Goal: Task Accomplishment & Management: Manage account settings

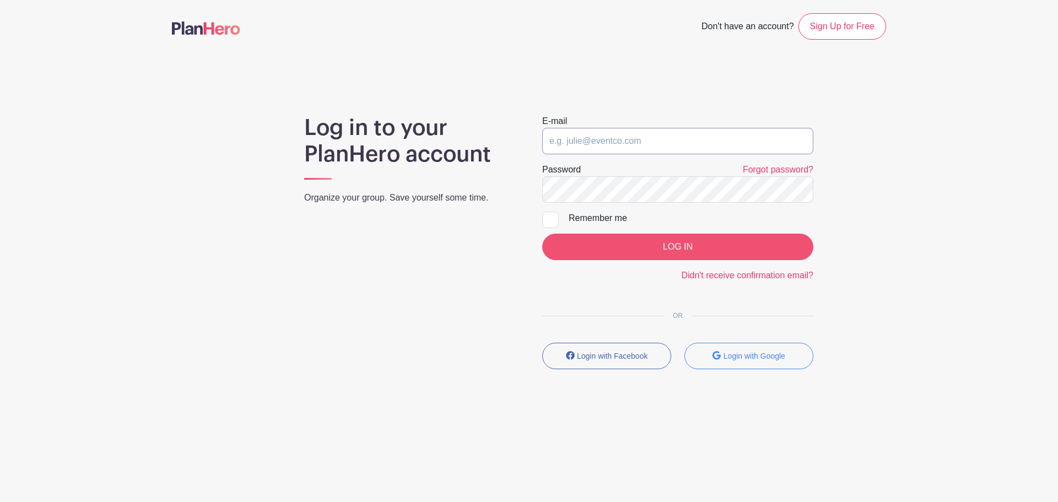
type input "saycheeze@images-sc.com"
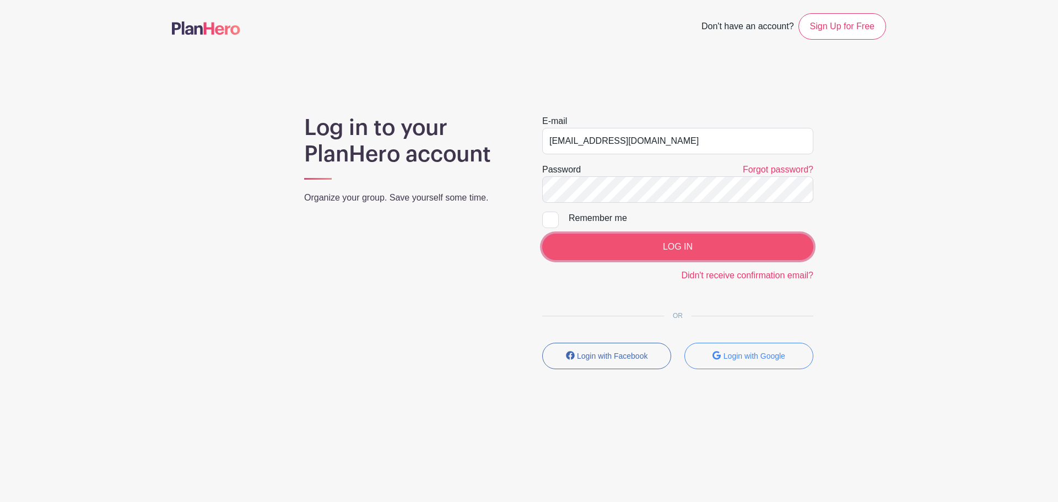
click at [519, 242] on input "LOG IN" at bounding box center [677, 247] width 271 height 26
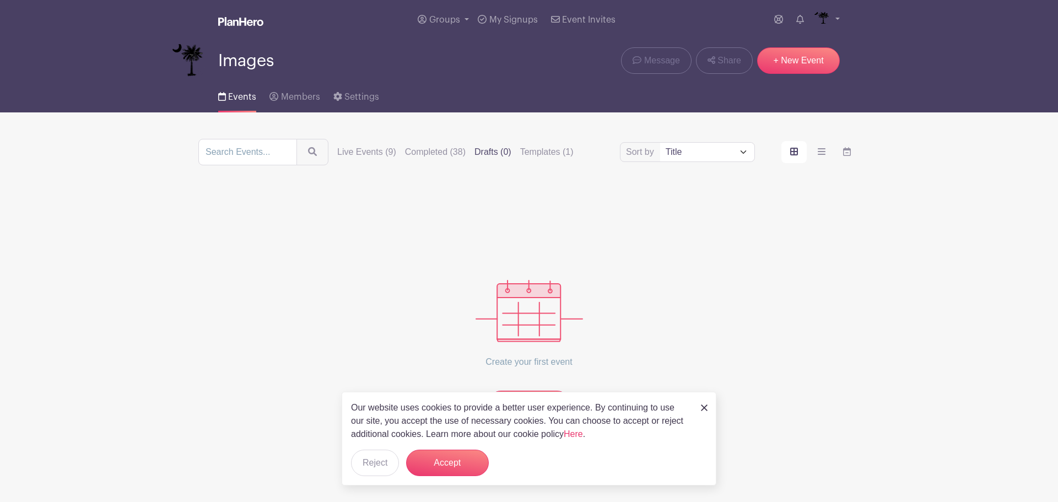
drag, startPoint x: 372, startPoint y: 148, endPoint x: 527, endPoint y: 192, distance: 161.2
click at [373, 148] on label "Live Events (9)" at bounding box center [366, 152] width 59 height 13
click at [0, 0] on input "Live Events (9)" at bounding box center [0, 0] width 0 height 0
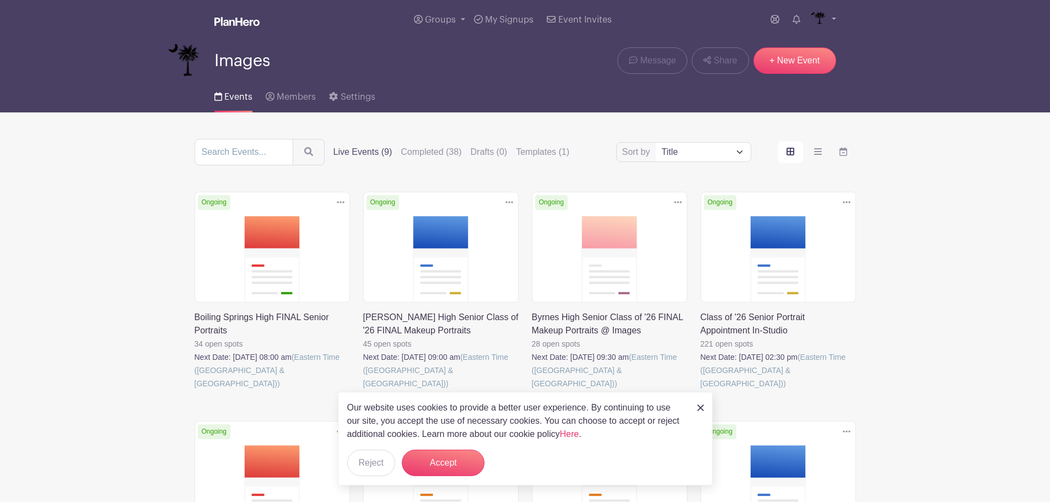
click at [701, 390] on link at bounding box center [701, 390] width 0 height 0
click at [435, 453] on button "Accept" at bounding box center [443, 463] width 83 height 26
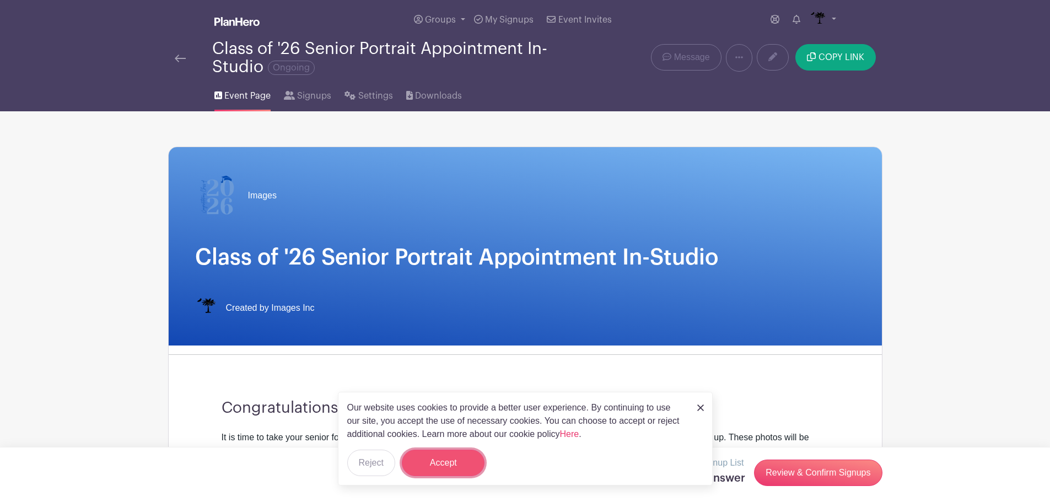
click at [459, 462] on button "Accept" at bounding box center [443, 463] width 83 height 26
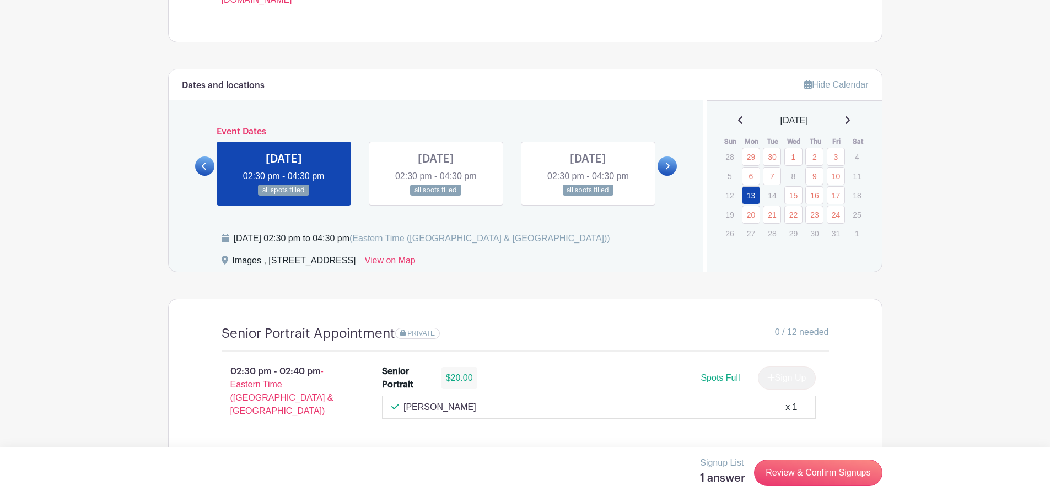
scroll to position [606, 0]
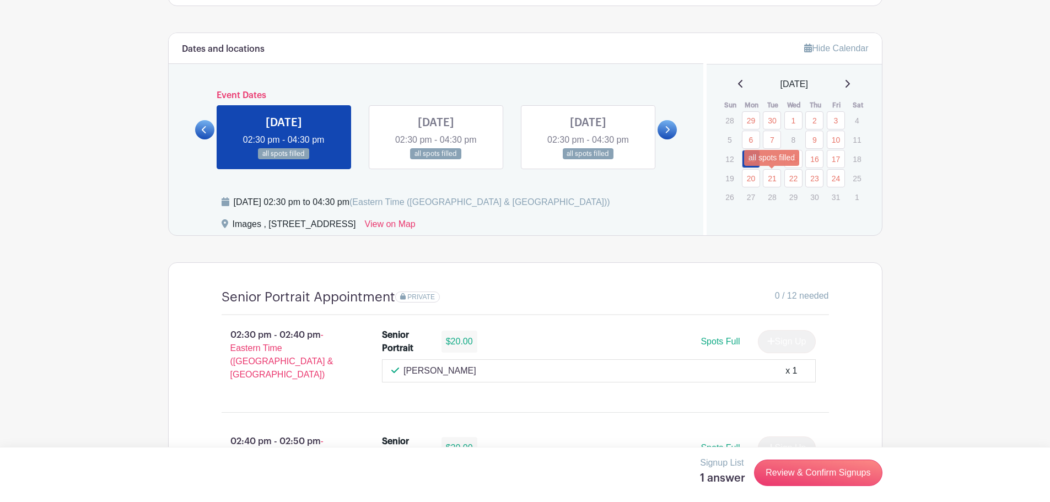
click at [768, 178] on link "21" at bounding box center [772, 178] width 18 height 18
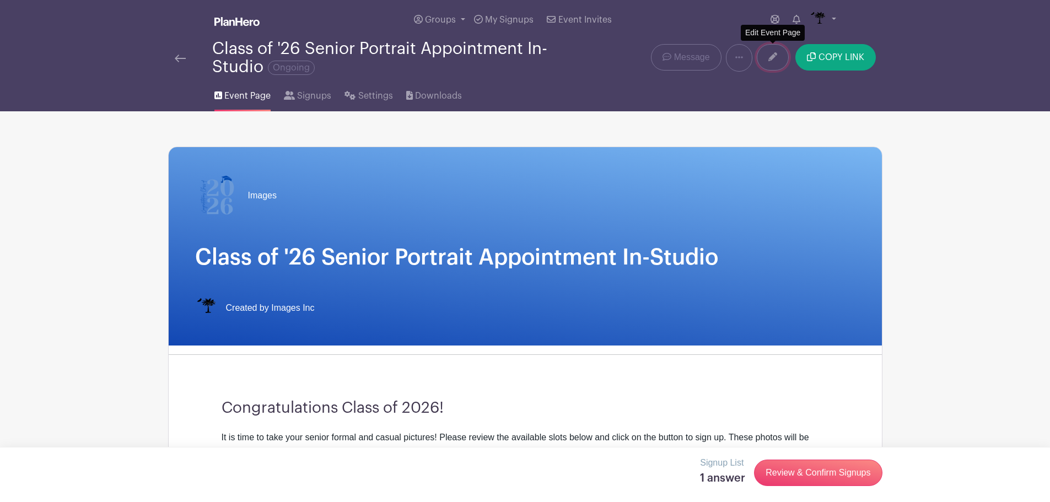
click at [777, 57] on icon at bounding box center [772, 56] width 9 height 9
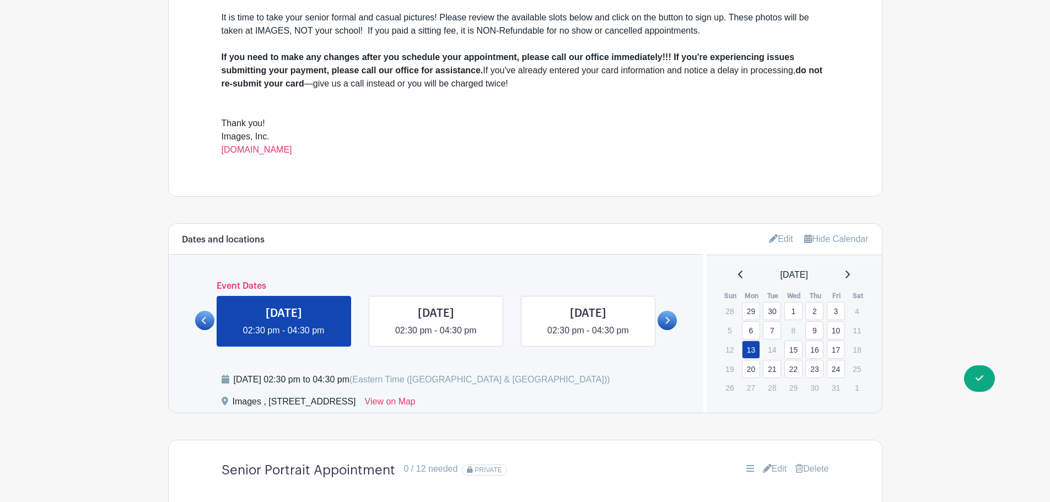
scroll to position [496, 0]
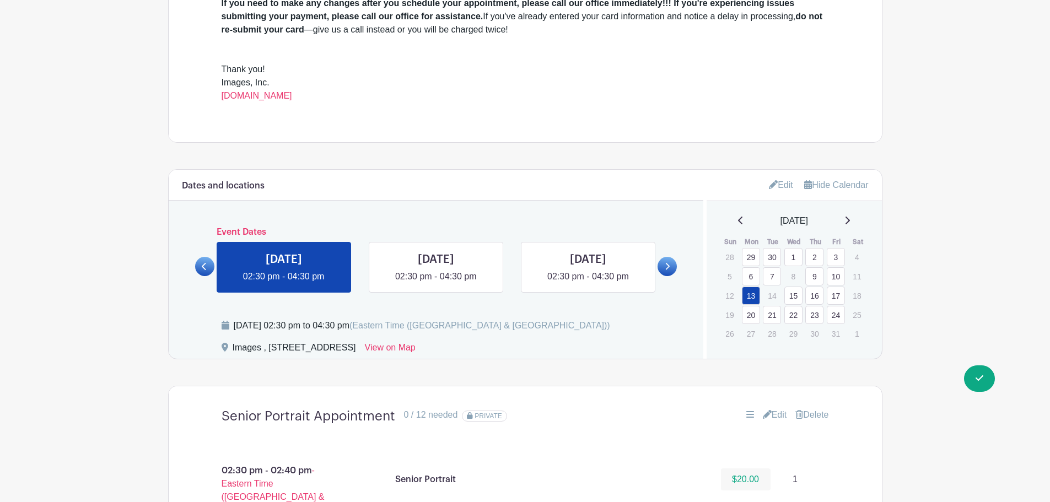
click at [809, 315] on link "23" at bounding box center [814, 315] width 18 height 18
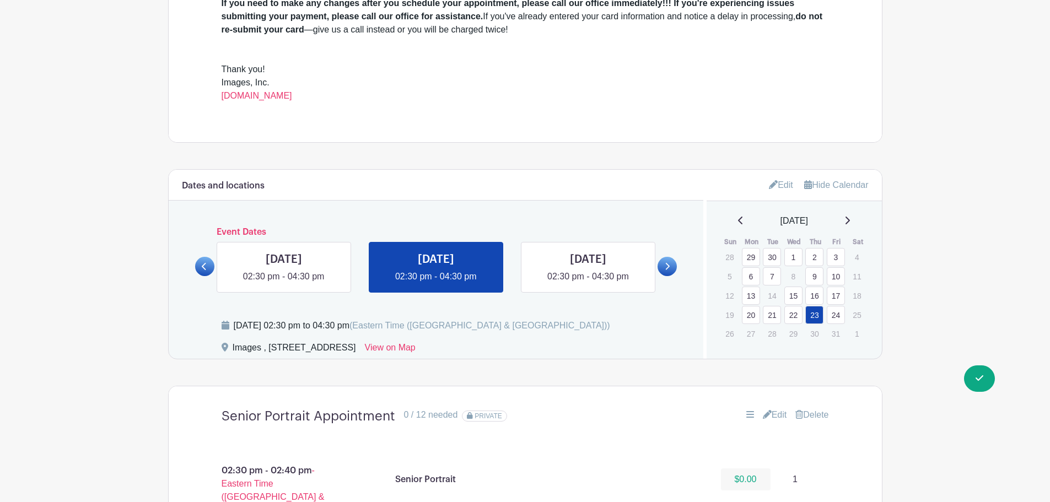
scroll to position [606, 0]
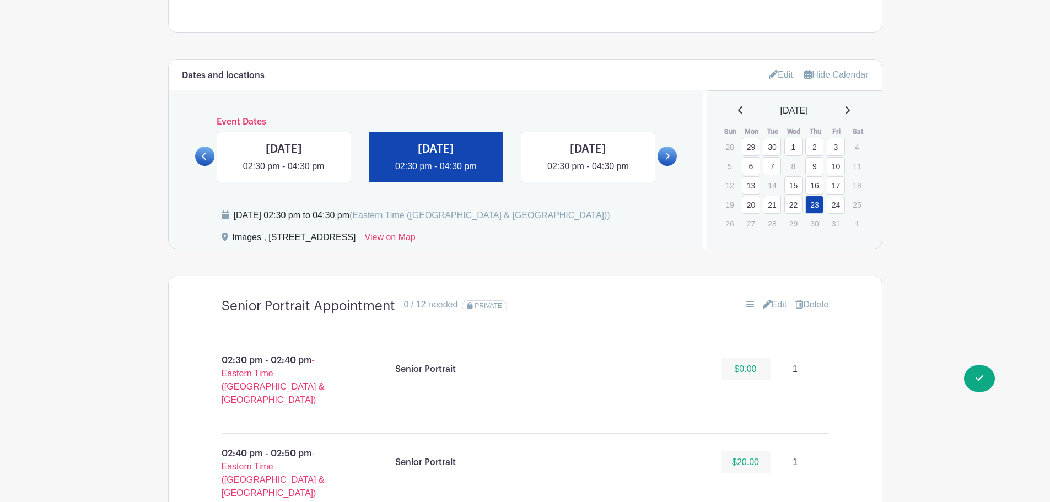
click at [765, 208] on link "21" at bounding box center [772, 205] width 18 height 18
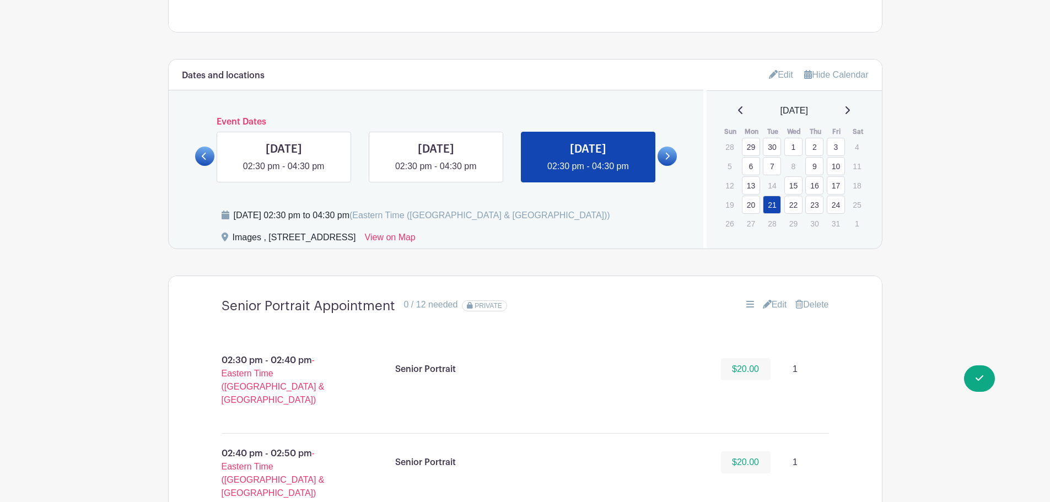
click at [778, 306] on link "Edit" at bounding box center [775, 304] width 24 height 13
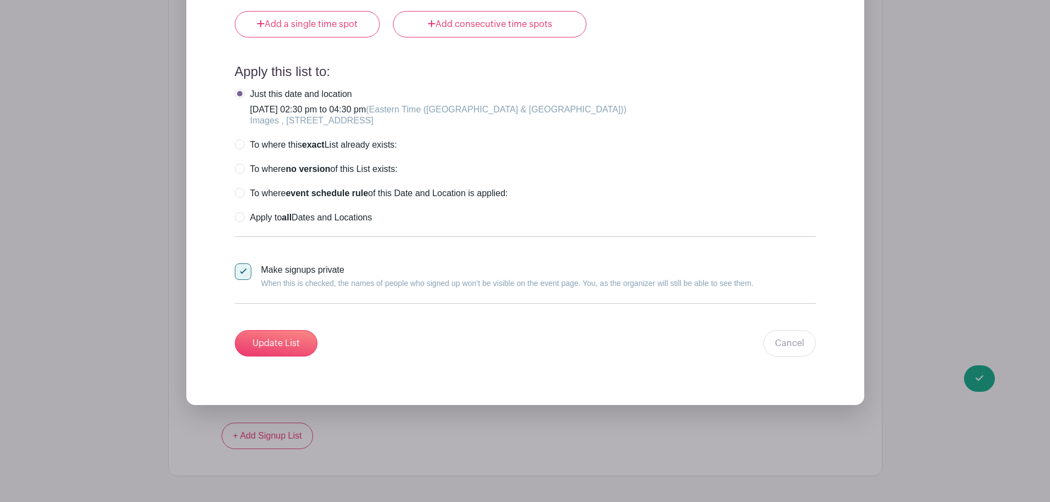
scroll to position [3418, 0]
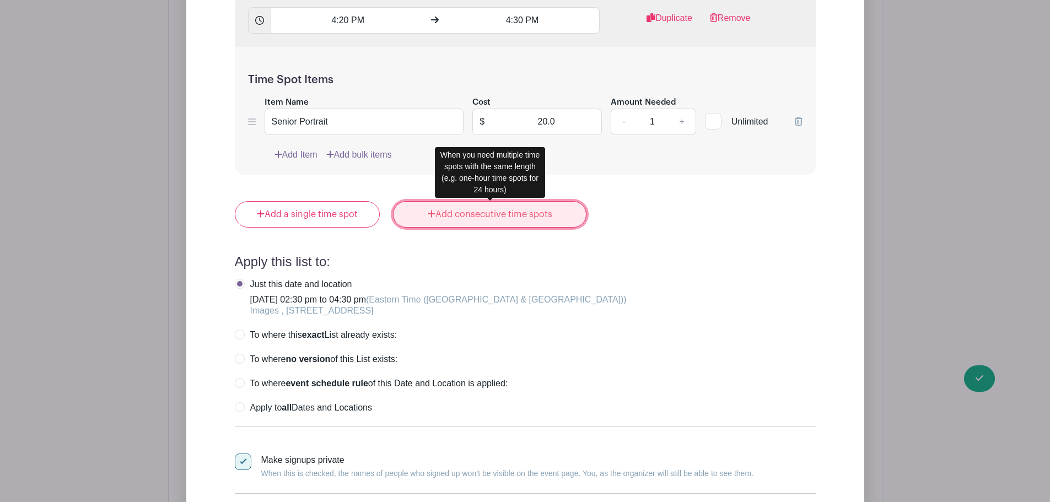
click at [519, 224] on link "Add consecutive time spots" at bounding box center [489, 214] width 193 height 26
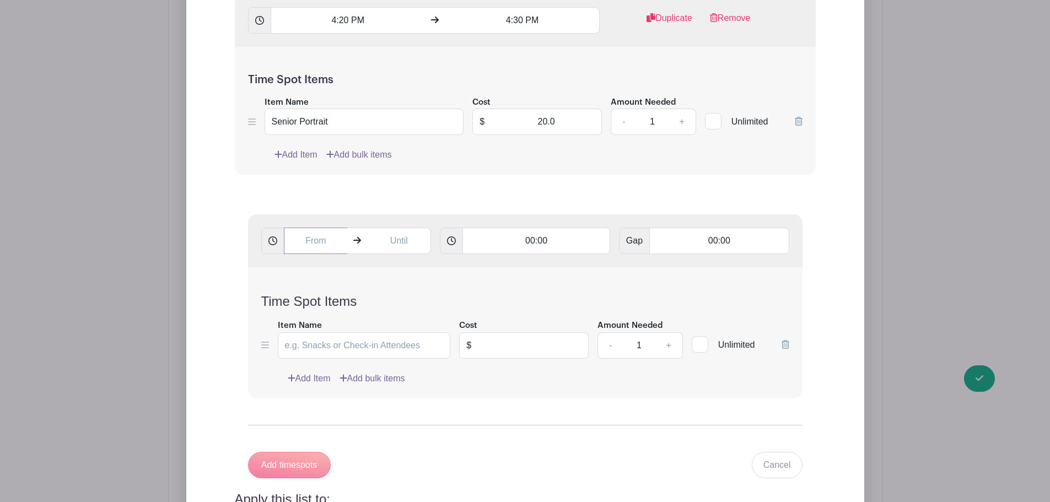
click at [307, 245] on input "text" at bounding box center [316, 241] width 64 height 26
click at [314, 284] on div "08" at bounding box center [304, 289] width 36 height 21
click at [356, 273] on div "01" at bounding box center [345, 266] width 37 height 21
click at [374, 283] on div "02" at bounding box center [376, 289] width 36 height 21
click at [388, 291] on div "30" at bounding box center [386, 289] width 37 height 21
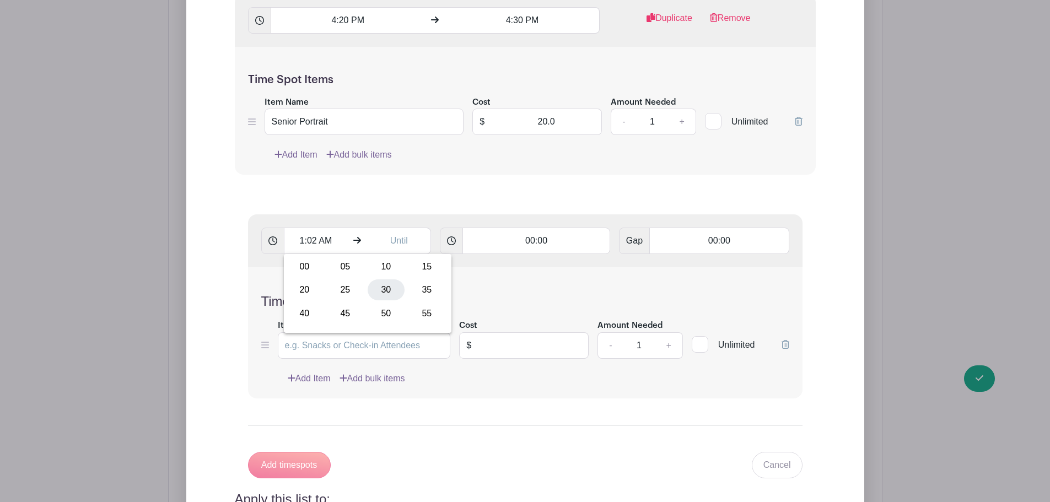
type input "1:30 AM"
click at [395, 237] on input "text" at bounding box center [399, 241] width 64 height 26
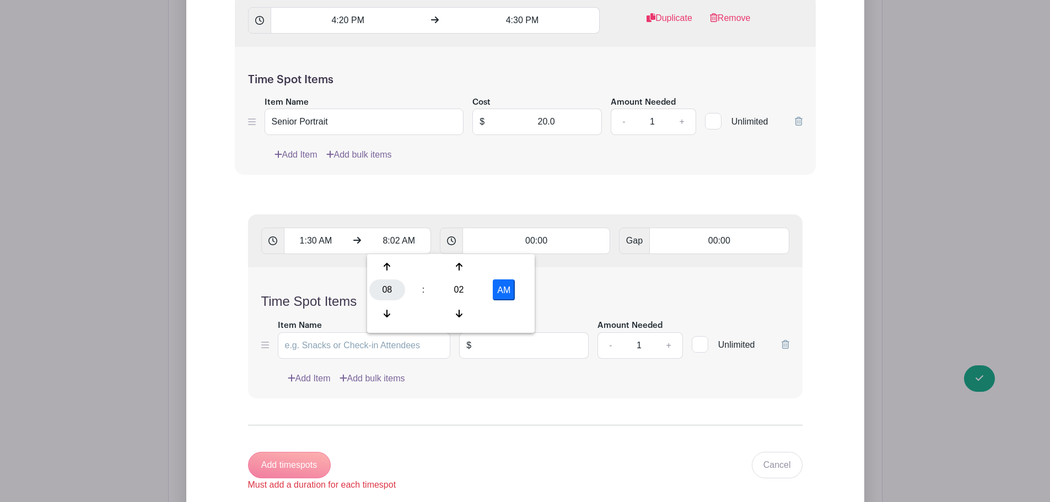
click at [389, 298] on div "08" at bounding box center [387, 289] width 36 height 21
click at [465, 273] on div "02" at bounding box center [469, 266] width 37 height 21
click at [466, 292] on div "02" at bounding box center [459, 289] width 36 height 21
click at [470, 292] on div "30" at bounding box center [469, 289] width 37 height 21
type input "2:30 AM"
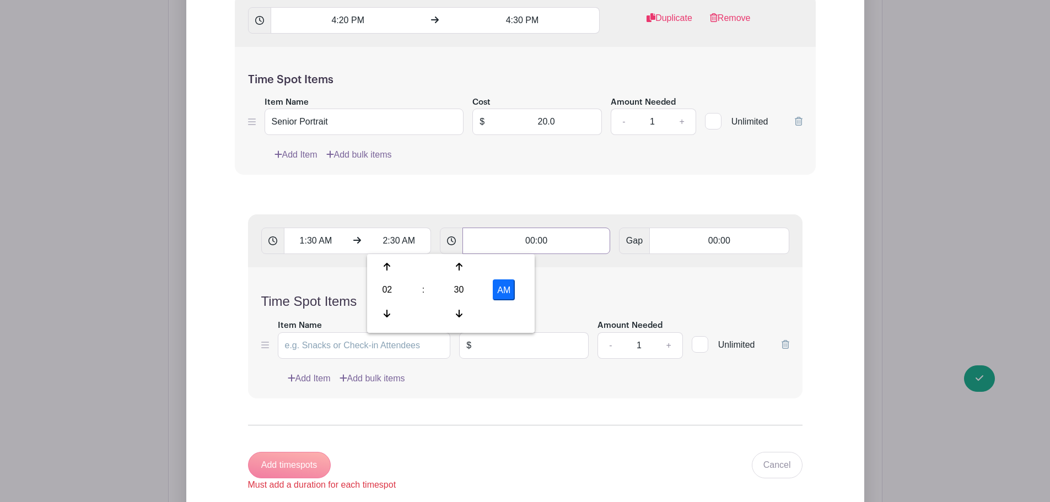
click at [539, 238] on input "00:00" at bounding box center [537, 241] width 148 height 26
click at [414, 241] on input "2:30 AM" at bounding box center [399, 241] width 64 height 26
click at [324, 240] on input "1:30 AM" at bounding box center [316, 241] width 64 height 26
click at [423, 288] on button "AM" at bounding box center [421, 289] width 22 height 21
type input "1:30 PM"
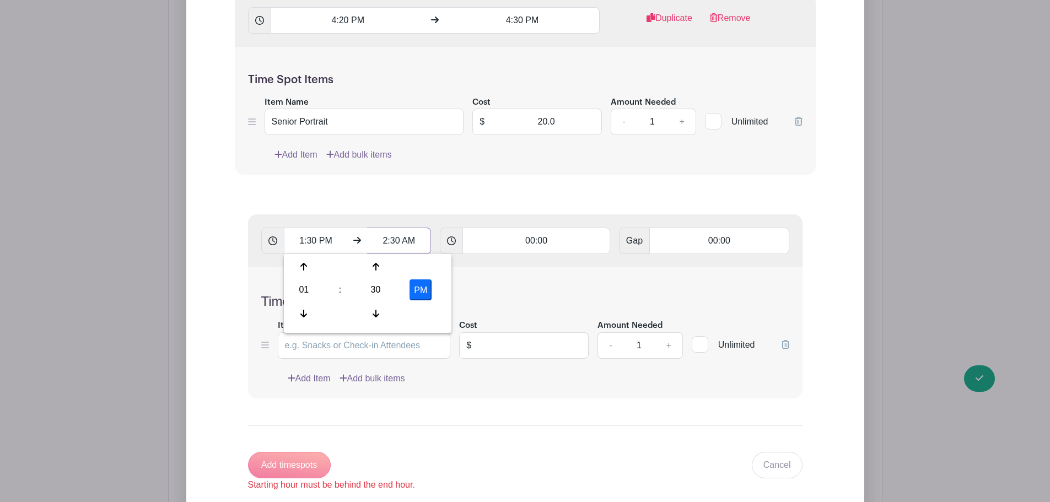
click at [409, 236] on input "2:30 AM" at bounding box center [399, 241] width 64 height 26
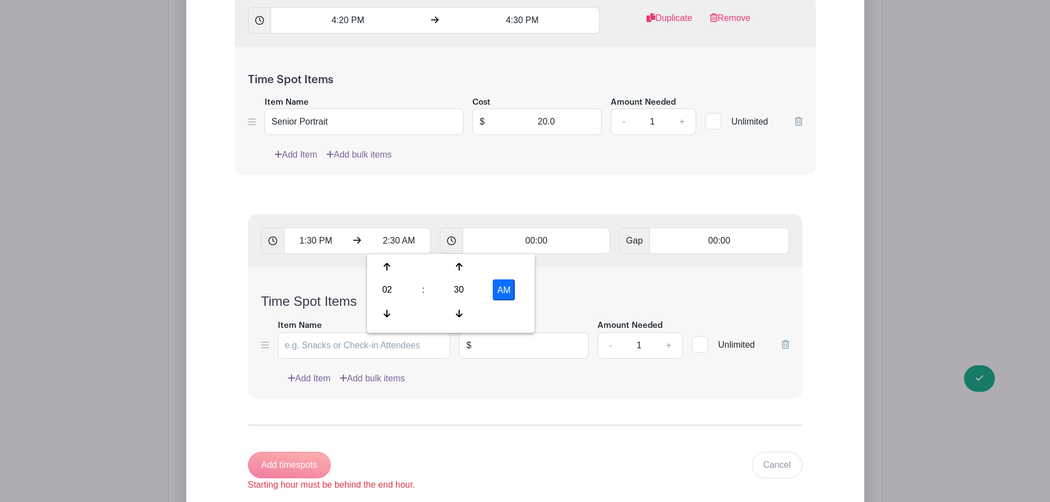
click at [509, 292] on button "AM" at bounding box center [504, 289] width 22 height 21
type input "2:30 PM"
click at [554, 235] on input "00:00" at bounding box center [537, 241] width 148 height 26
click at [539, 237] on input "00:00" at bounding box center [537, 241] width 148 height 26
click at [544, 243] on input "00:00" at bounding box center [537, 241] width 148 height 26
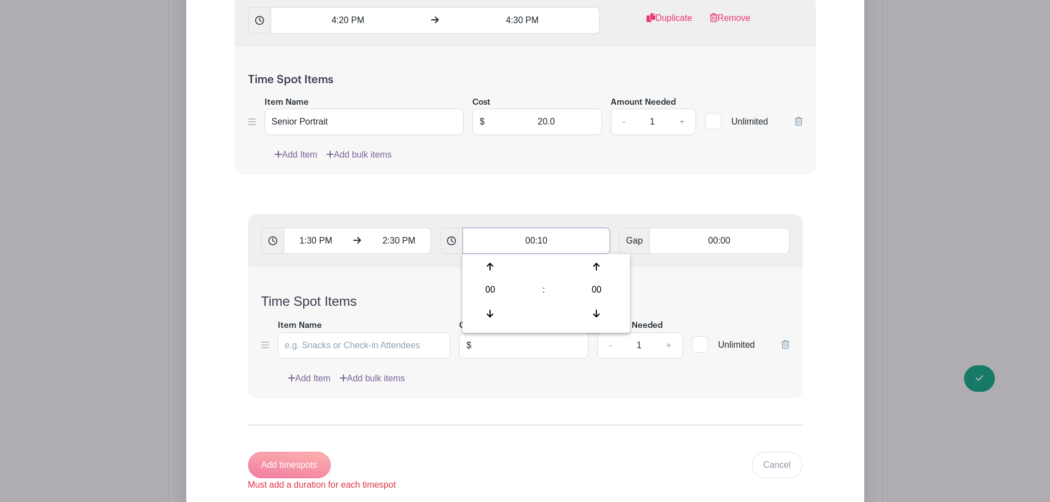
type input "00:10"
type input "Add 6 timespots"
click at [368, 344] on input "Item Name" at bounding box center [364, 345] width 173 height 26
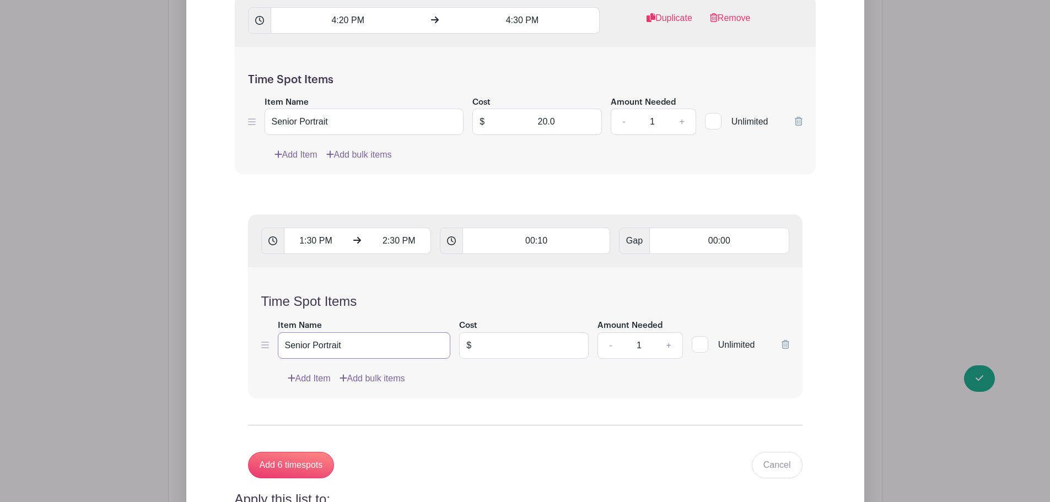
type input "Senior Portrait"
click at [543, 353] on input "text" at bounding box center [533, 345] width 111 height 26
type input "20.00"
click at [562, 399] on form "1:30 PM 2:30 PM 00:10 Gap 00:00 Time Spot Items Item Name Senior Portrait Cost …" at bounding box center [525, 346] width 581 height 290
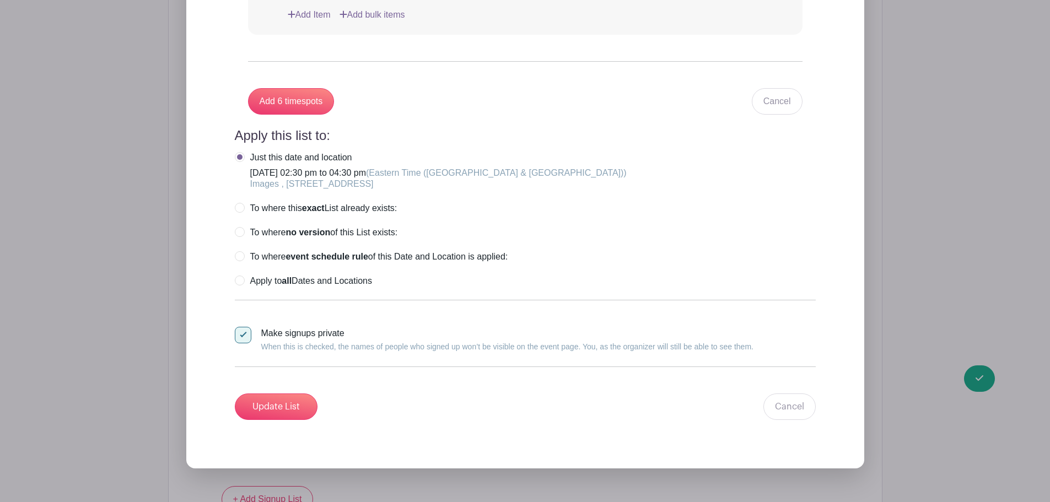
scroll to position [3804, 0]
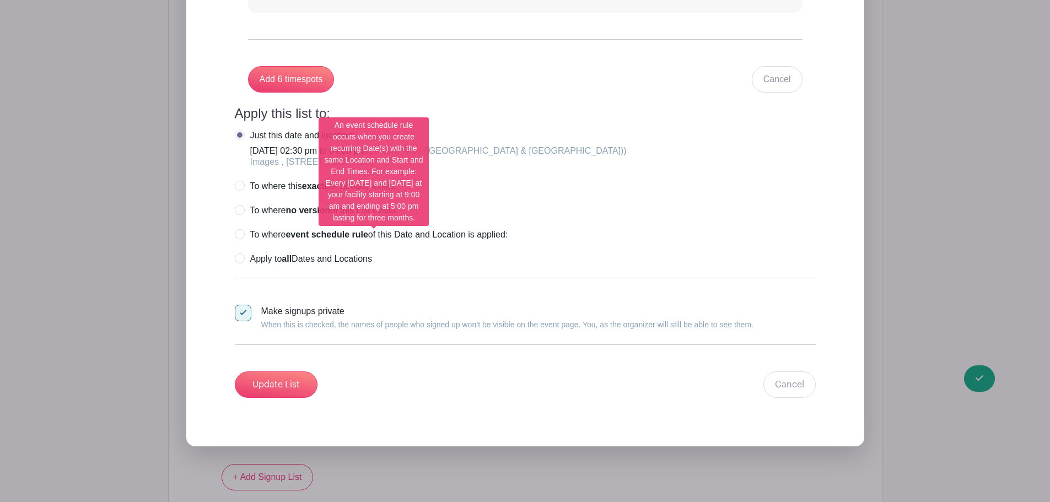
click at [300, 233] on strong "event schedule rule" at bounding box center [327, 234] width 82 height 9
radio input "true"
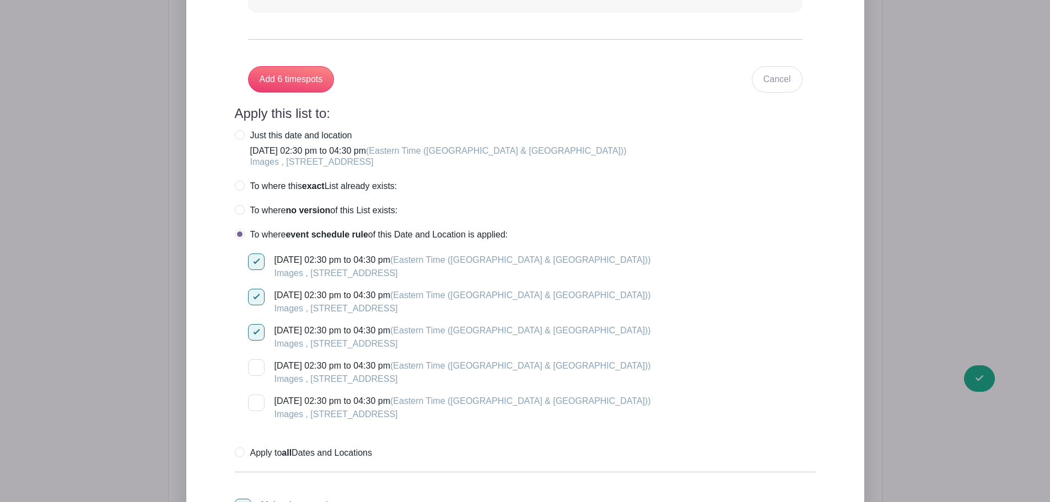
click at [255, 262] on div at bounding box center [256, 262] width 17 height 17
click at [255, 261] on input "Monday, October 20, 2025 at 02:30 pm to 04:30 pm (Eastern Time (US & Canada)) I…" at bounding box center [251, 257] width 7 height 7
checkbox input "false"
click at [251, 362] on input "Thursday, October 23, 2025 at 02:30 pm to 04:30 pm (Eastern Time (US & Canada))…" at bounding box center [251, 362] width 7 height 7
checkbox input "true"
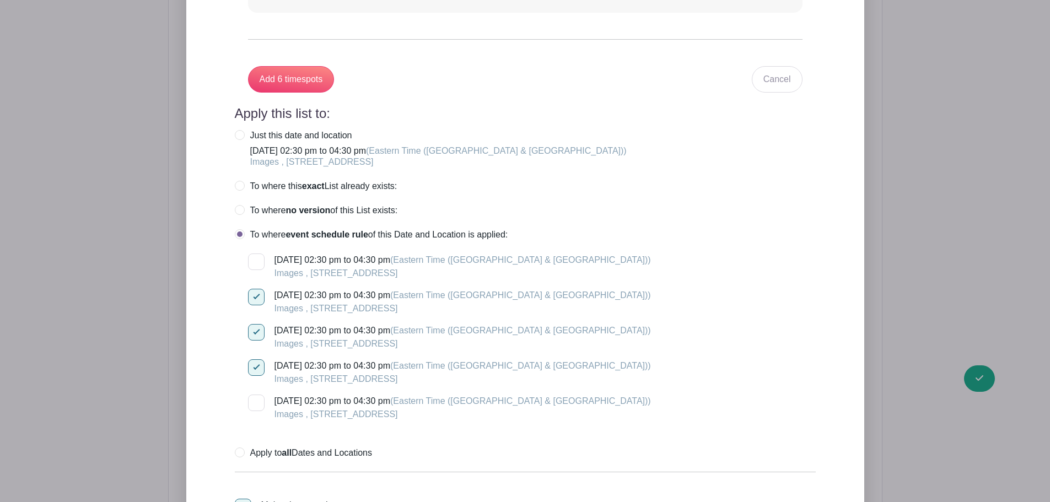
click at [251, 399] on input "Friday, October 24, 2025 at 02:30 pm to 04:30 pm (Eastern Time (US & Canada)) I…" at bounding box center [251, 398] width 7 height 7
checkbox input "true"
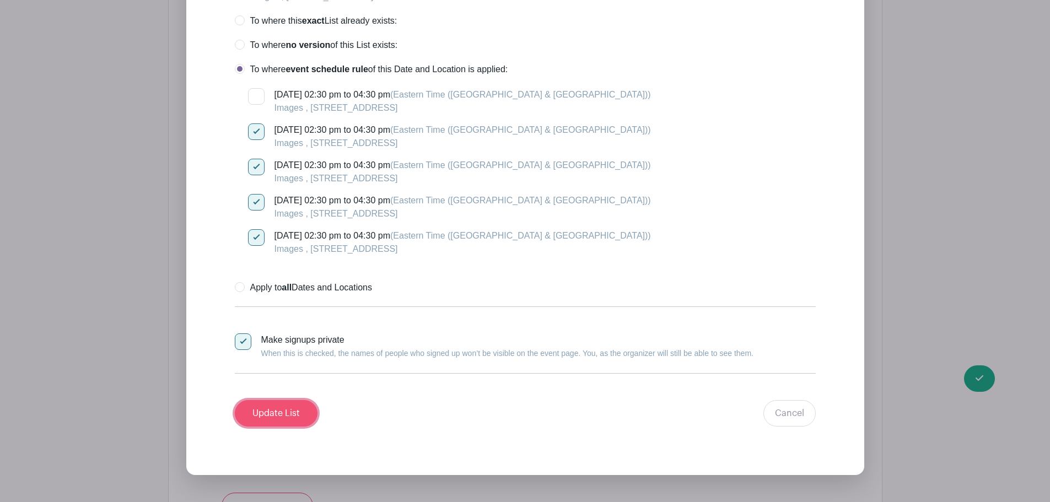
click at [289, 408] on input "Update List" at bounding box center [276, 413] width 83 height 26
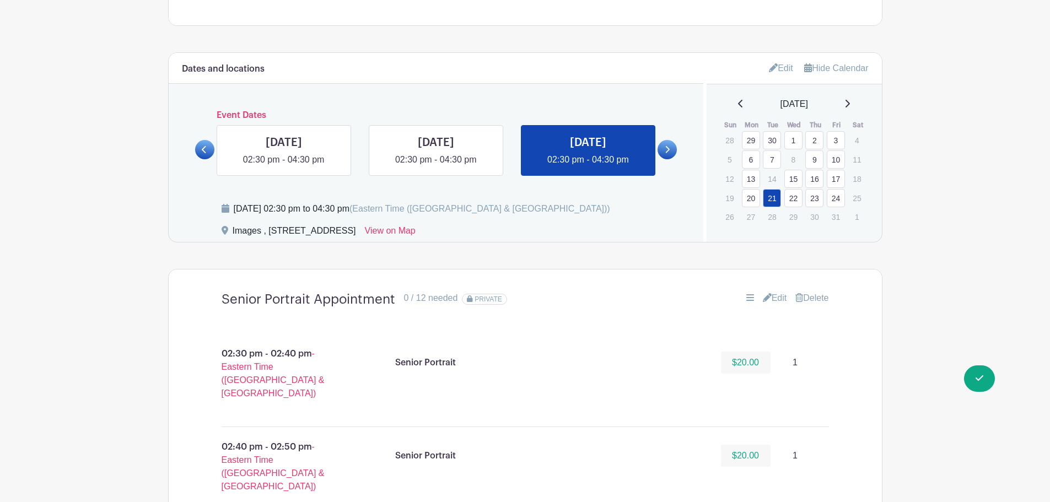
scroll to position [480, 0]
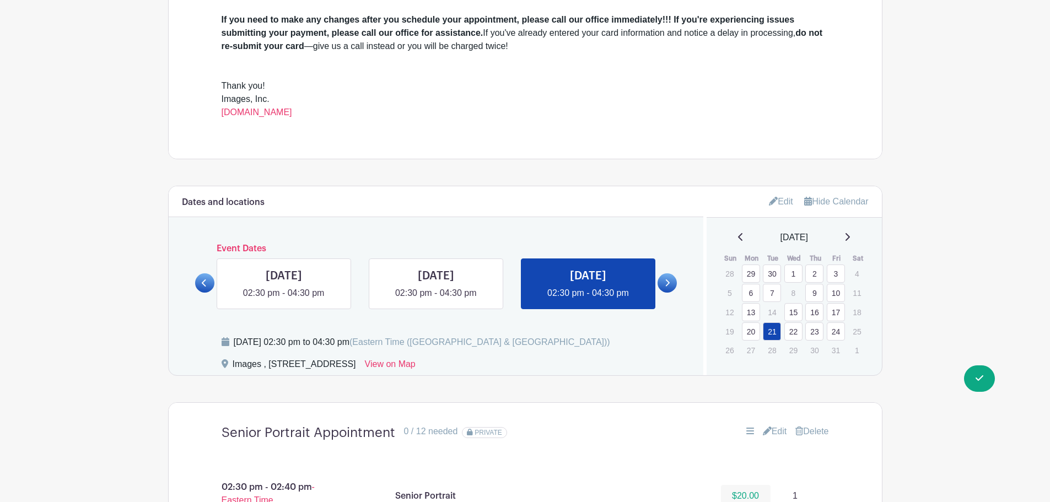
click at [791, 326] on link "22" at bounding box center [793, 331] width 18 height 18
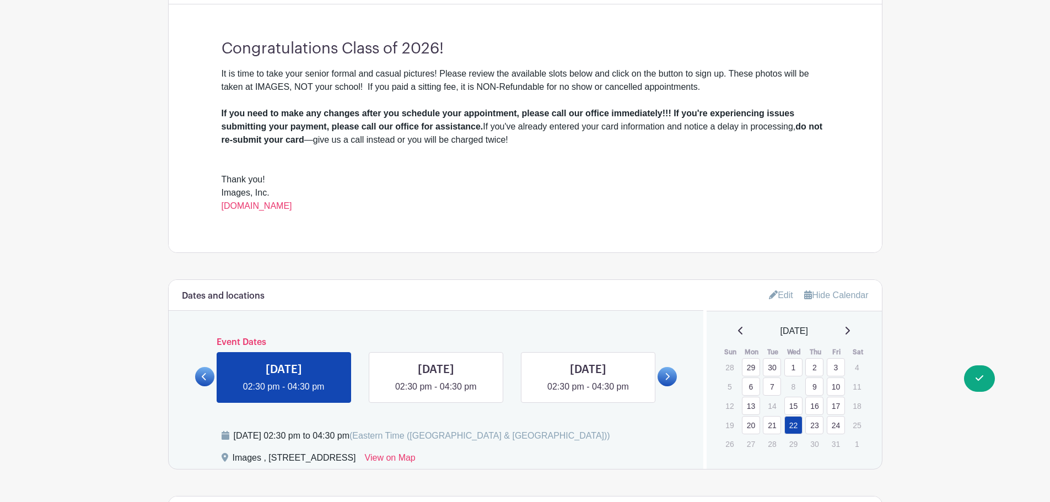
scroll to position [717, 0]
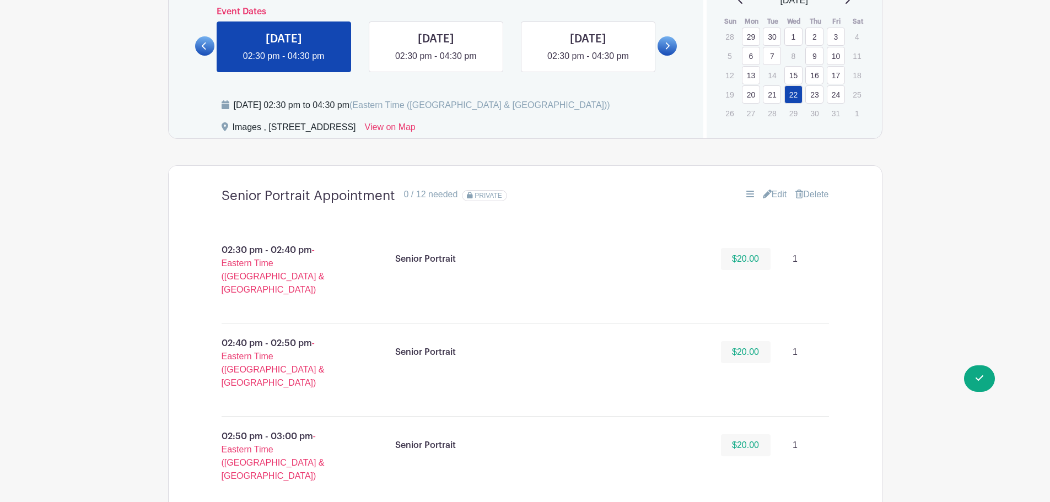
click at [822, 95] on link "23" at bounding box center [814, 94] width 18 height 18
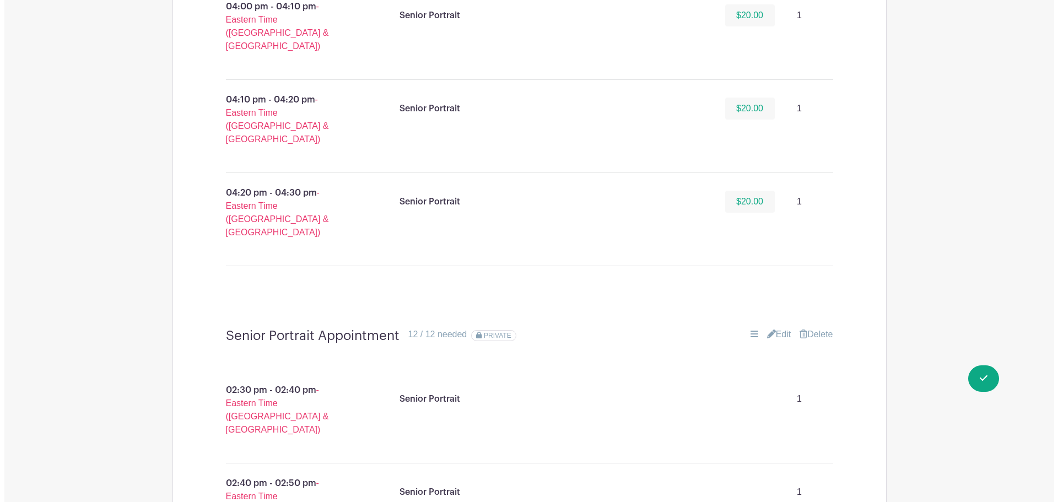
scroll to position [1764, 0]
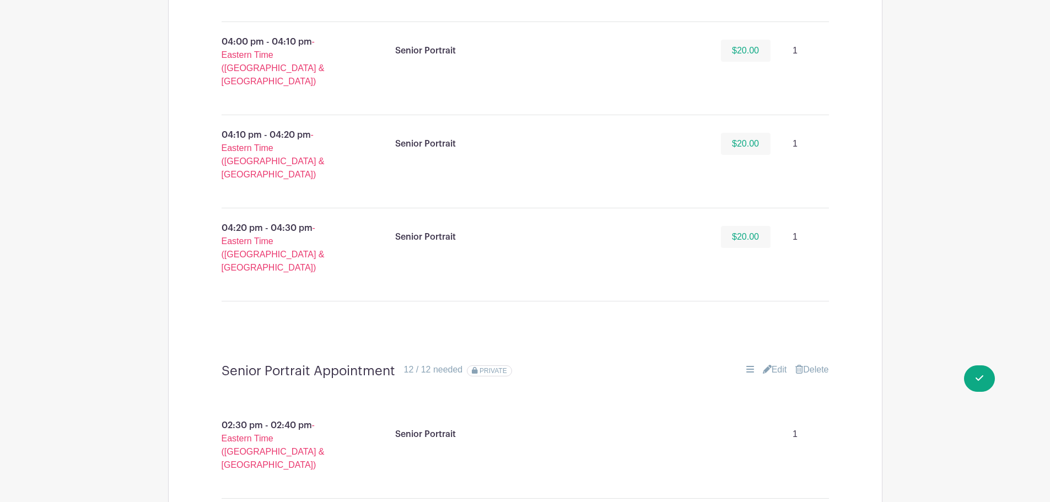
click at [816, 363] on link "Delete" at bounding box center [811, 369] width 33 height 13
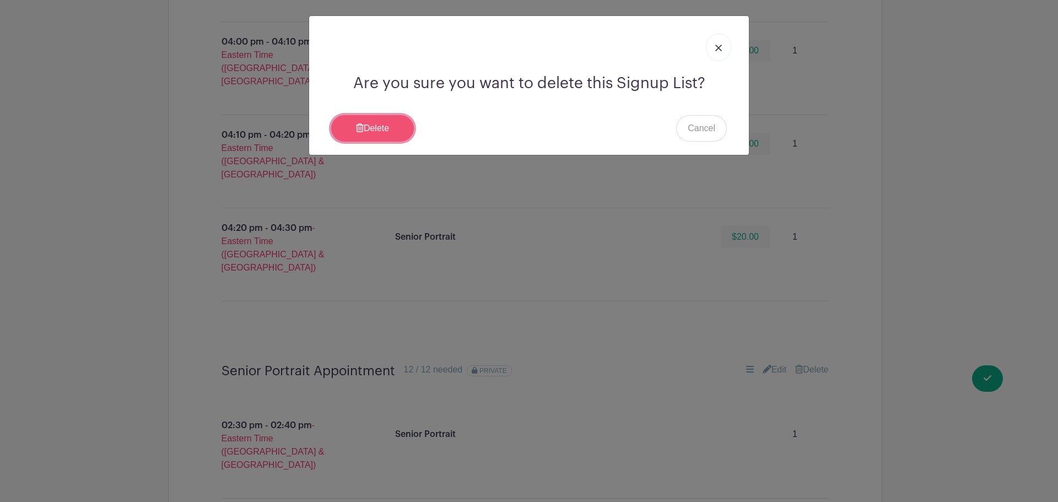
click at [370, 123] on link "Delete" at bounding box center [372, 128] width 83 height 26
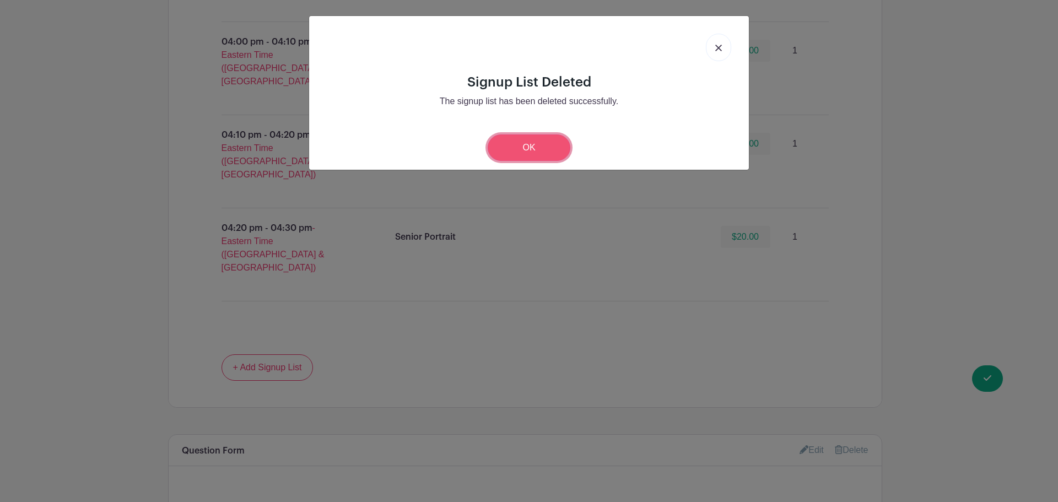
click at [537, 150] on link "OK" at bounding box center [529, 148] width 83 height 26
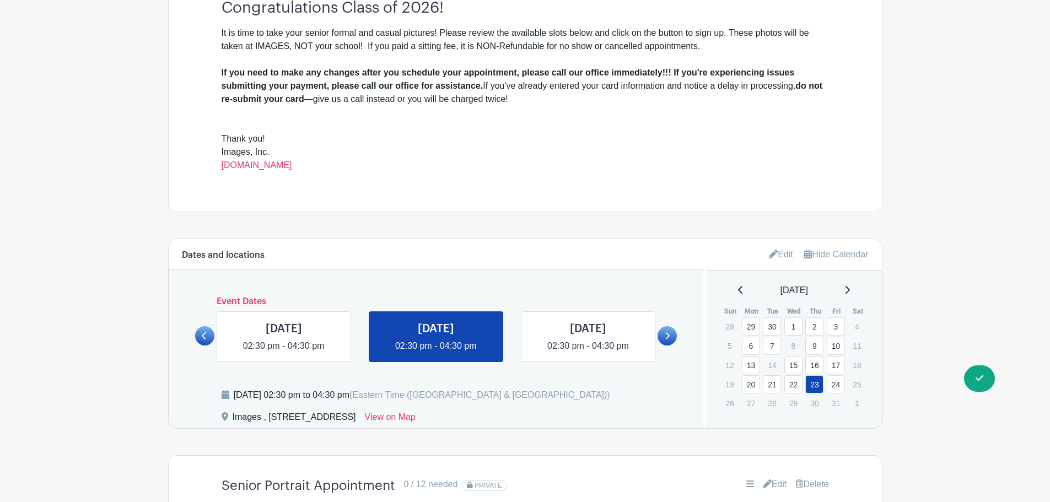
scroll to position [606, 0]
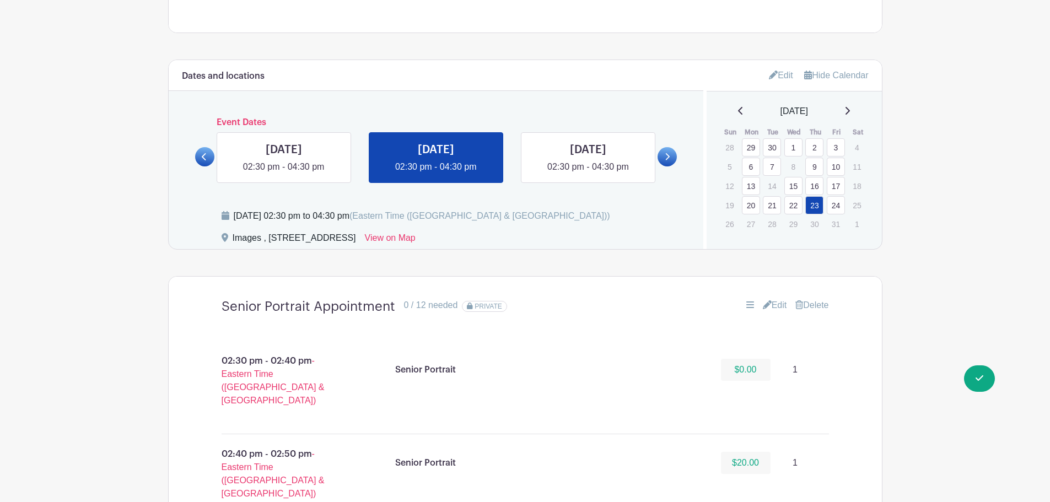
click at [837, 205] on link "24" at bounding box center [836, 205] width 18 height 18
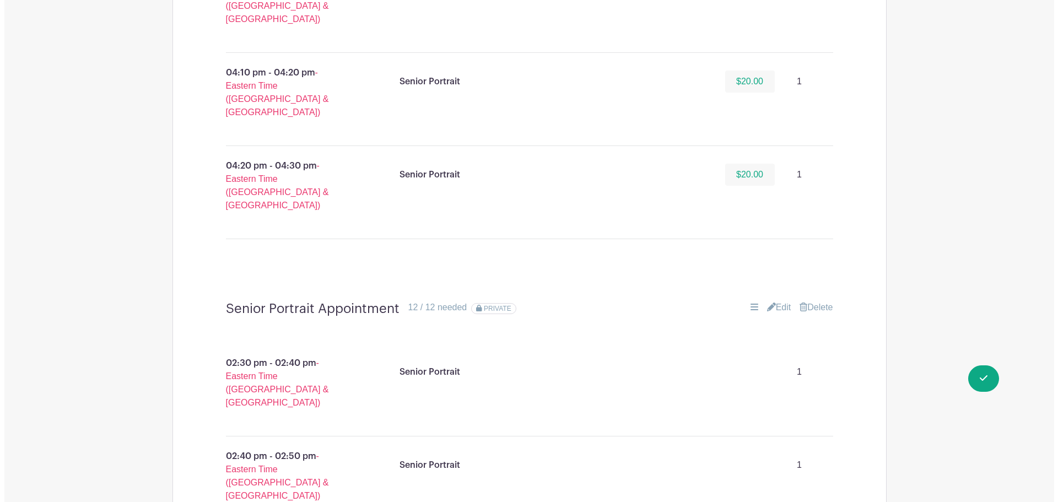
scroll to position [1819, 0]
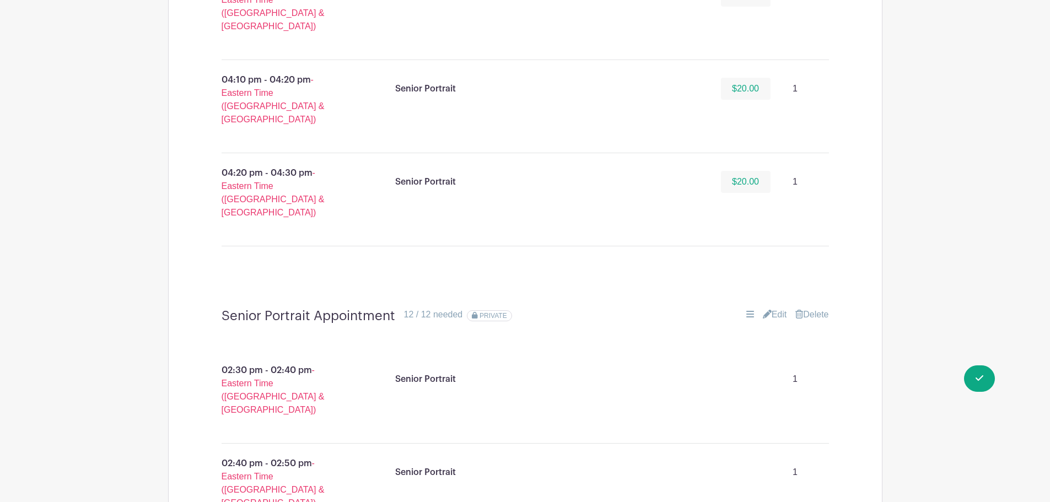
click at [819, 308] on link "Delete" at bounding box center [811, 314] width 33 height 13
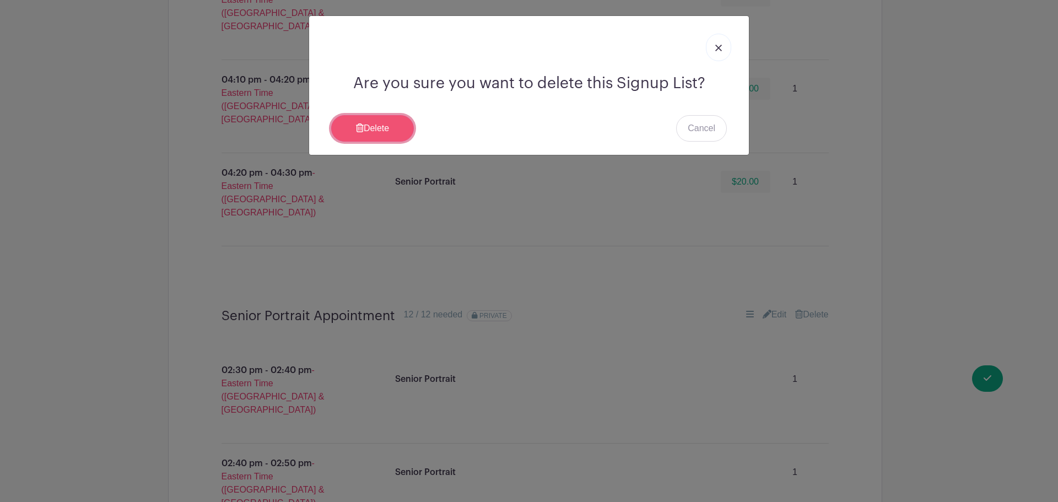
click at [360, 122] on link "Delete" at bounding box center [372, 128] width 83 height 26
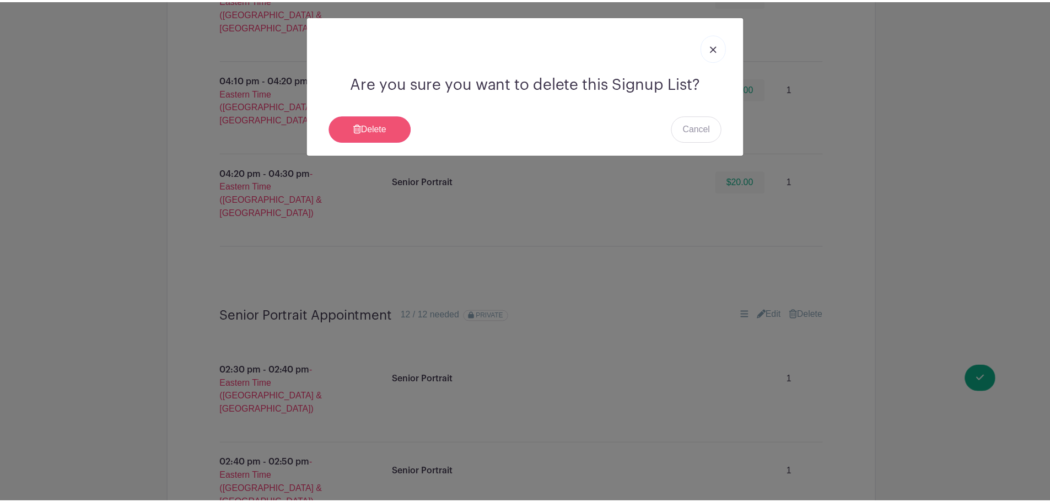
scroll to position [1803, 0]
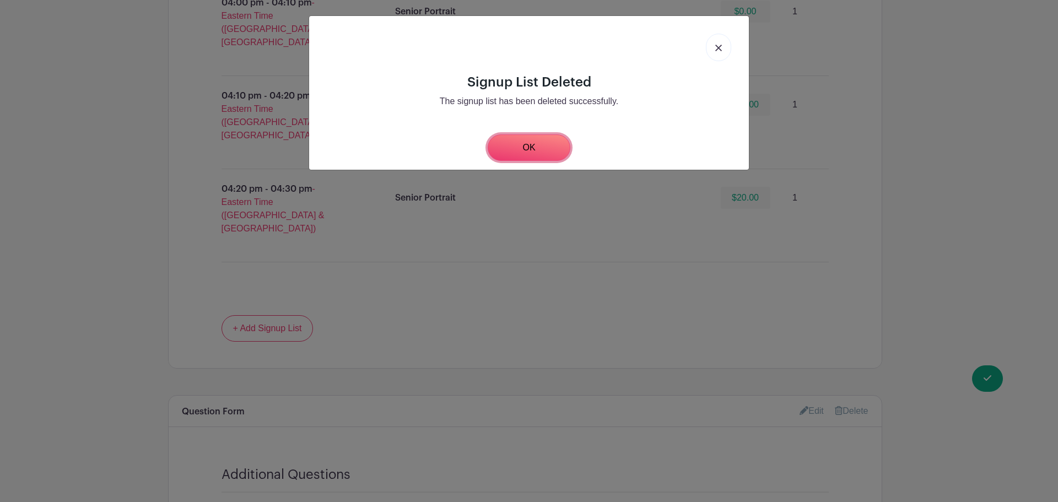
drag, startPoint x: 532, startPoint y: 142, endPoint x: 692, endPoint y: 198, distance: 170.2
click at [533, 142] on link "OK" at bounding box center [529, 148] width 83 height 26
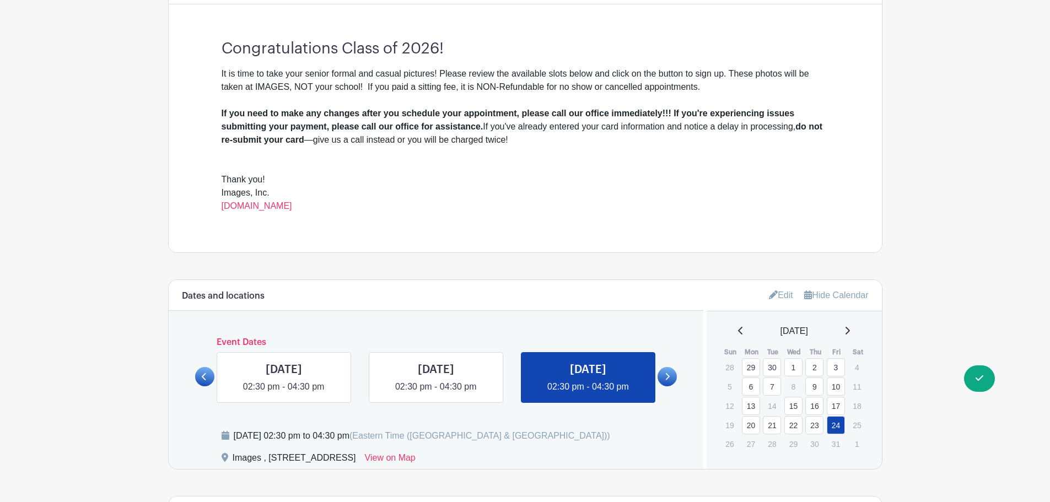
scroll to position [717, 0]
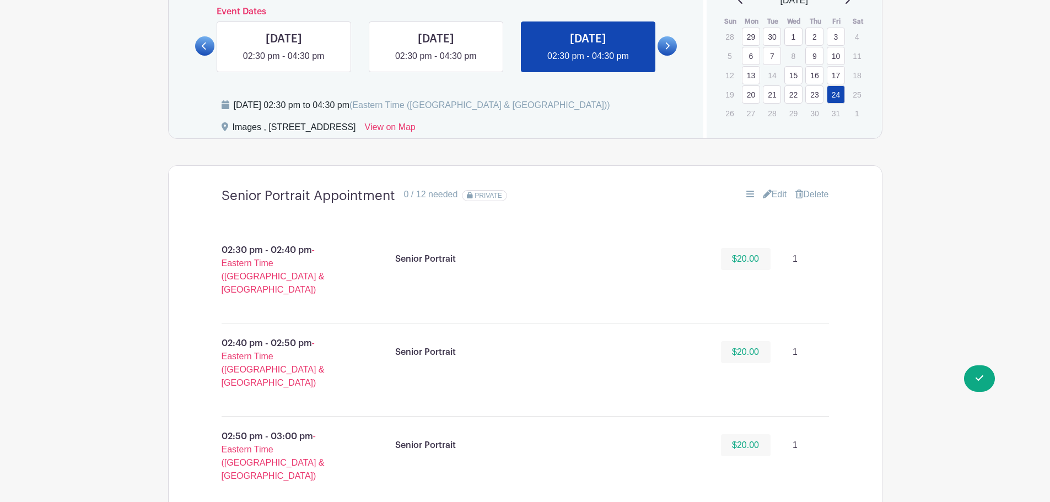
click at [776, 96] on link "21" at bounding box center [772, 94] width 18 height 18
click at [775, 196] on link "Edit" at bounding box center [775, 194] width 24 height 13
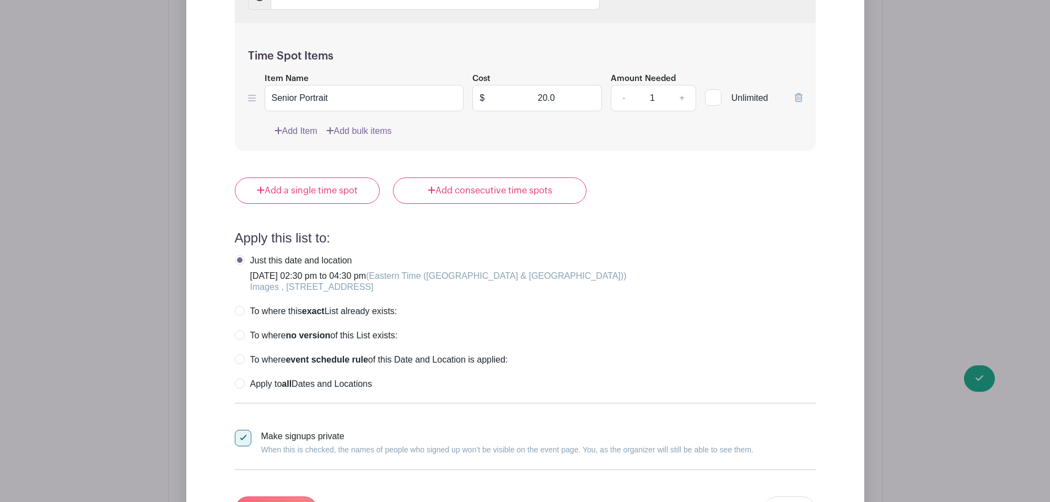
scroll to position [3473, 0]
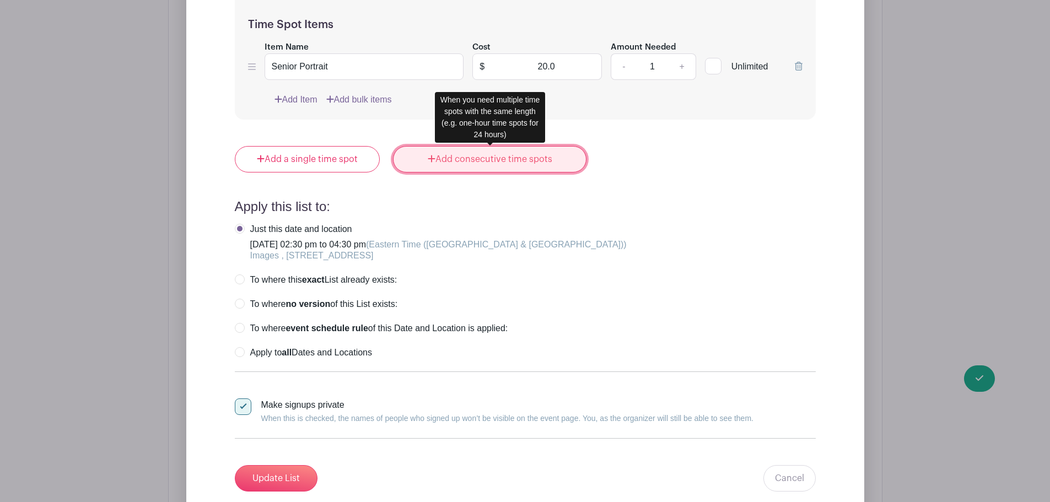
click at [451, 168] on link "Add consecutive time spots" at bounding box center [489, 159] width 193 height 26
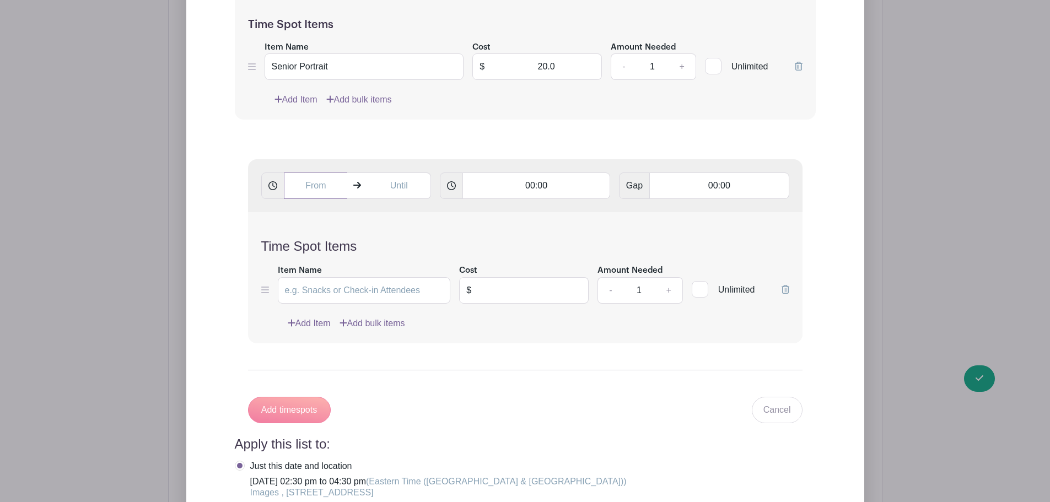
click at [314, 185] on input "text" at bounding box center [316, 186] width 64 height 26
click at [308, 227] on div "08" at bounding box center [304, 234] width 36 height 21
click at [344, 216] on div "01" at bounding box center [345, 211] width 37 height 21
click at [370, 234] on div "06" at bounding box center [376, 234] width 36 height 21
click at [378, 234] on div "30" at bounding box center [386, 234] width 37 height 21
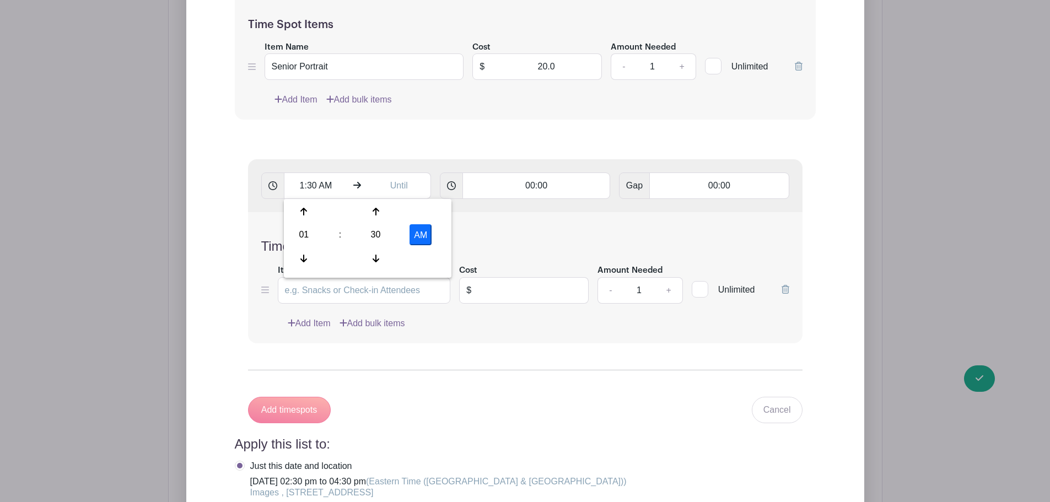
click at [421, 231] on button "AM" at bounding box center [421, 234] width 22 height 21
type input "1:30 PM"
click at [388, 190] on input "text" at bounding box center [399, 186] width 64 height 26
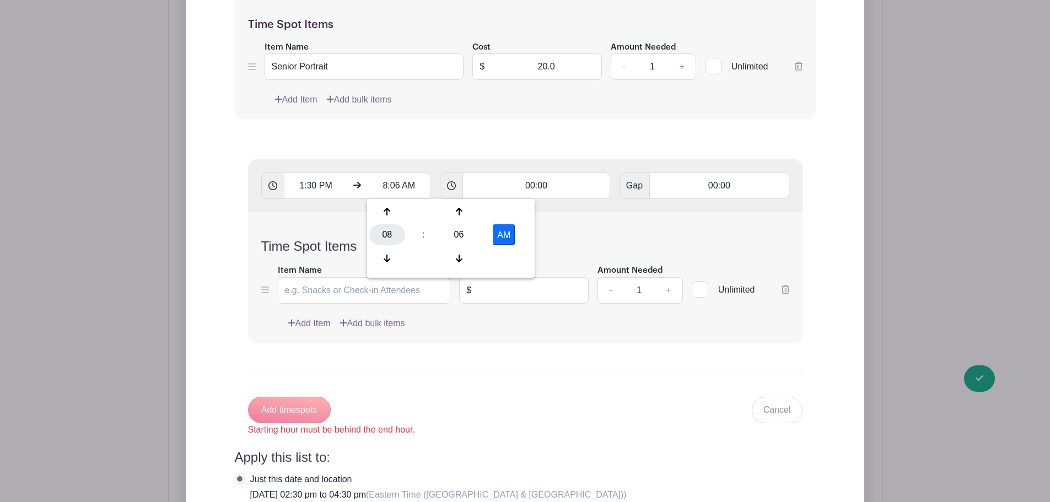
click at [380, 228] on div "08" at bounding box center [387, 234] width 36 height 21
click at [471, 211] on div "02" at bounding box center [469, 211] width 37 height 21
click at [466, 233] on div "06" at bounding box center [459, 234] width 36 height 21
click at [465, 232] on div "30" at bounding box center [469, 234] width 37 height 21
click at [497, 227] on button "AM" at bounding box center [504, 234] width 22 height 21
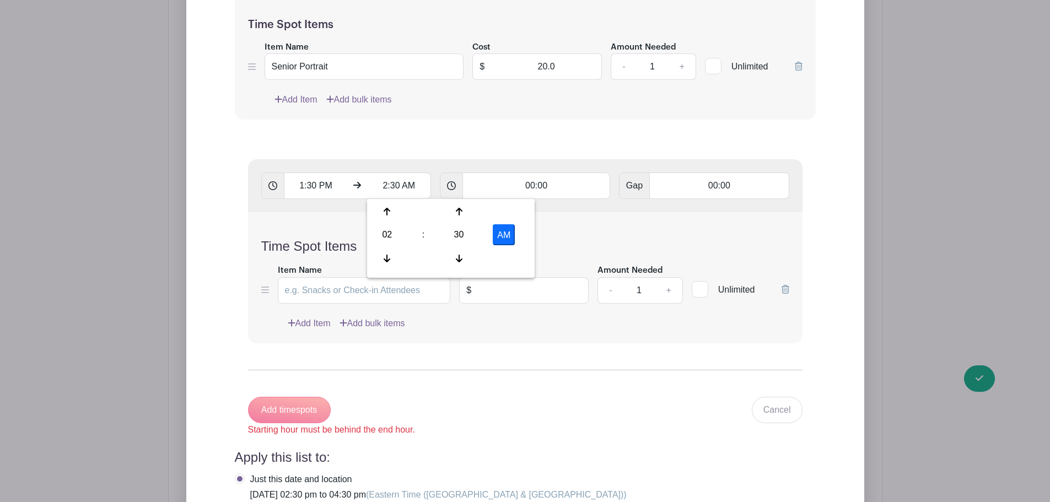
type input "2:30 PM"
click at [535, 185] on input "00:00" at bounding box center [537, 186] width 148 height 26
click at [542, 184] on input "00:00" at bounding box center [537, 186] width 148 height 26
type input "00:10"
type input "Add 6 timespots"
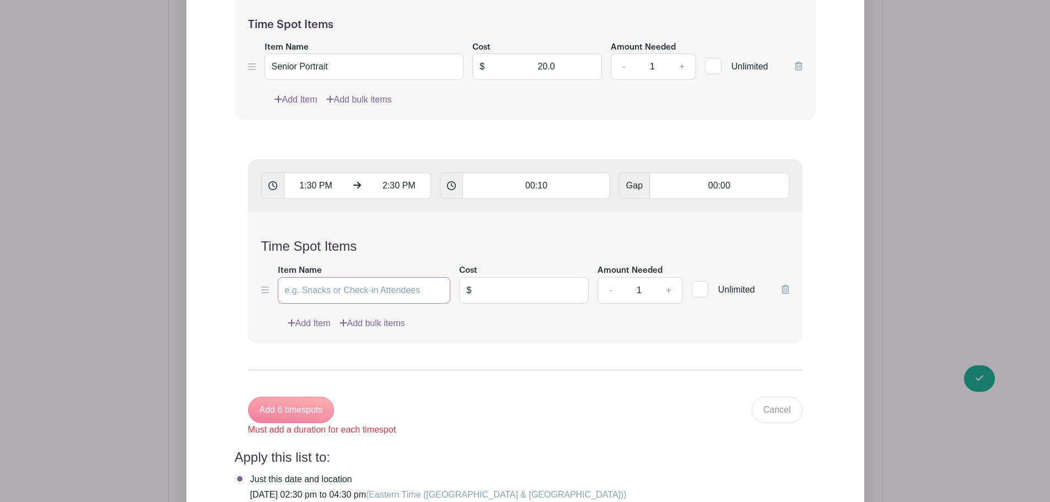
drag, startPoint x: 342, startPoint y: 291, endPoint x: 351, endPoint y: 291, distance: 8.8
click at [348, 291] on input "Item Name" at bounding box center [364, 290] width 173 height 26
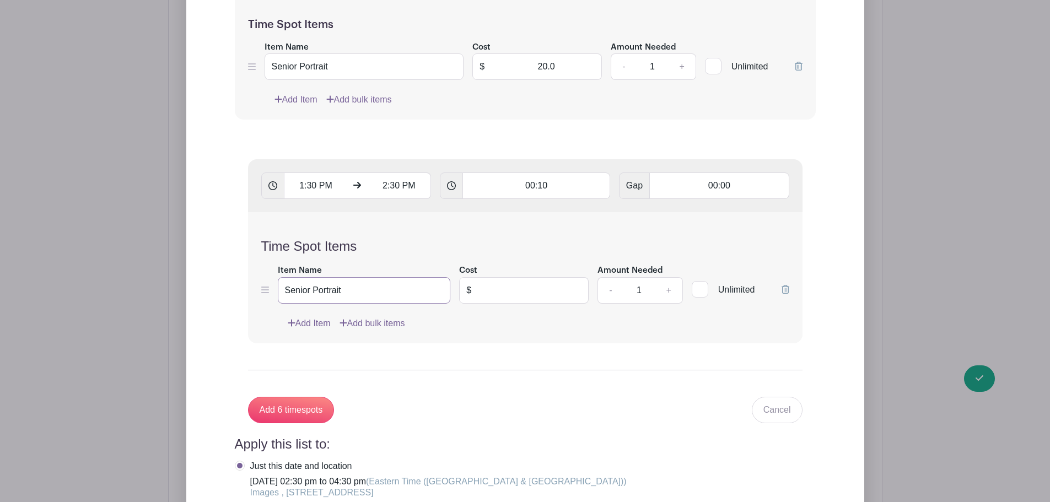
type input "Senior Portrait"
type input "20.00"
click at [304, 406] on input "Add 6 timespots" at bounding box center [291, 410] width 87 height 26
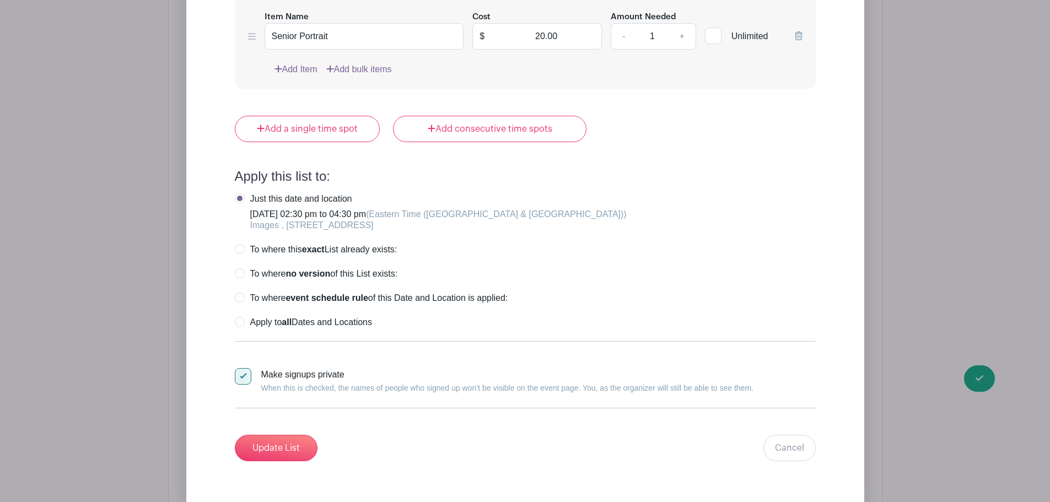
scroll to position [4906, 0]
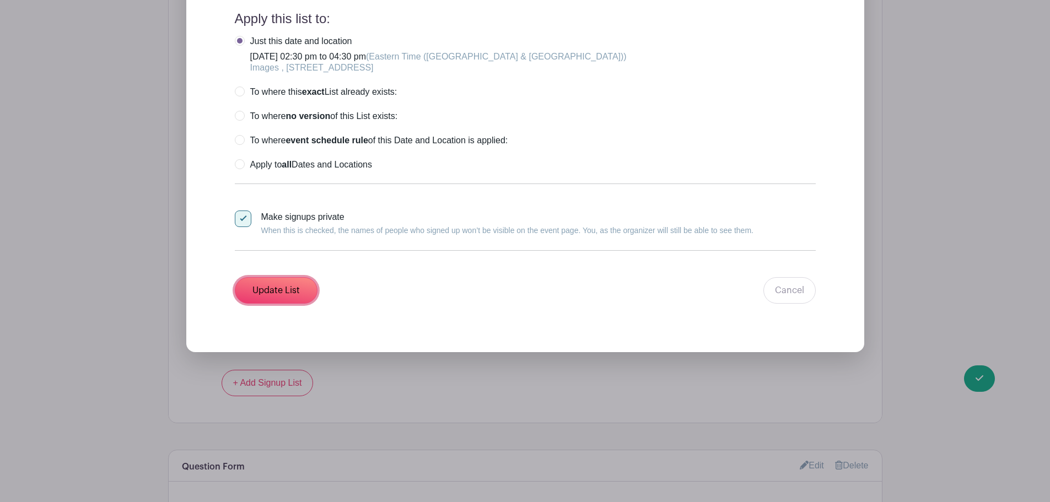
drag, startPoint x: 287, startPoint y: 292, endPoint x: 372, endPoint y: 288, distance: 85.0
click at [289, 292] on input "Update List" at bounding box center [276, 290] width 83 height 26
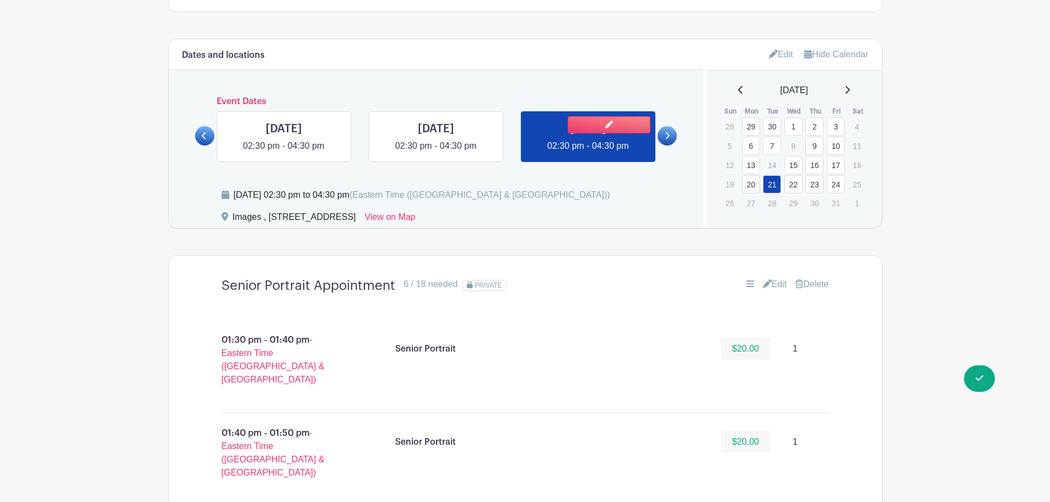
scroll to position [628, 0]
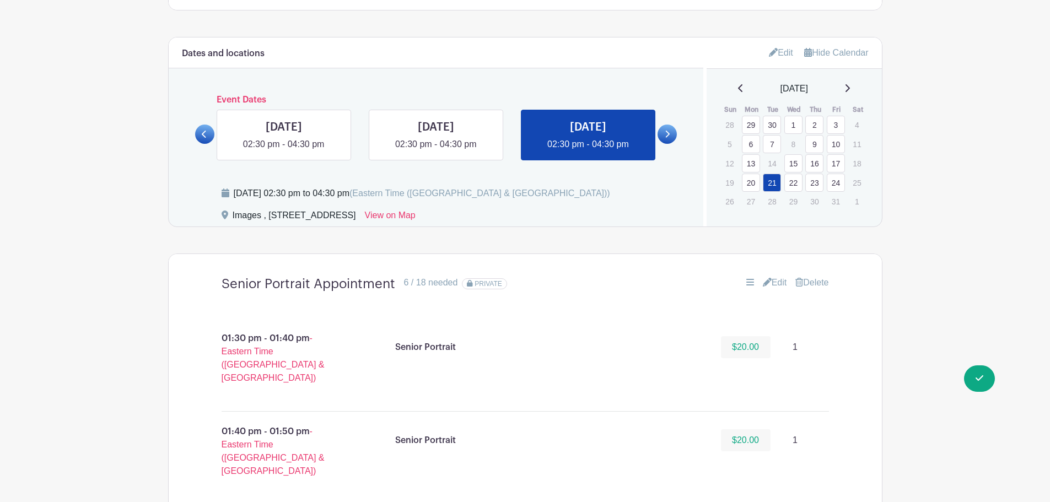
click at [795, 185] on link "22" at bounding box center [793, 183] width 18 height 18
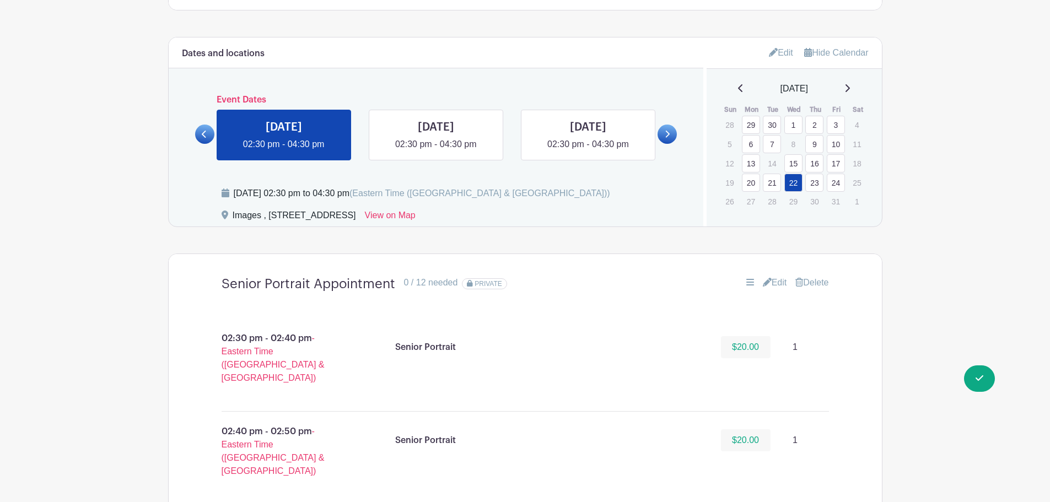
click at [777, 283] on link "Edit" at bounding box center [775, 282] width 24 height 13
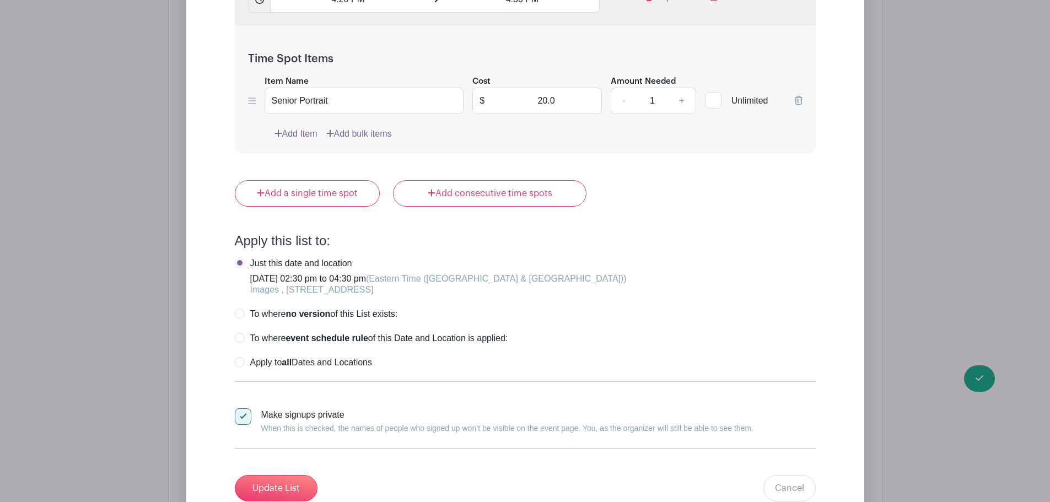
scroll to position [3550, 0]
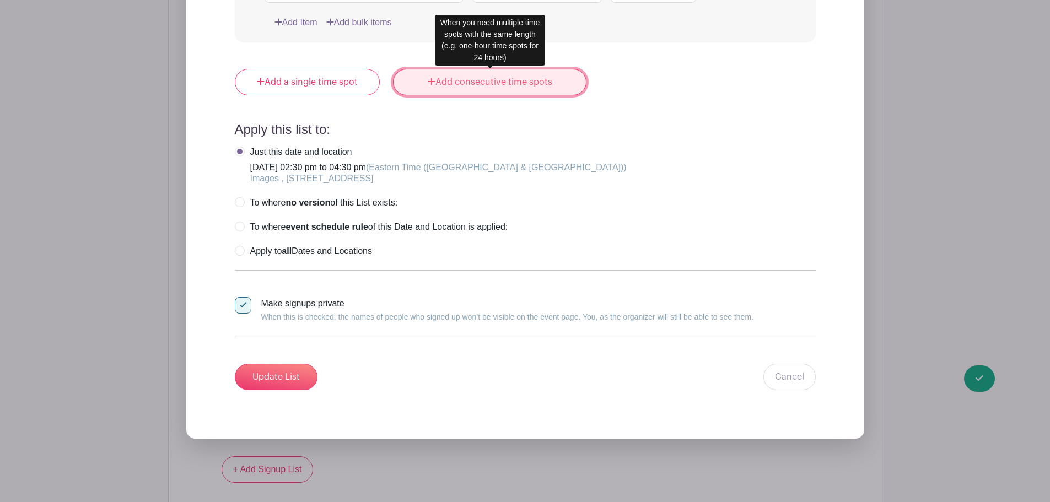
click at [496, 77] on link "Add consecutive time spots" at bounding box center [489, 82] width 193 height 26
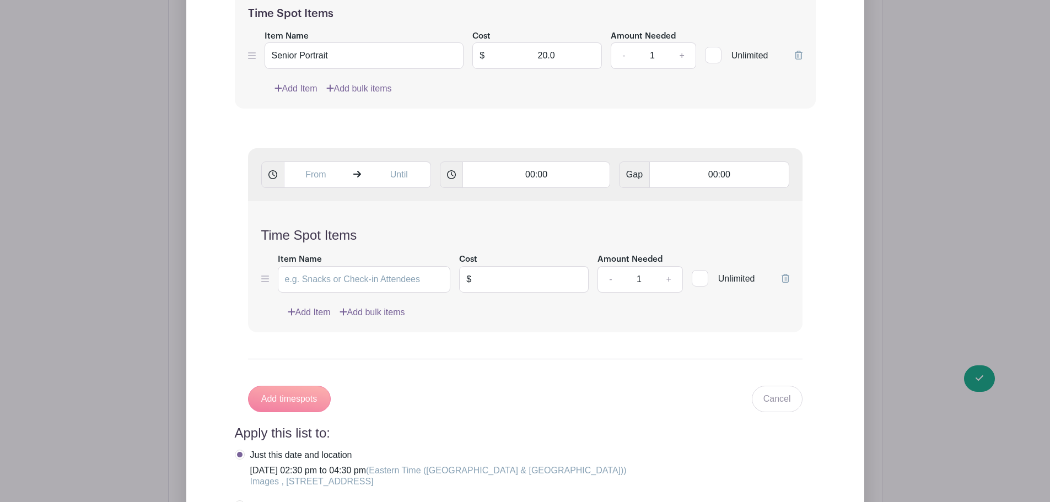
scroll to position [3385, 0]
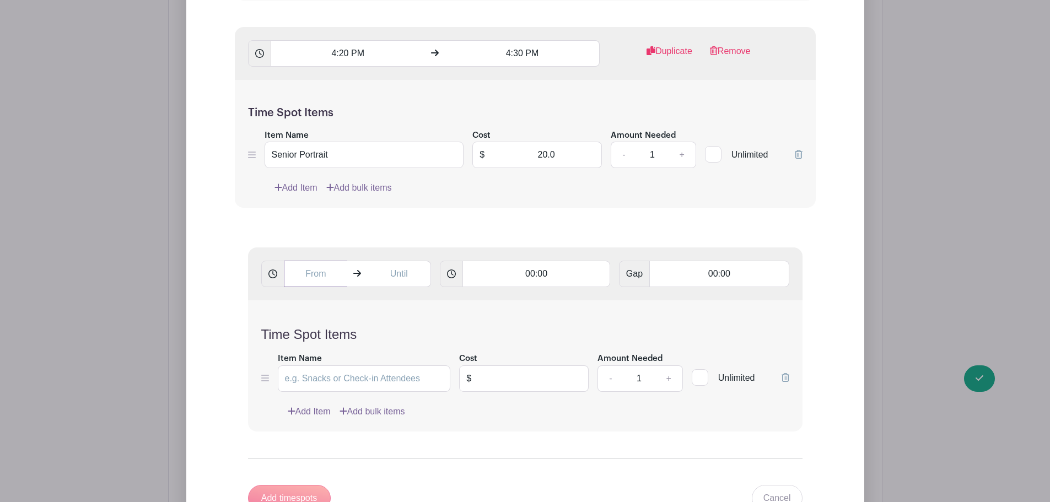
click at [318, 277] on input "text" at bounding box center [316, 274] width 64 height 26
click at [310, 322] on div "08" at bounding box center [304, 323] width 36 height 21
click at [348, 303] on div "01" at bounding box center [345, 299] width 37 height 21
click at [379, 326] on div "07" at bounding box center [376, 323] width 36 height 21
click at [388, 325] on div "30" at bounding box center [386, 323] width 37 height 21
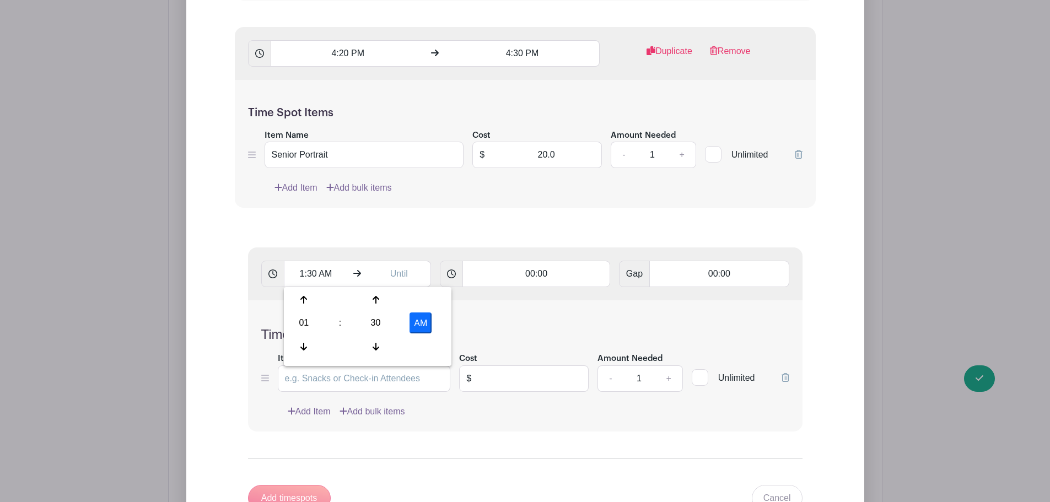
click at [427, 331] on button "AM" at bounding box center [421, 323] width 22 height 21
type input "1:30 PM"
click at [401, 273] on input "text" at bounding box center [399, 274] width 64 height 26
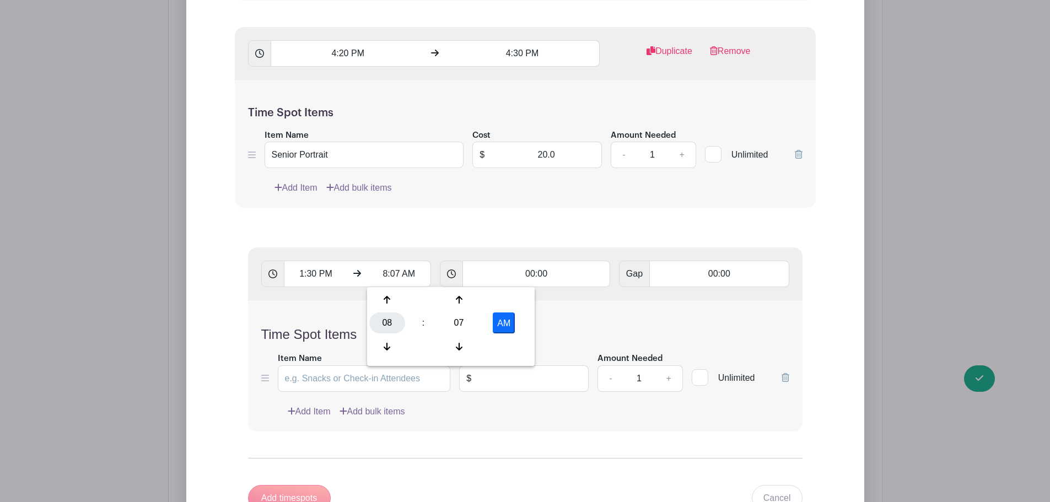
click at [392, 320] on div "08" at bounding box center [387, 323] width 36 height 21
click at [464, 301] on div "02" at bounding box center [469, 299] width 37 height 21
click at [456, 329] on div "07" at bounding box center [459, 323] width 36 height 21
click at [474, 322] on div "30" at bounding box center [469, 323] width 37 height 21
drag, startPoint x: 509, startPoint y: 321, endPoint x: 515, endPoint y: 320, distance: 6.2
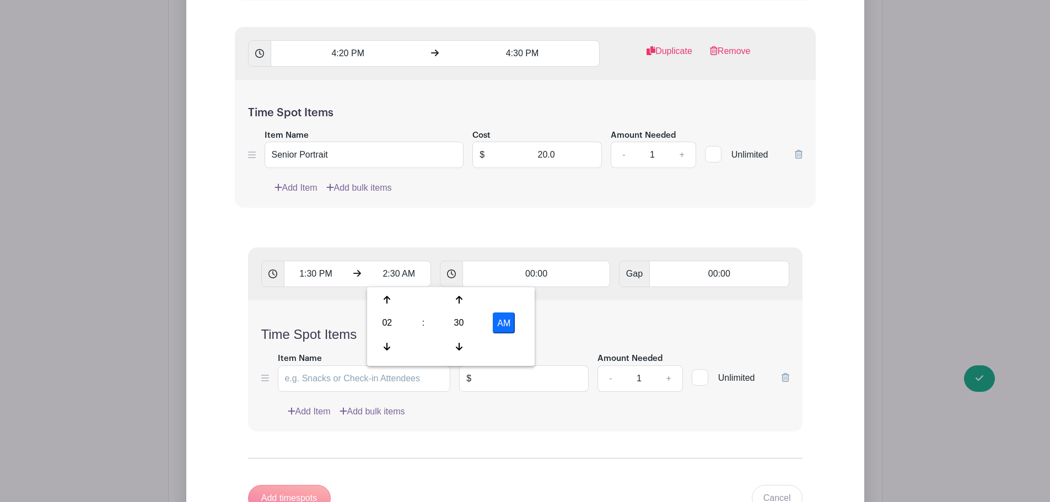
click at [509, 321] on button "AM" at bounding box center [504, 323] width 22 height 21
type input "2:30 PM"
drag, startPoint x: 544, startPoint y: 272, endPoint x: 544, endPoint y: 286, distance: 13.2
click at [544, 277] on input "00:00" at bounding box center [537, 274] width 148 height 26
type input "00:10"
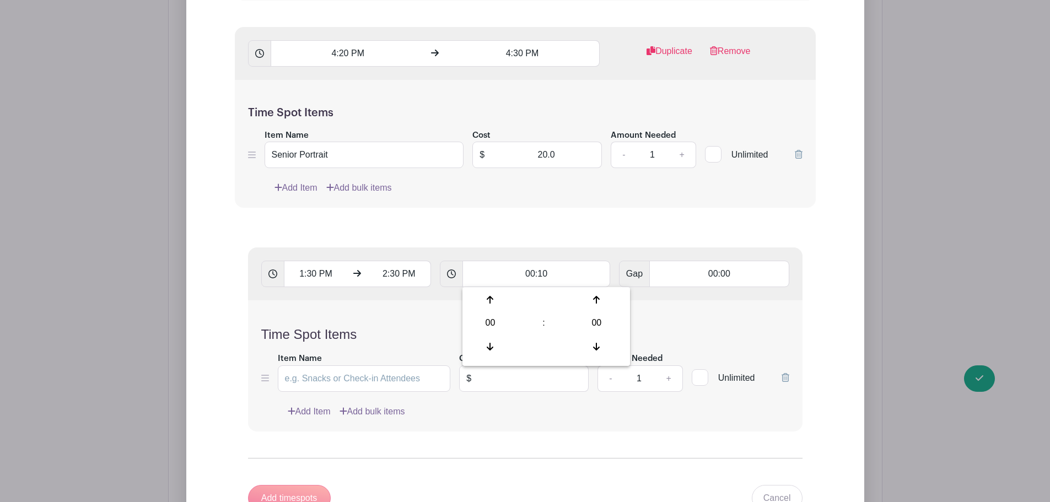
type input "Add 6 timespots"
click at [354, 364] on div "Item Name" at bounding box center [364, 372] width 173 height 40
click at [359, 375] on input "Item Name" at bounding box center [364, 378] width 173 height 26
type input "Senior Portrait"
click at [513, 369] on input "text" at bounding box center [533, 378] width 111 height 26
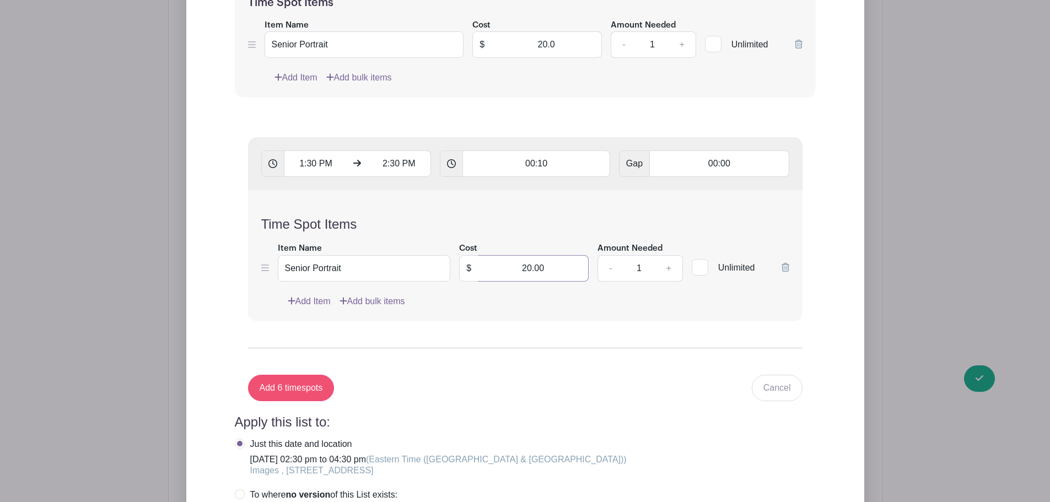
type input "20.00"
click at [288, 394] on input "Add 6 timespots" at bounding box center [291, 388] width 87 height 26
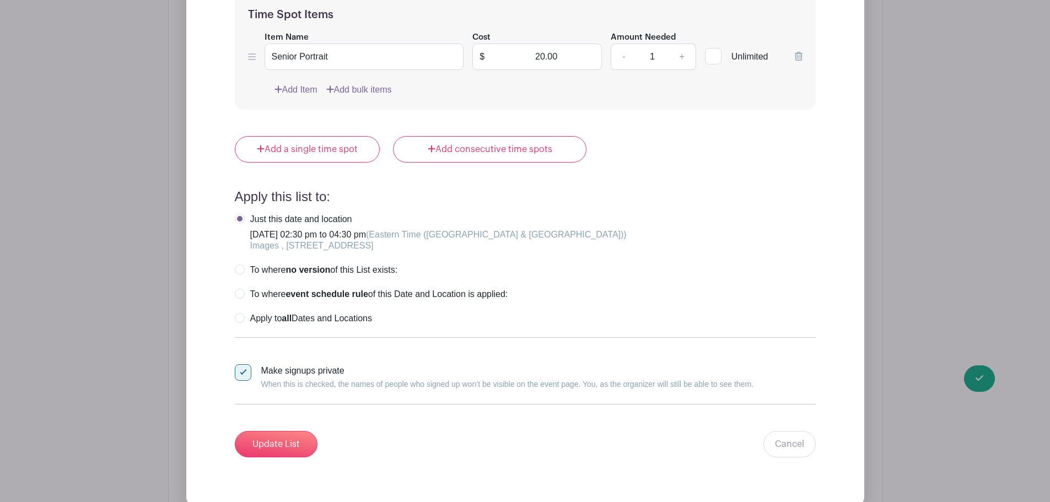
scroll to position [4873, 0]
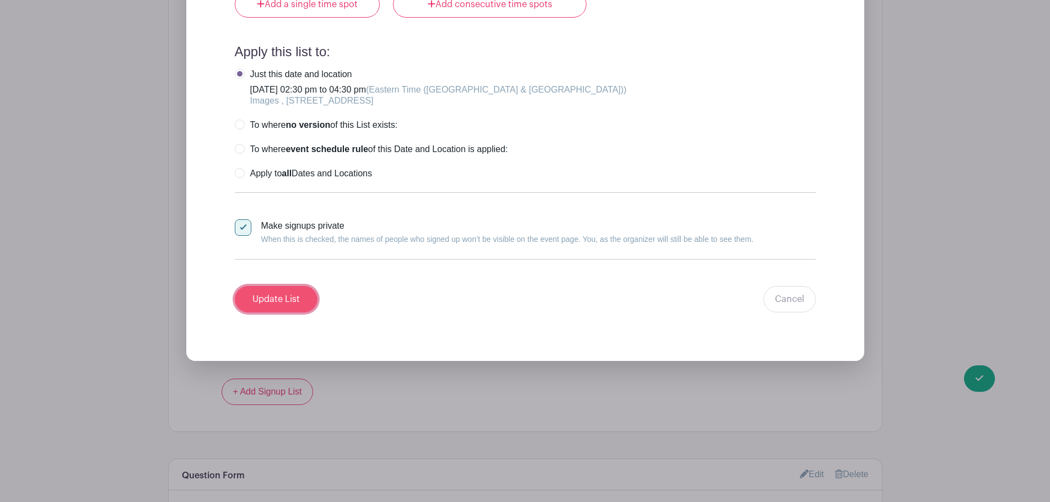
click at [296, 292] on input "Update List" at bounding box center [276, 299] width 83 height 26
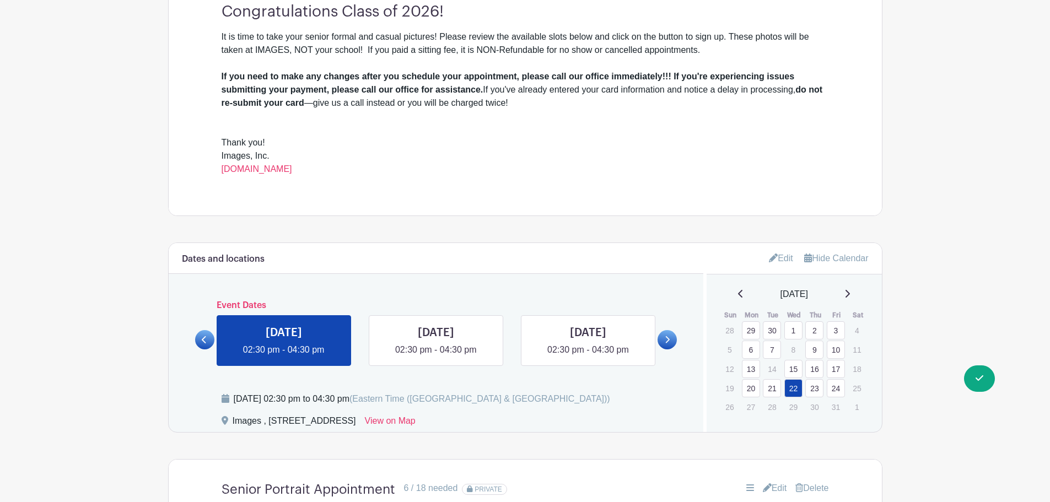
scroll to position [406, 0]
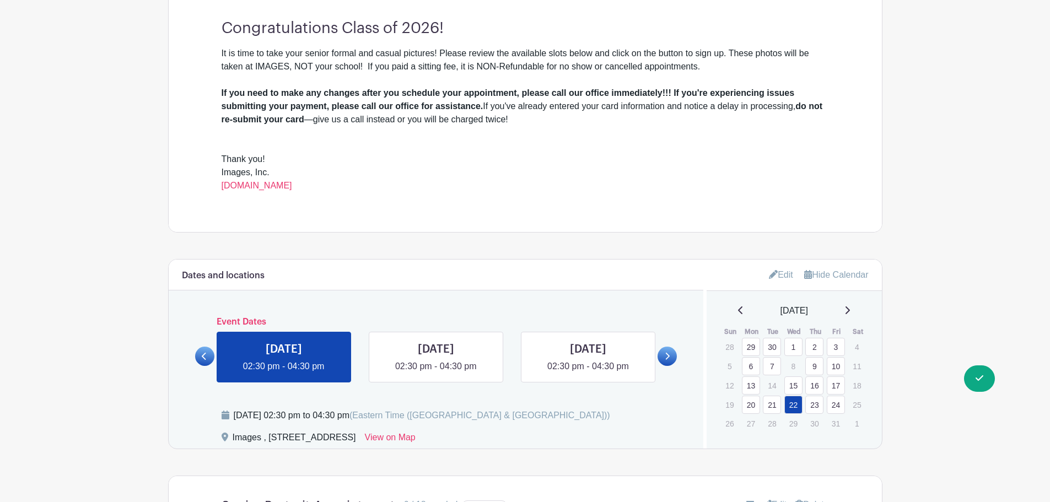
click at [816, 398] on link "23" at bounding box center [814, 405] width 18 height 18
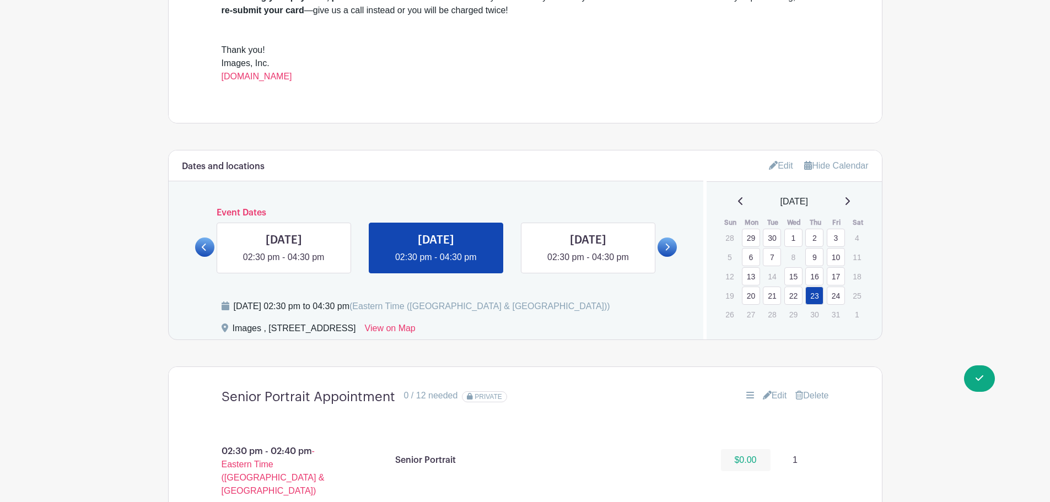
scroll to position [737, 0]
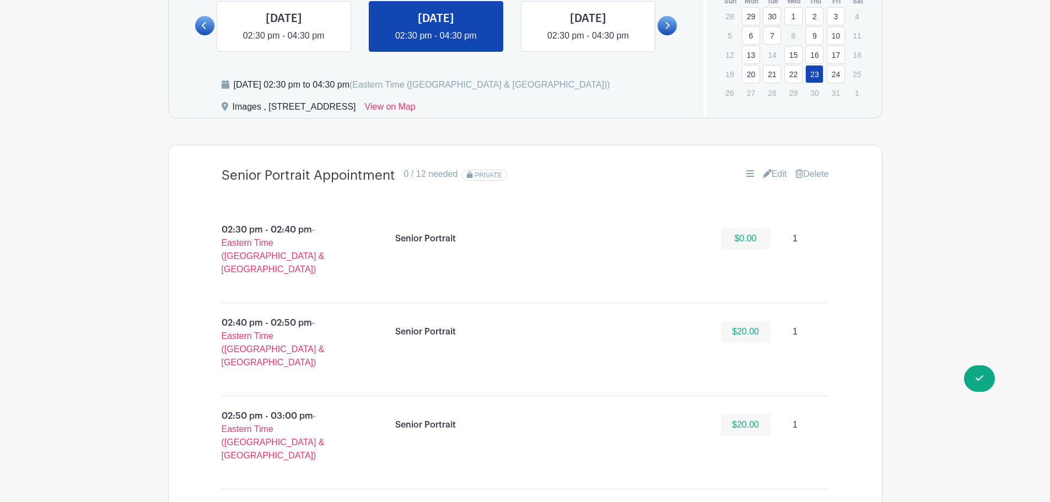
click at [770, 178] on link "Edit" at bounding box center [775, 174] width 24 height 13
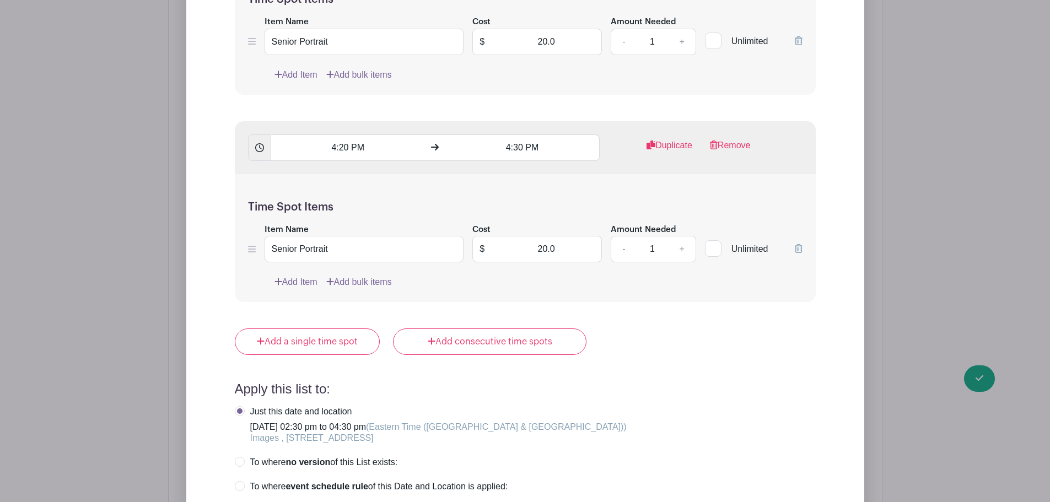
scroll to position [3273, 0]
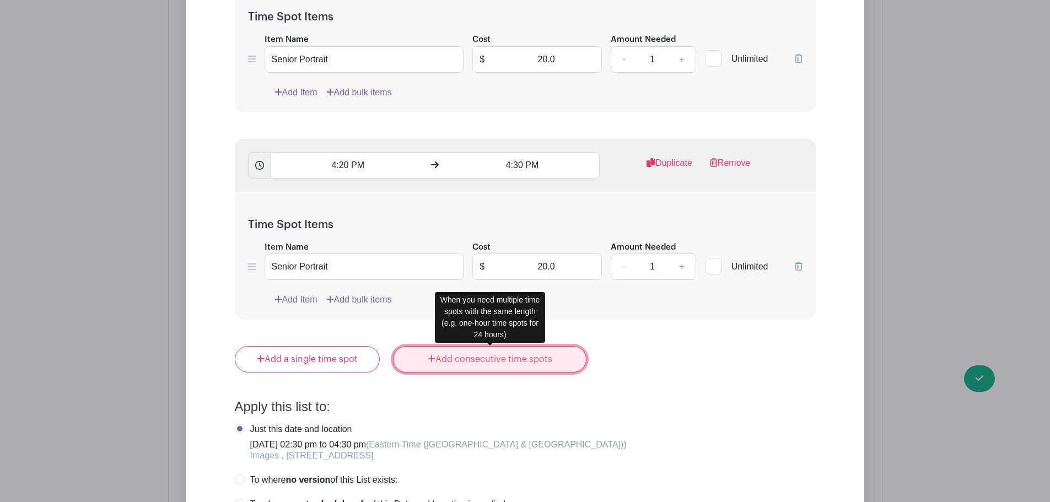
click at [486, 364] on link "Add consecutive time spots" at bounding box center [489, 359] width 193 height 26
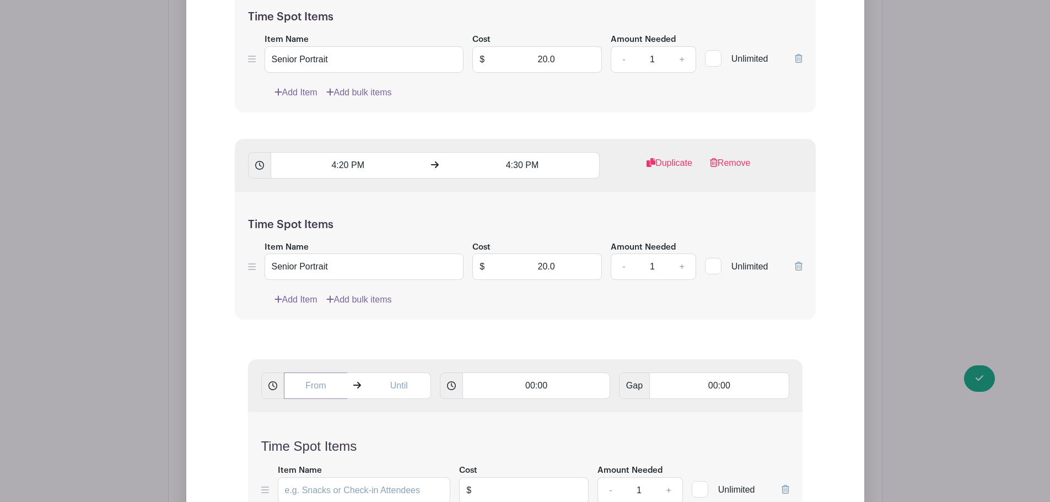
click at [327, 385] on input "text" at bounding box center [316, 386] width 64 height 26
click at [305, 428] on div "08" at bounding box center [304, 434] width 36 height 21
click at [343, 414] on div "01" at bounding box center [345, 411] width 37 height 21
click at [383, 434] on div "08" at bounding box center [376, 434] width 36 height 21
click at [385, 434] on div "30" at bounding box center [386, 434] width 37 height 21
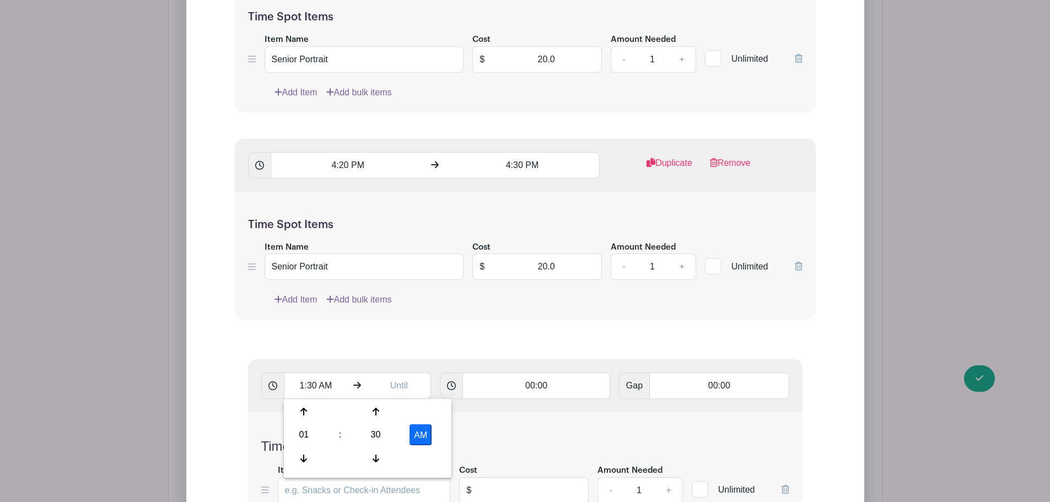
click at [416, 436] on button "AM" at bounding box center [421, 434] width 22 height 21
type input "1:30 PM"
click at [390, 392] on input "text" at bounding box center [399, 386] width 64 height 26
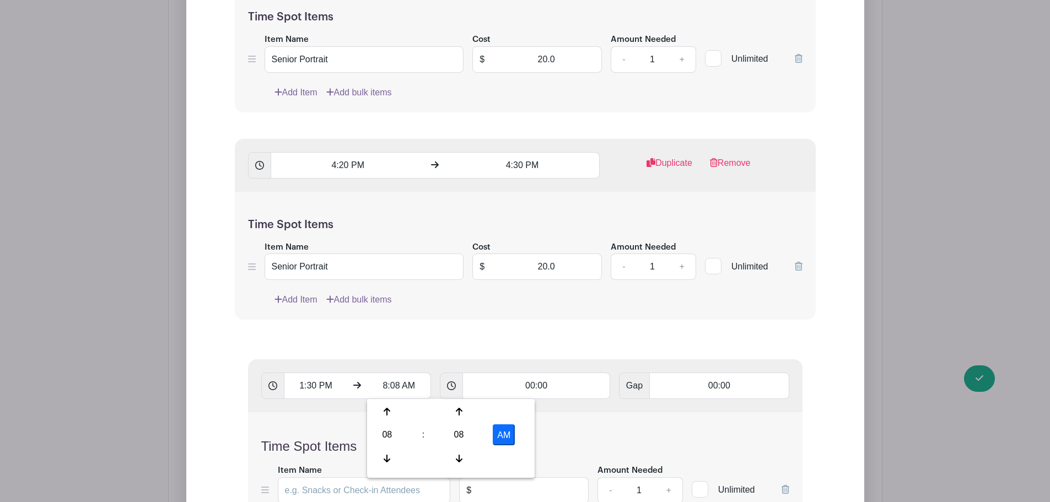
drag, startPoint x: 389, startPoint y: 435, endPoint x: 399, endPoint y: 433, distance: 10.1
click at [390, 435] on div "08" at bounding box center [387, 434] width 36 height 21
click at [469, 417] on div "02" at bounding box center [469, 411] width 37 height 21
click at [470, 437] on div "08" at bounding box center [459, 434] width 36 height 21
click at [470, 437] on div "30" at bounding box center [469, 434] width 37 height 21
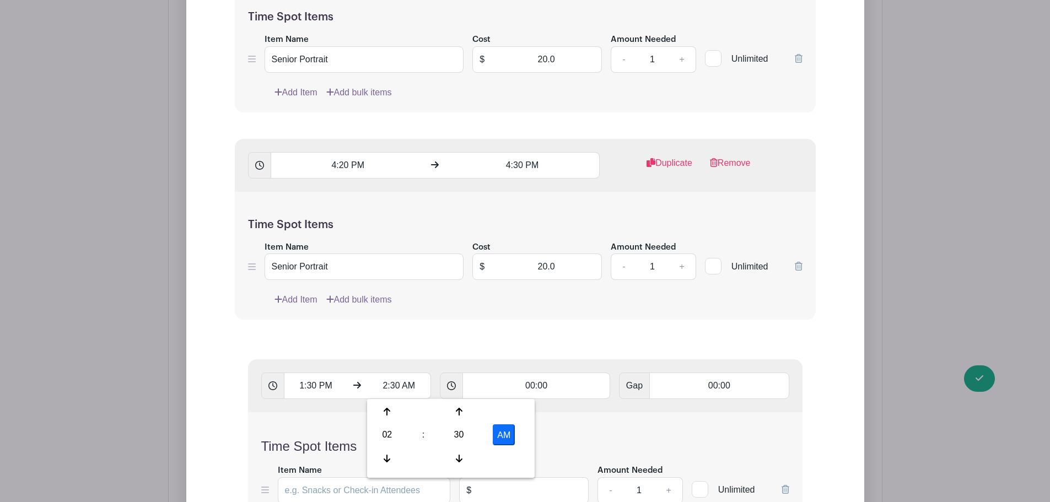
click at [503, 434] on button "AM" at bounding box center [504, 434] width 22 height 21
type input "2:30 PM"
click at [544, 390] on input "00:00" at bounding box center [537, 386] width 148 height 26
type input "00:10"
type input "Add 6 timespots"
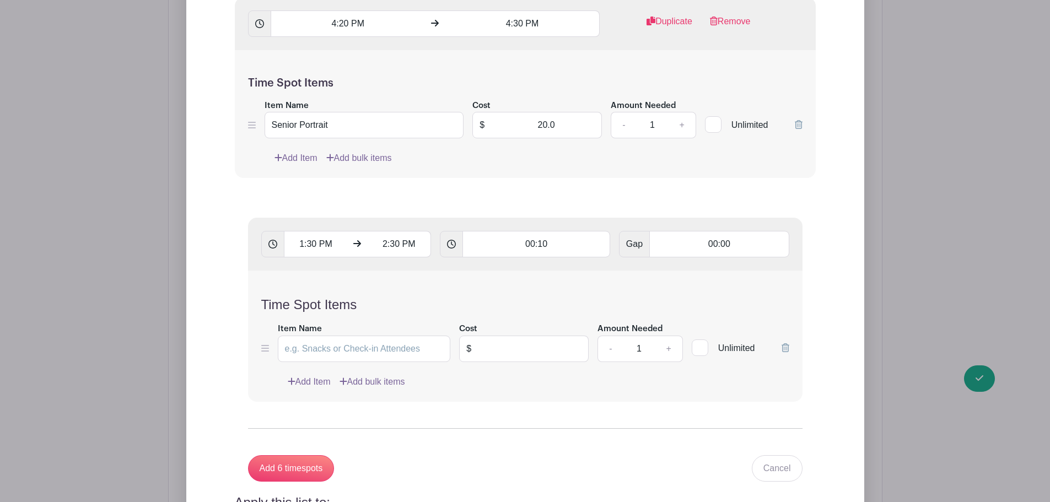
scroll to position [3549, 0]
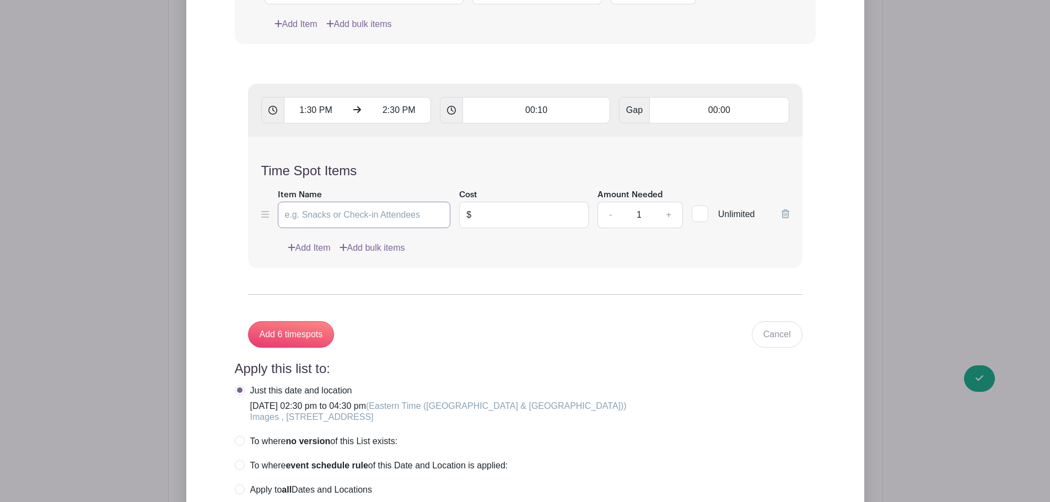
click at [361, 218] on input "Item Name" at bounding box center [364, 215] width 173 height 26
type input "Senior Portrait"
click at [248, 321] on input "Add 6 timespots" at bounding box center [291, 334] width 87 height 26
type input "200"
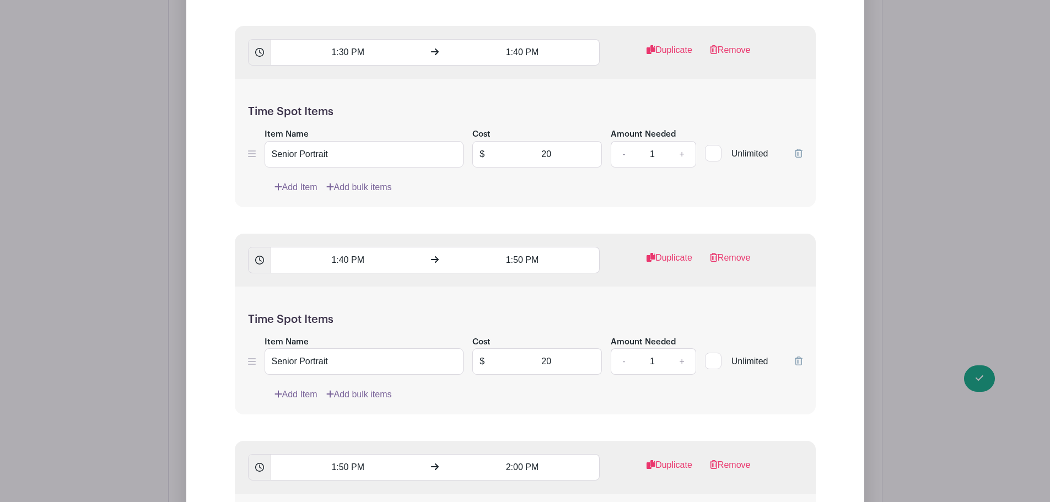
scroll to position [3604, 0]
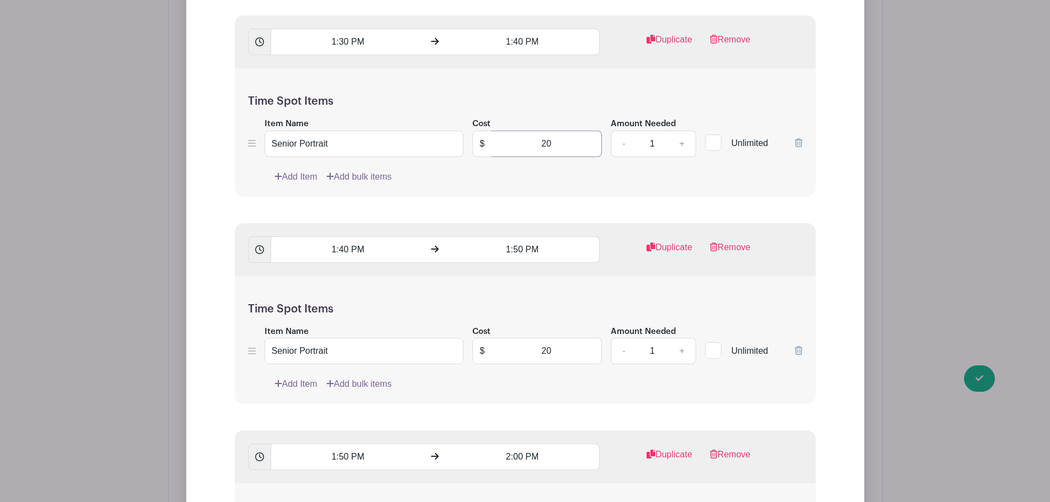
click at [563, 150] on input "20" at bounding box center [546, 144] width 111 height 26
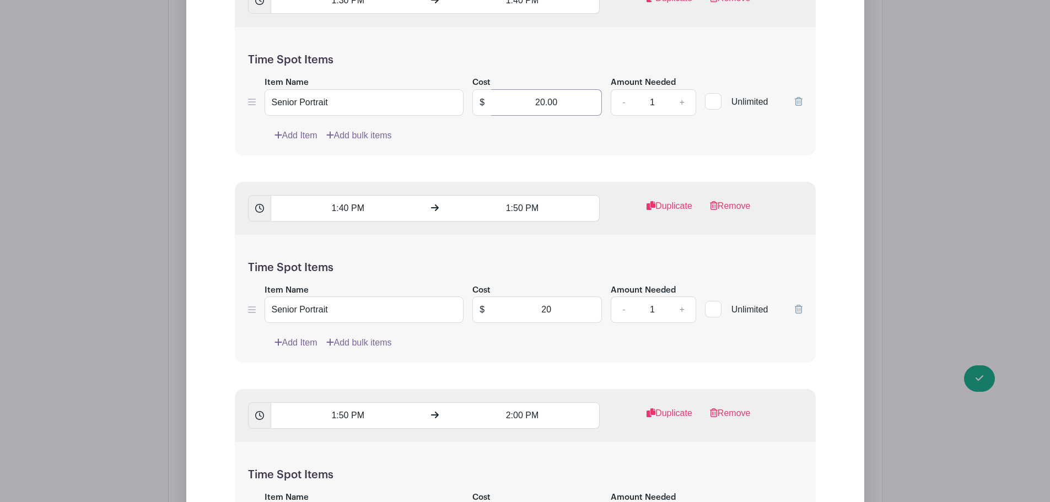
scroll to position [3714, 0]
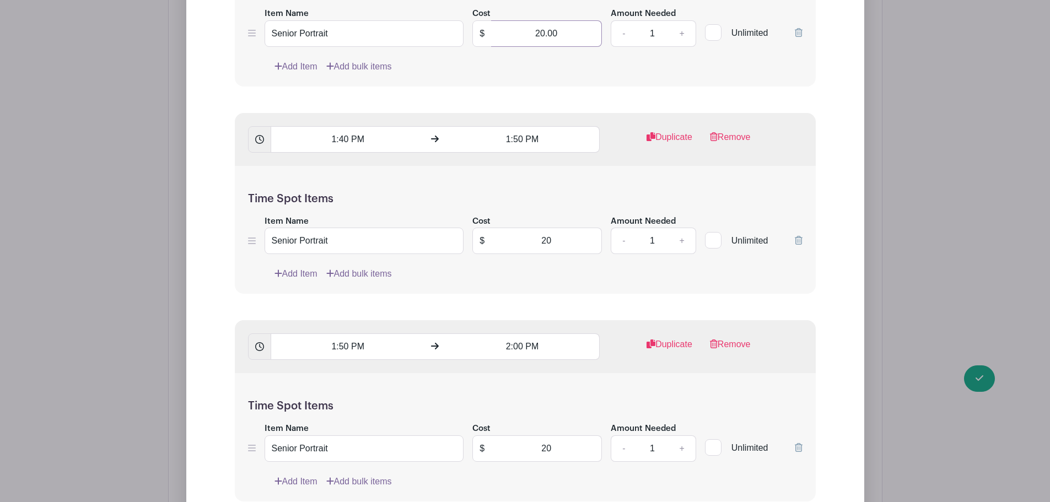
type input "20.00"
click at [571, 246] on input "20" at bounding box center [546, 241] width 111 height 26
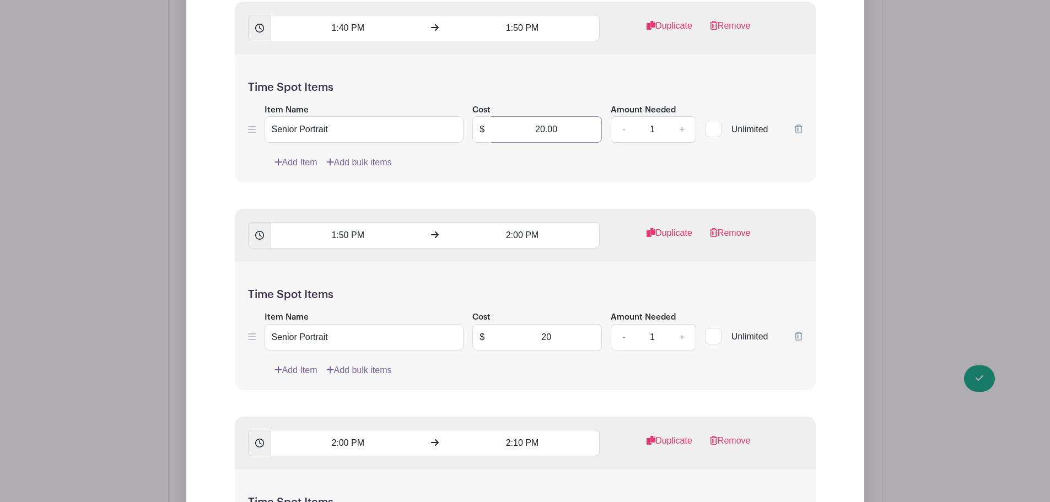
scroll to position [3934, 0]
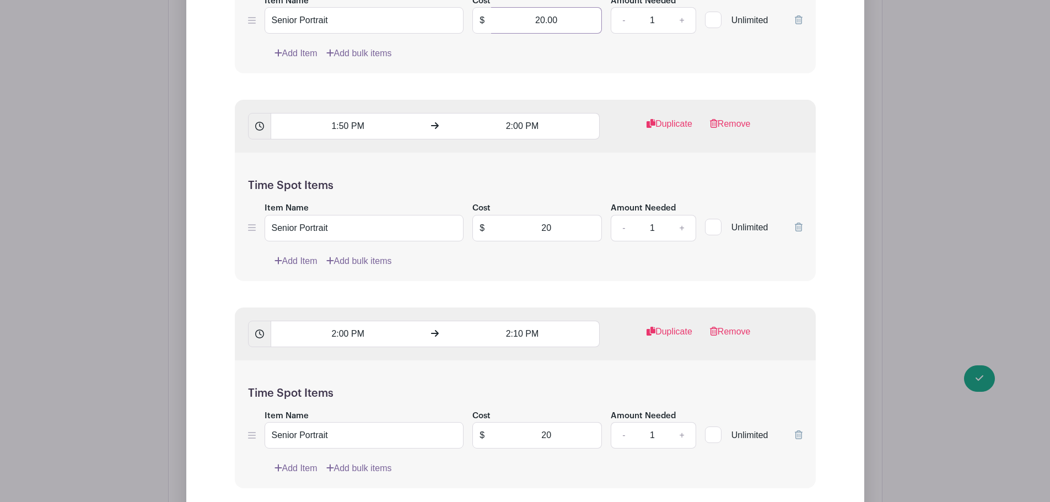
type input "20.00"
click at [572, 224] on input "20" at bounding box center [546, 228] width 111 height 26
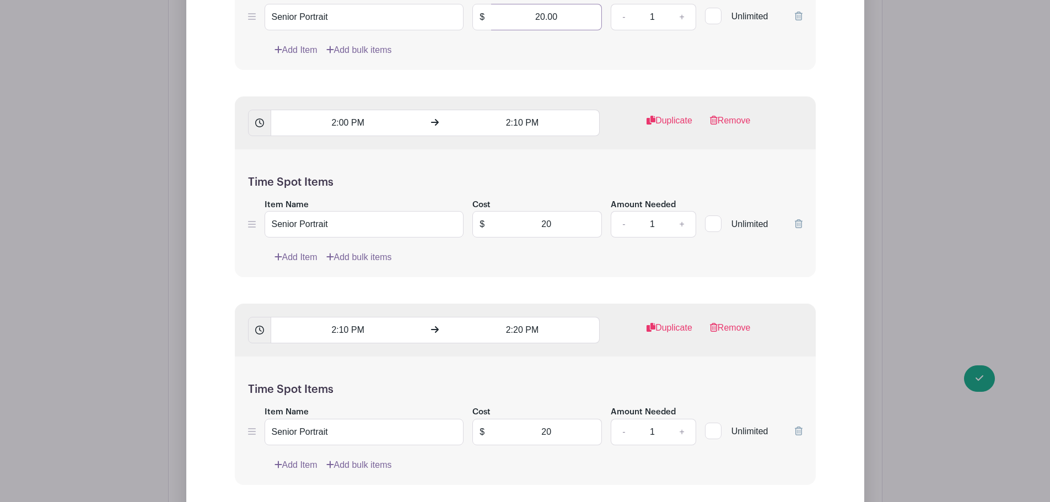
scroll to position [4155, 0]
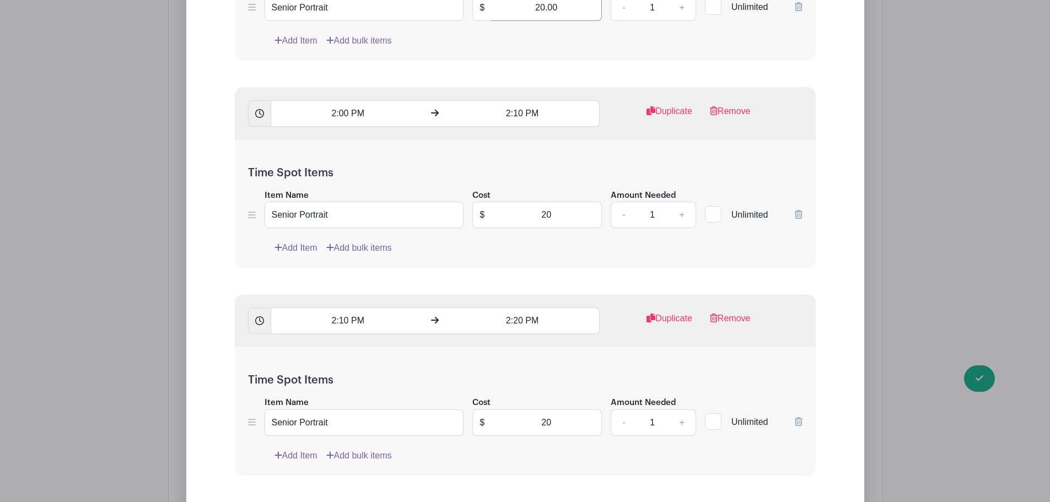
type input "20.00"
click at [559, 223] on input "20" at bounding box center [546, 215] width 111 height 26
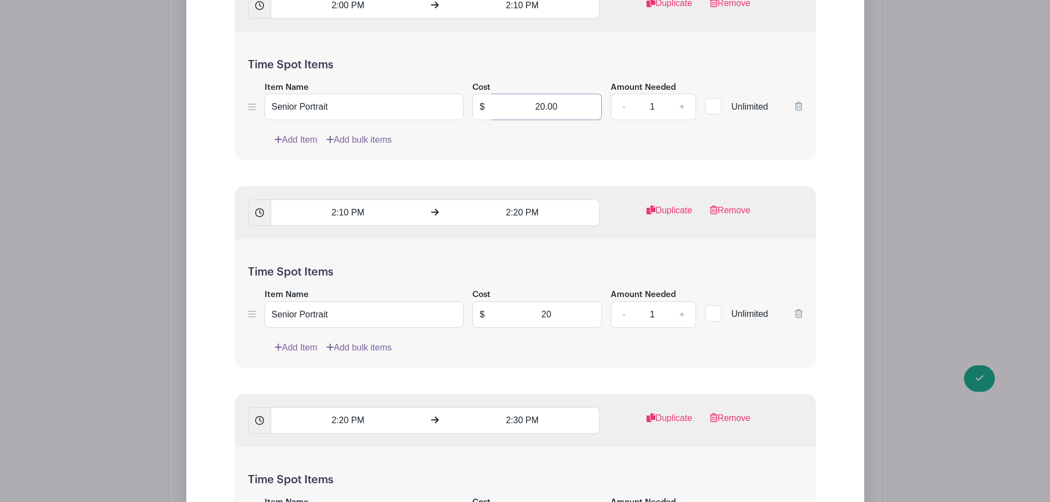
scroll to position [4431, 0]
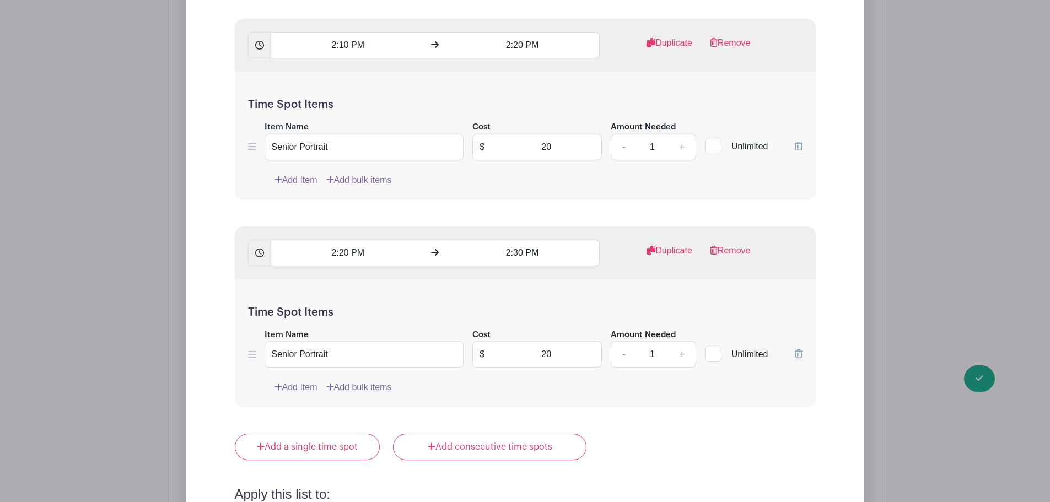
type input "20.00"
click at [589, 148] on input "20" at bounding box center [546, 147] width 111 height 26
type input "20.00"
click at [586, 347] on input "20" at bounding box center [546, 354] width 111 height 26
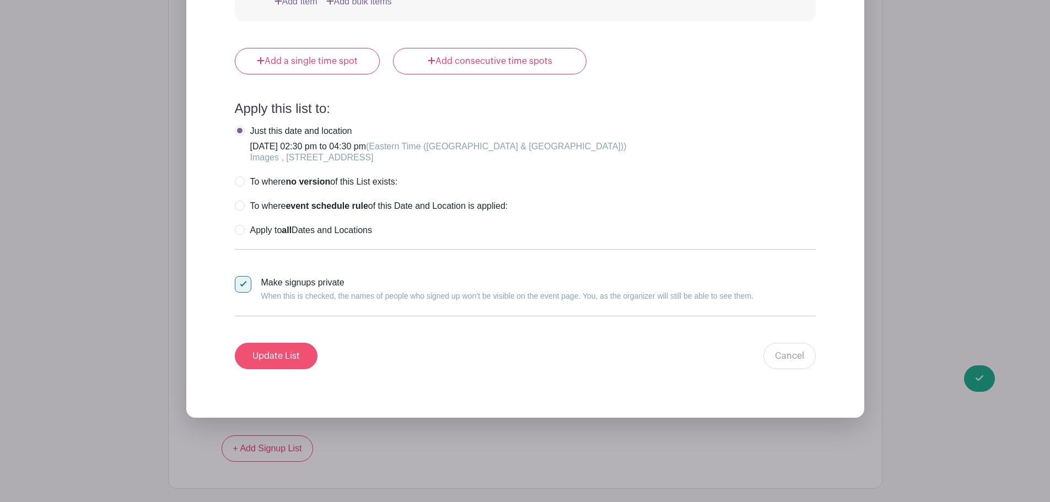
type input "20.00"
click at [275, 346] on input "Update List" at bounding box center [276, 356] width 83 height 26
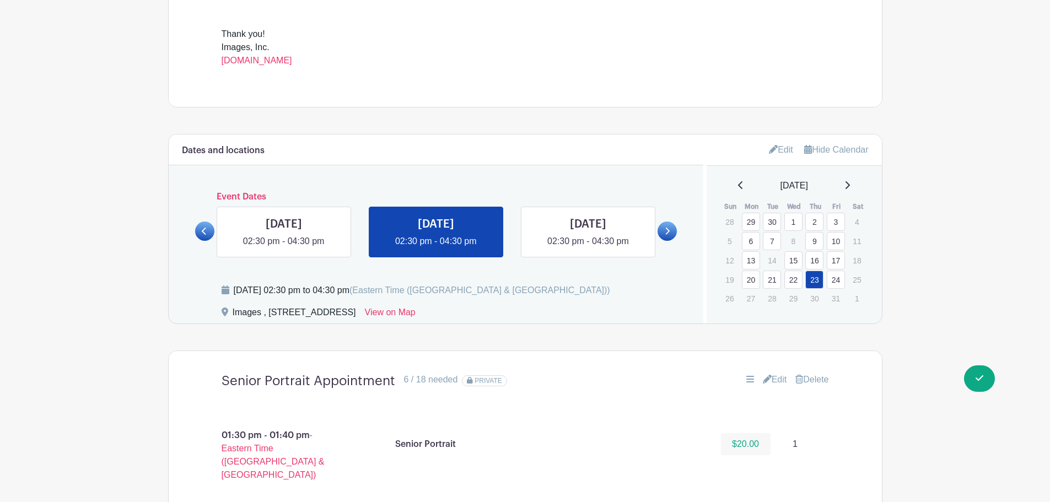
scroll to position [408, 0]
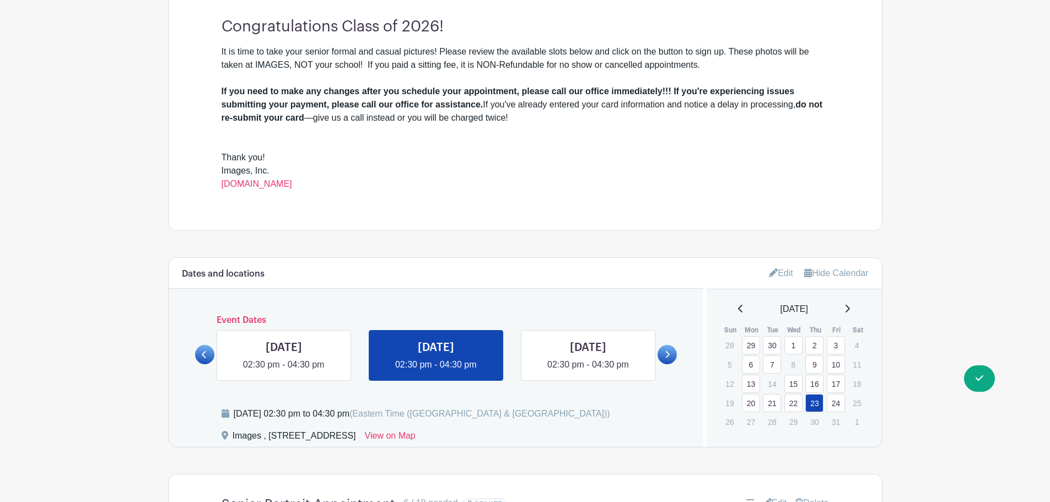
click at [834, 400] on link "24" at bounding box center [836, 403] width 18 height 18
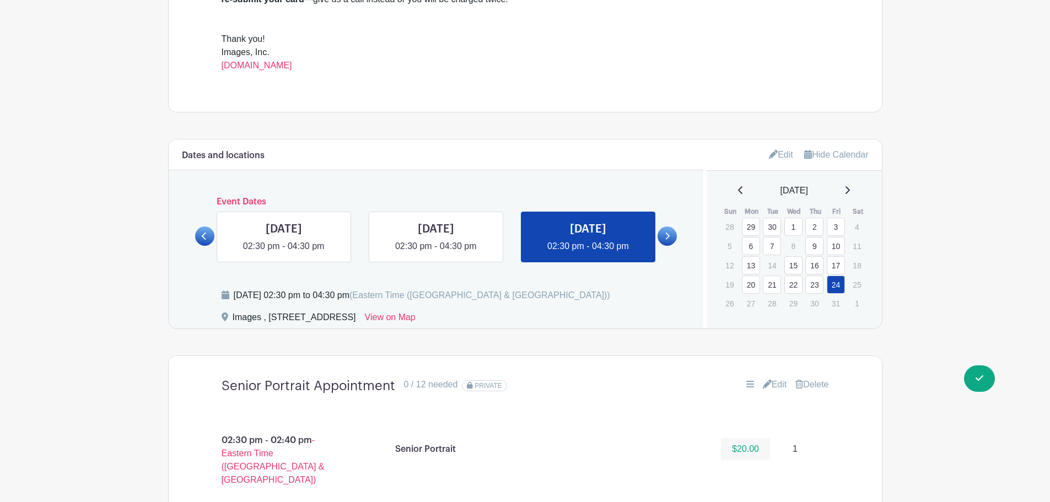
scroll to position [684, 0]
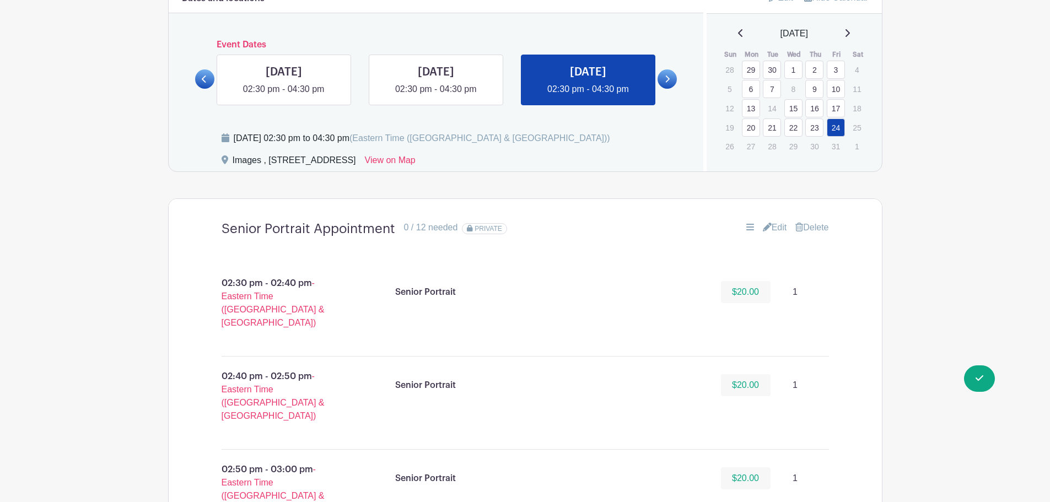
click at [783, 232] on link "Edit" at bounding box center [775, 227] width 24 height 13
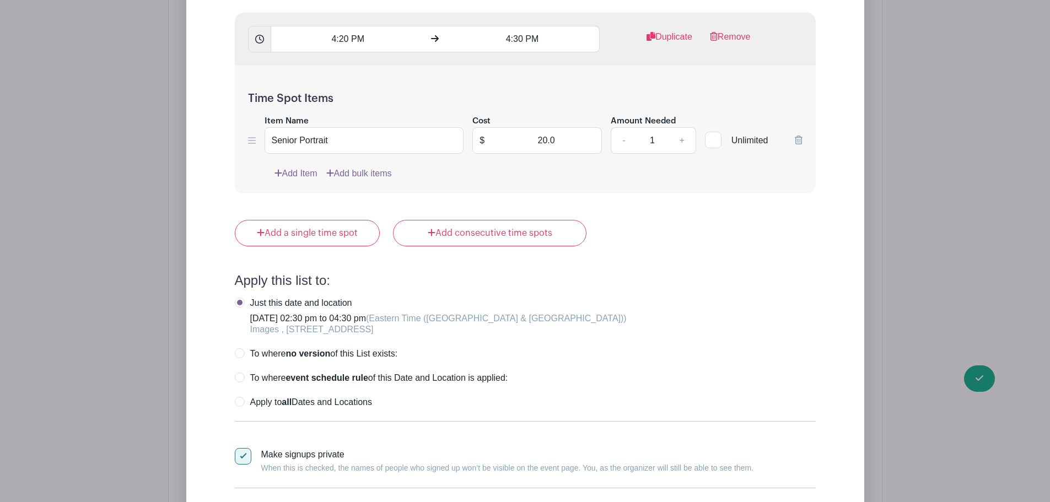
scroll to position [3385, 0]
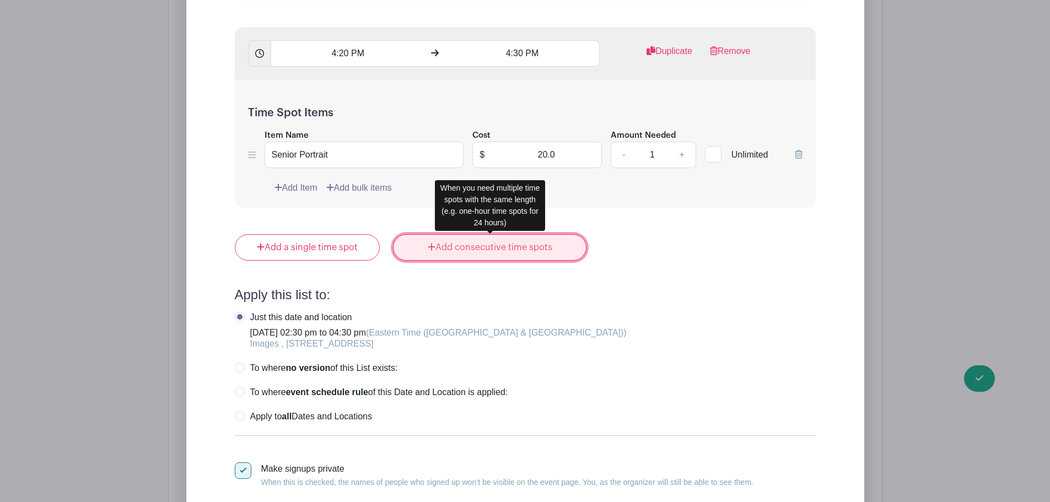
click at [467, 246] on link "Add consecutive time spots" at bounding box center [489, 247] width 193 height 26
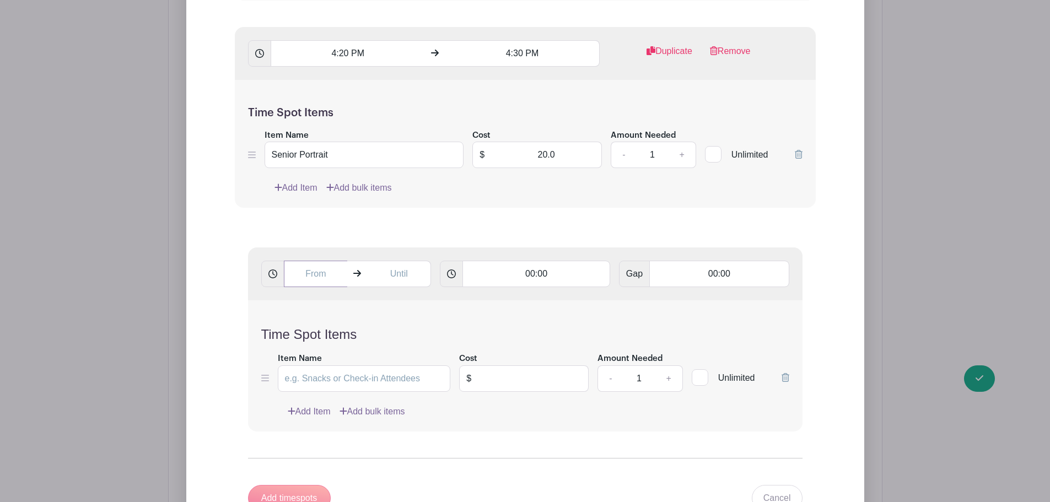
click at [314, 274] on input "text" at bounding box center [316, 274] width 64 height 26
click at [311, 332] on div "08" at bounding box center [304, 323] width 36 height 21
click at [348, 295] on div "01" at bounding box center [345, 299] width 37 height 21
click at [372, 327] on div "09" at bounding box center [376, 323] width 36 height 21
click at [382, 327] on div "30" at bounding box center [386, 323] width 37 height 21
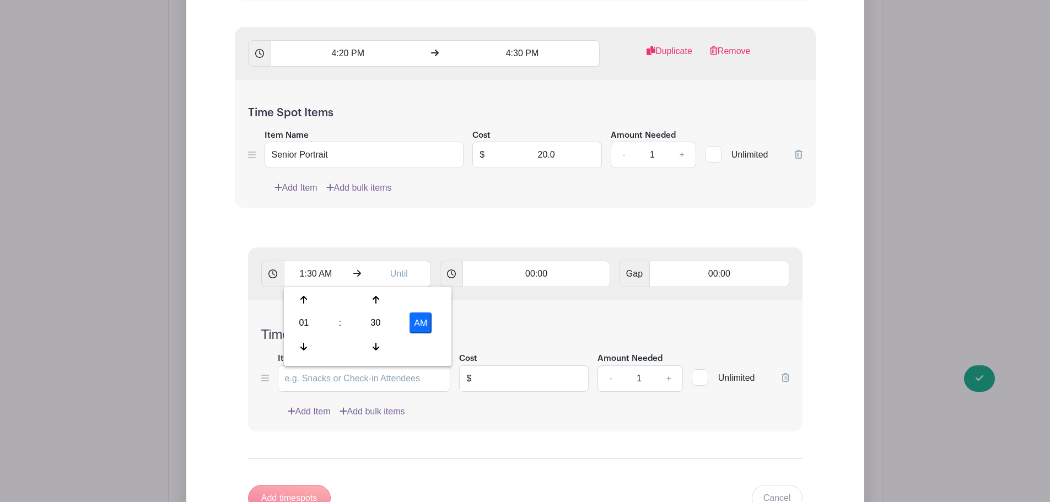
click at [413, 321] on button "AM" at bounding box center [421, 323] width 22 height 21
type input "1:30 PM"
click at [405, 277] on input "text" at bounding box center [399, 274] width 64 height 26
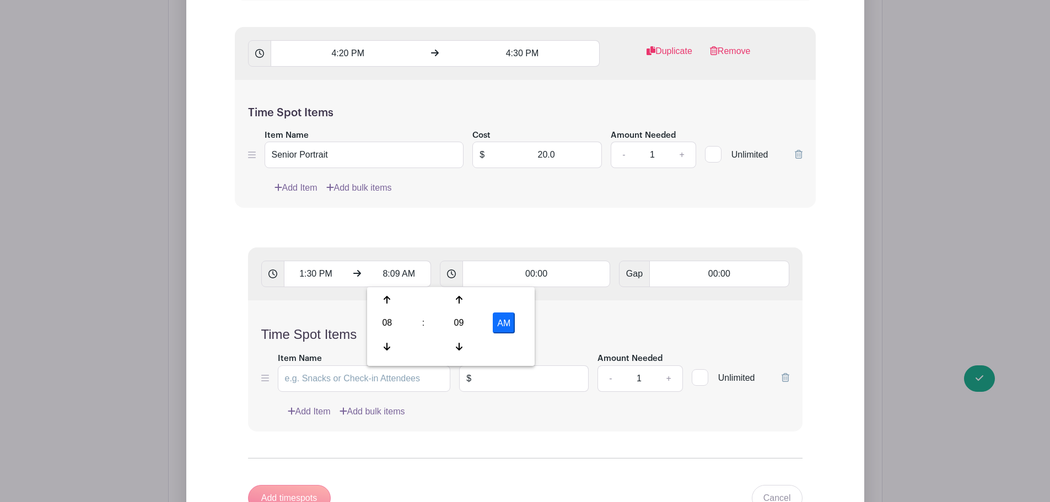
click at [380, 328] on div "08" at bounding box center [387, 323] width 36 height 21
click at [469, 309] on div "02" at bounding box center [469, 299] width 37 height 21
click at [456, 319] on div "09" at bounding box center [459, 323] width 36 height 21
click at [463, 318] on div "30" at bounding box center [469, 323] width 37 height 21
click at [511, 320] on button "AM" at bounding box center [504, 323] width 22 height 21
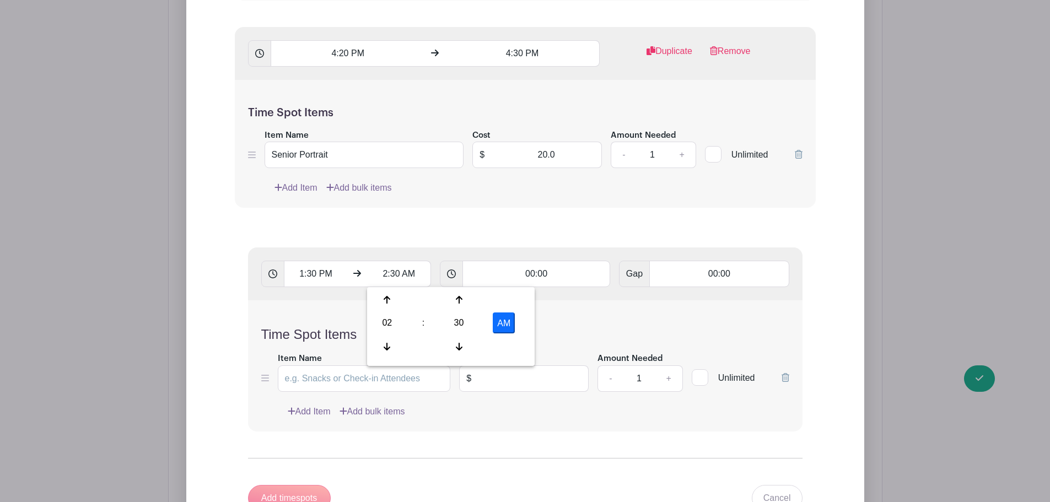
type input "2:30 PM"
click at [544, 273] on input "00:00" at bounding box center [537, 274] width 148 height 26
type input "00:10"
type input "Add 6 timespots"
click at [338, 374] on input "Item Name" at bounding box center [364, 378] width 173 height 26
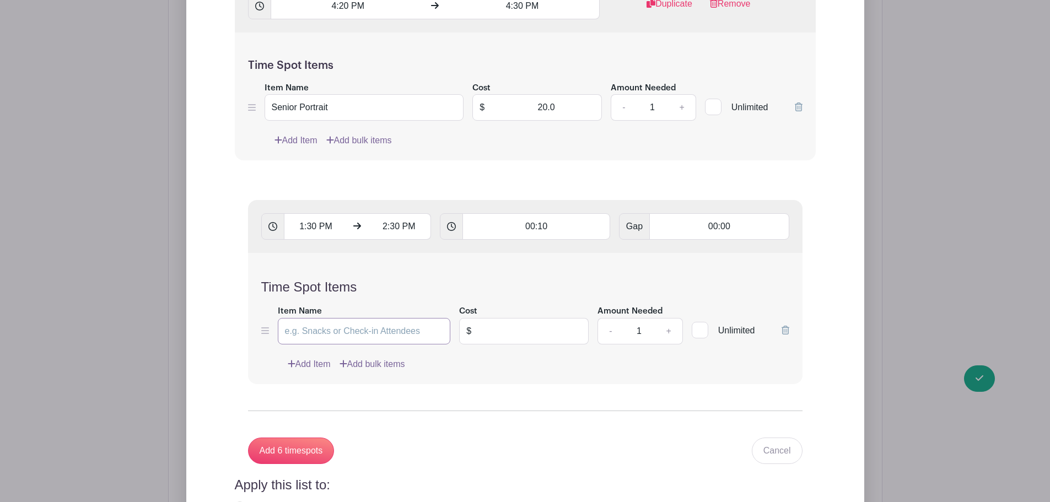
scroll to position [3440, 0]
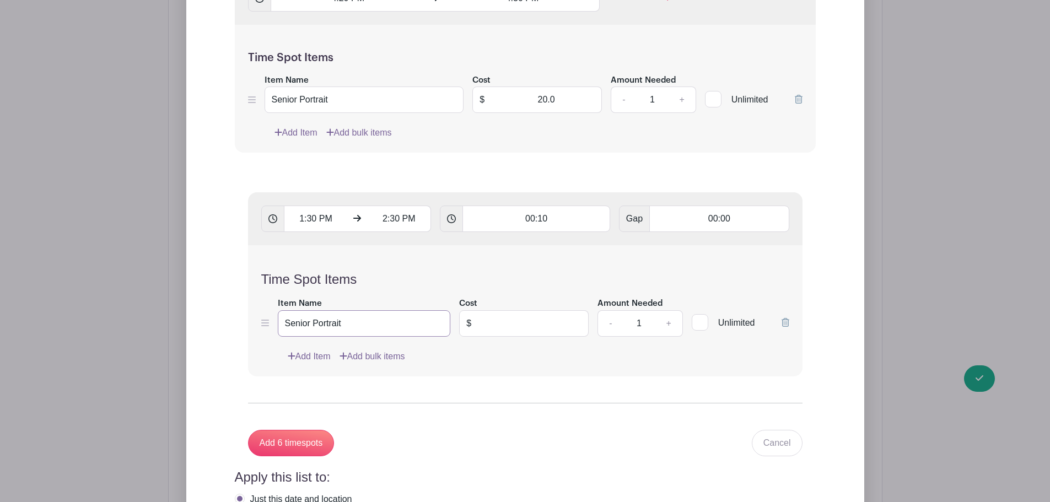
type input "Senior Portrait"
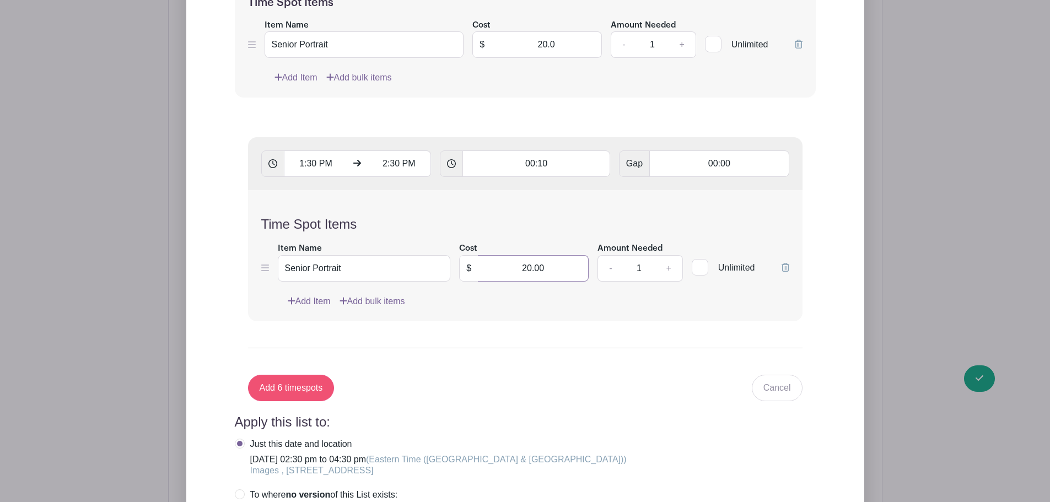
type input "20.00"
click at [304, 389] on input "Add 6 timespots" at bounding box center [291, 388] width 87 height 26
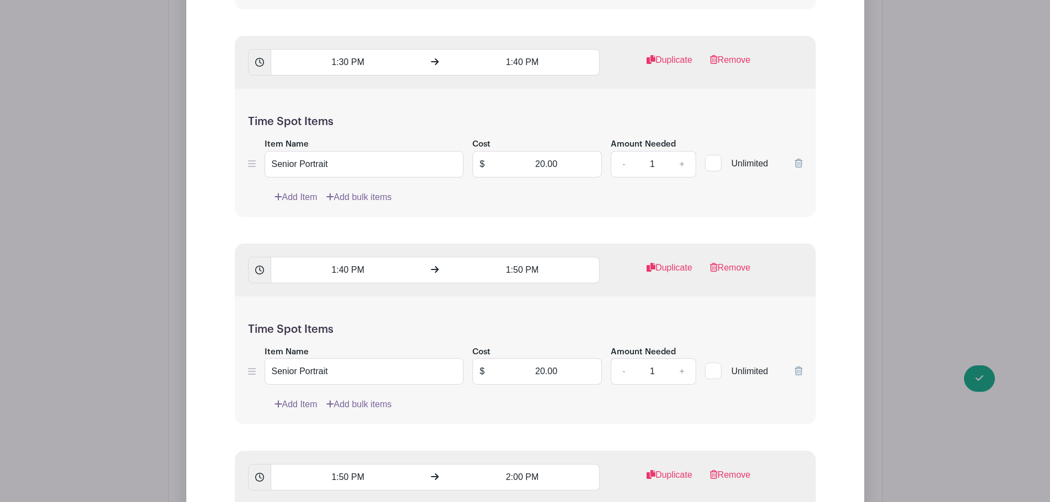
scroll to position [3495, 0]
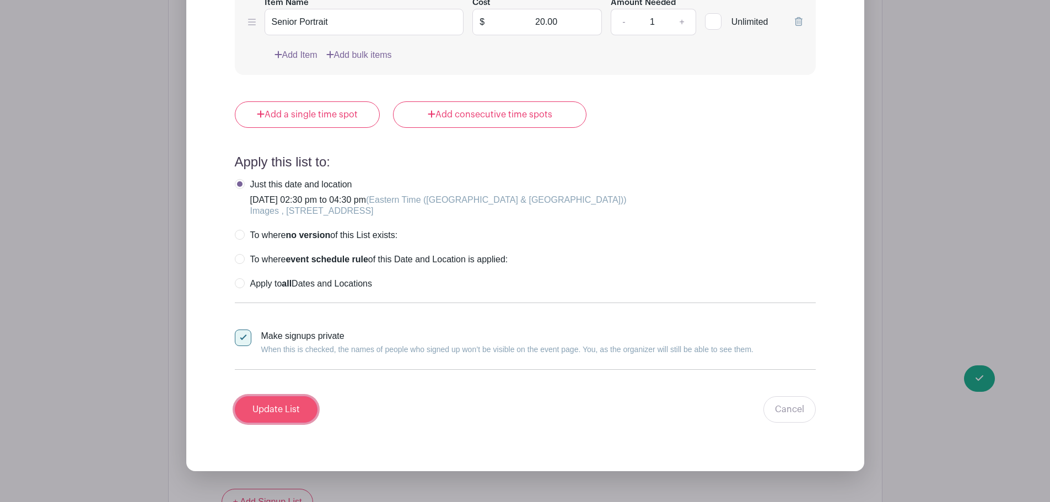
click at [278, 413] on input "Update List" at bounding box center [276, 409] width 83 height 26
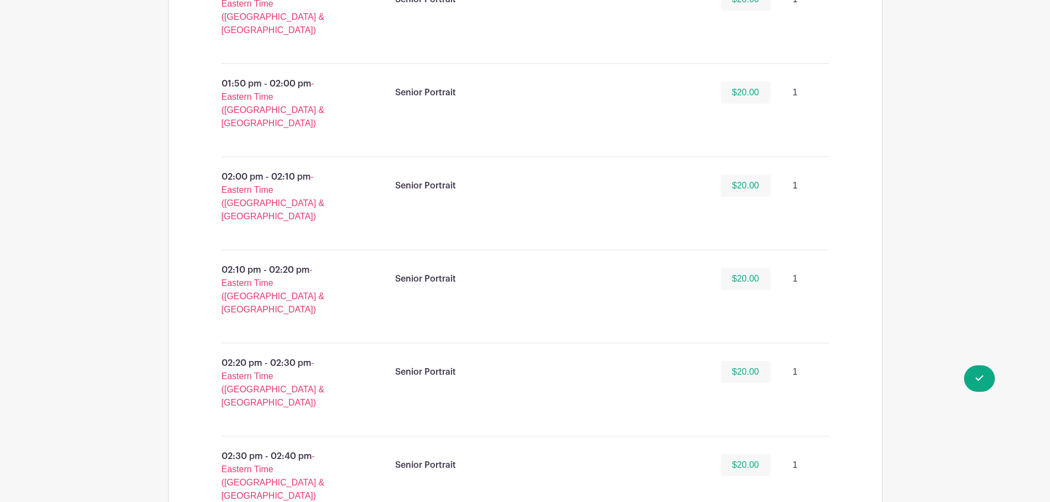
scroll to position [794, 0]
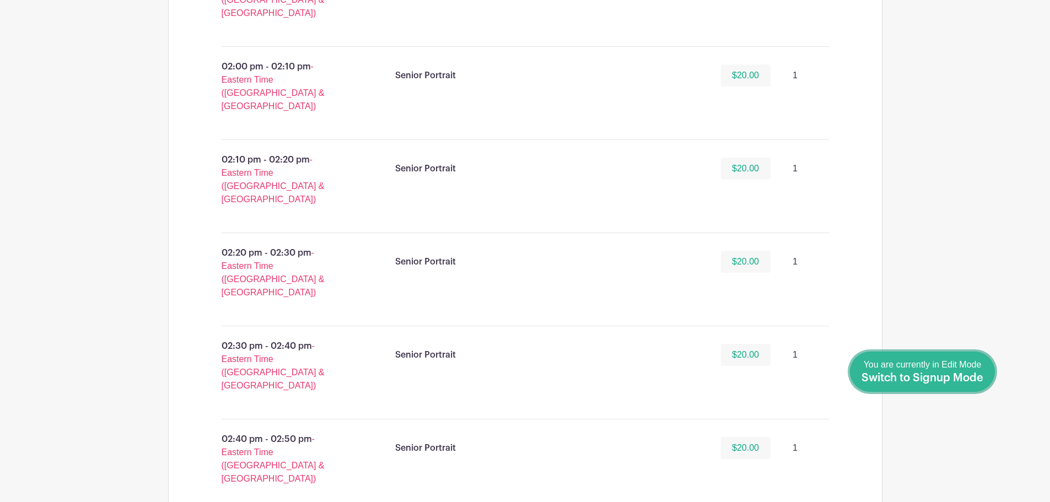
click at [971, 375] on span "Switch to Signup Mode" at bounding box center [923, 378] width 122 height 11
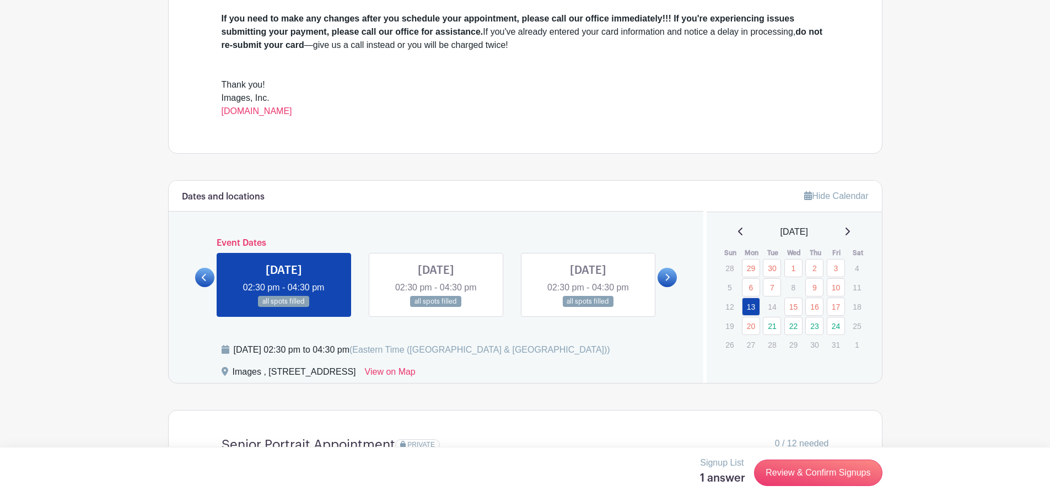
scroll to position [551, 0]
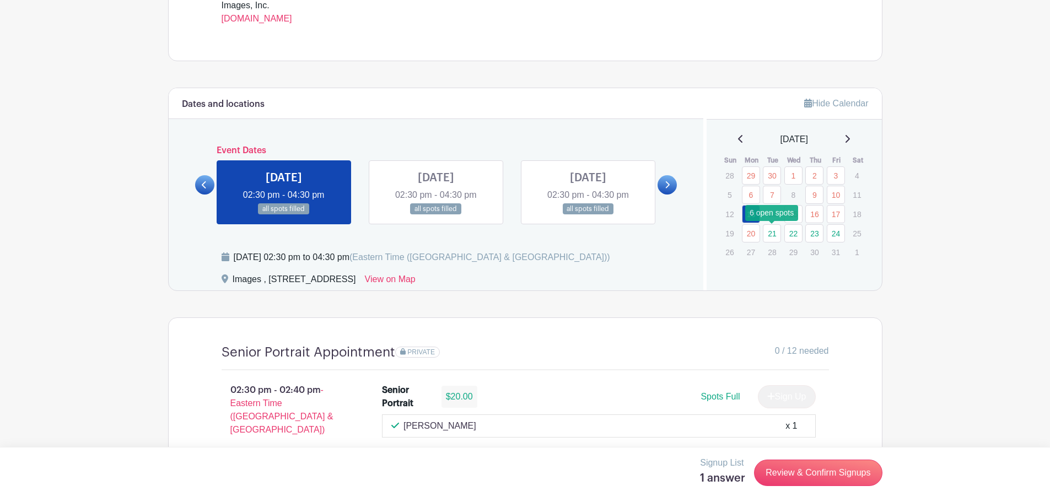
click at [775, 231] on link "21" at bounding box center [772, 233] width 18 height 18
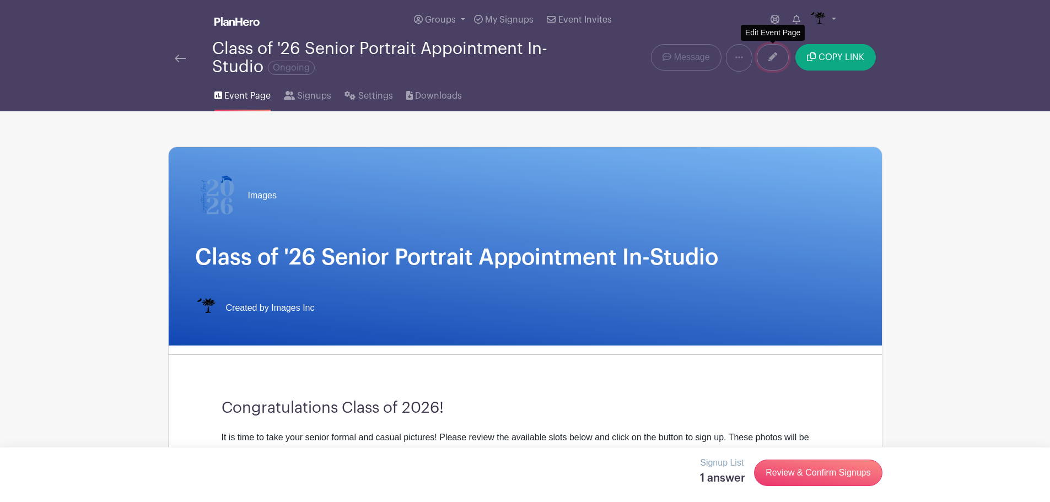
click at [771, 63] on link at bounding box center [773, 57] width 32 height 26
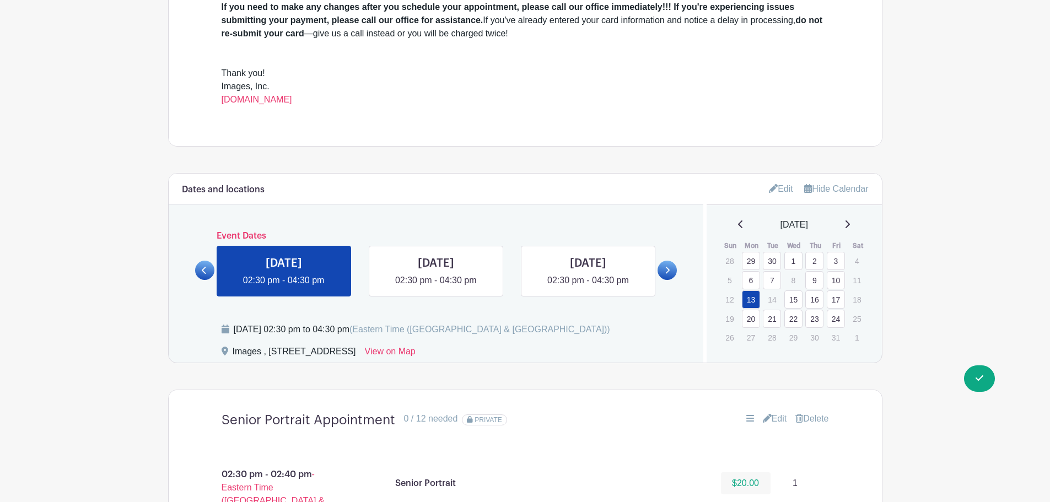
scroll to position [606, 0]
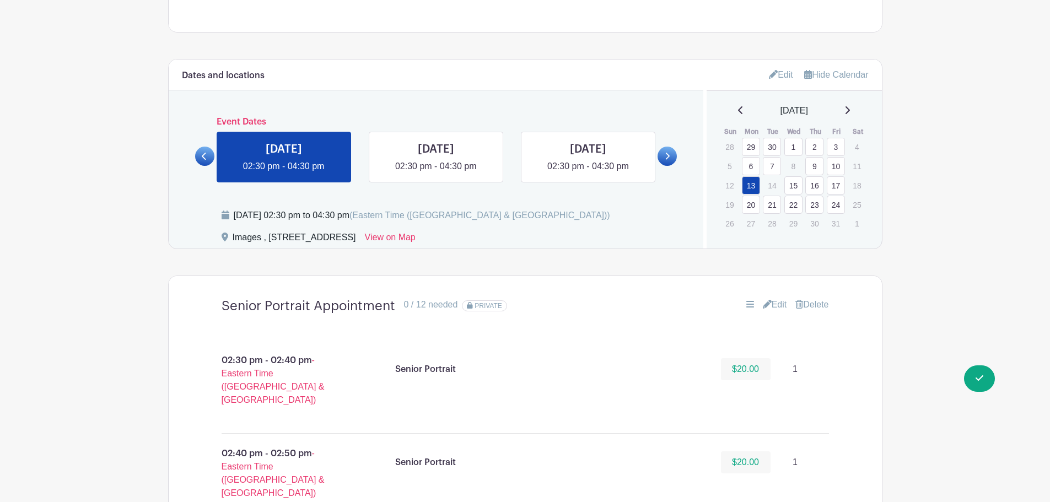
click at [776, 202] on link "21" at bounding box center [772, 205] width 18 height 18
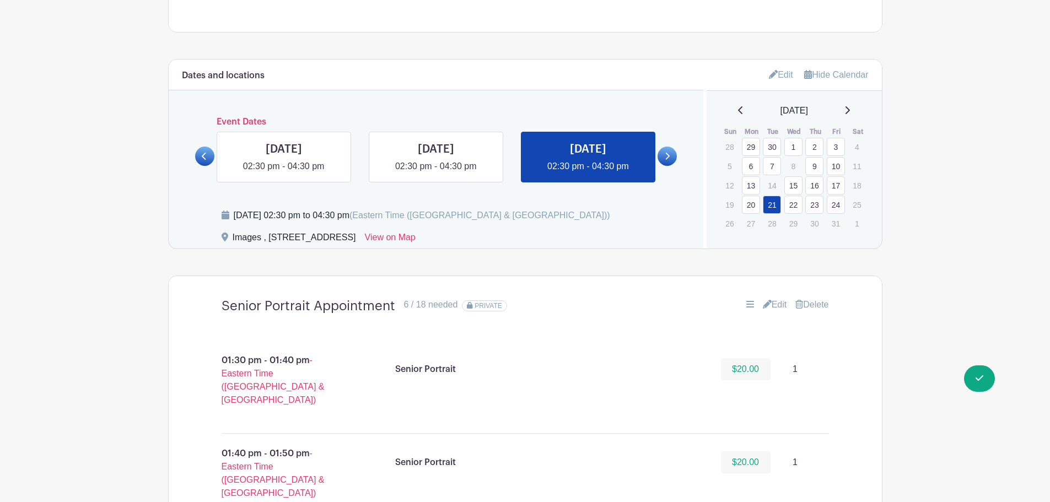
click at [783, 74] on link "Edit" at bounding box center [781, 75] width 24 height 18
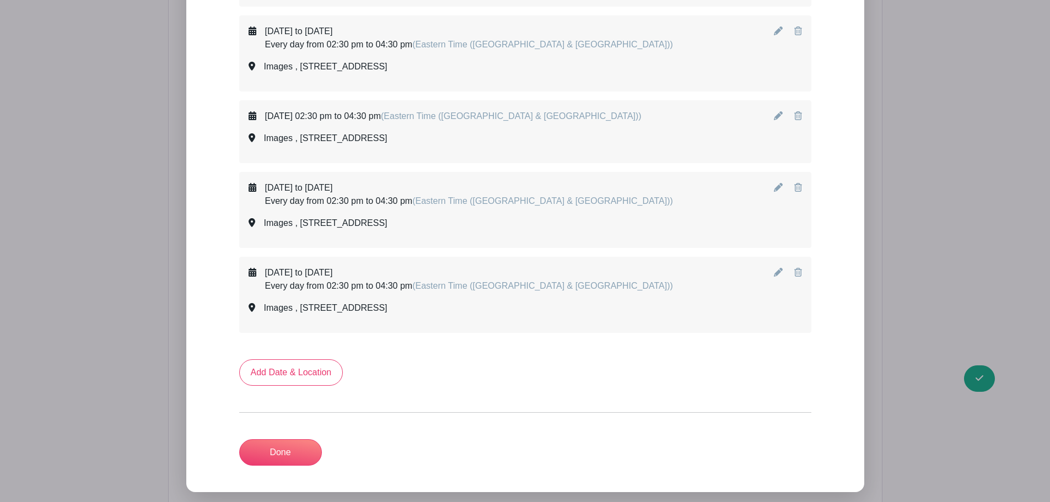
scroll to position [3227, 0]
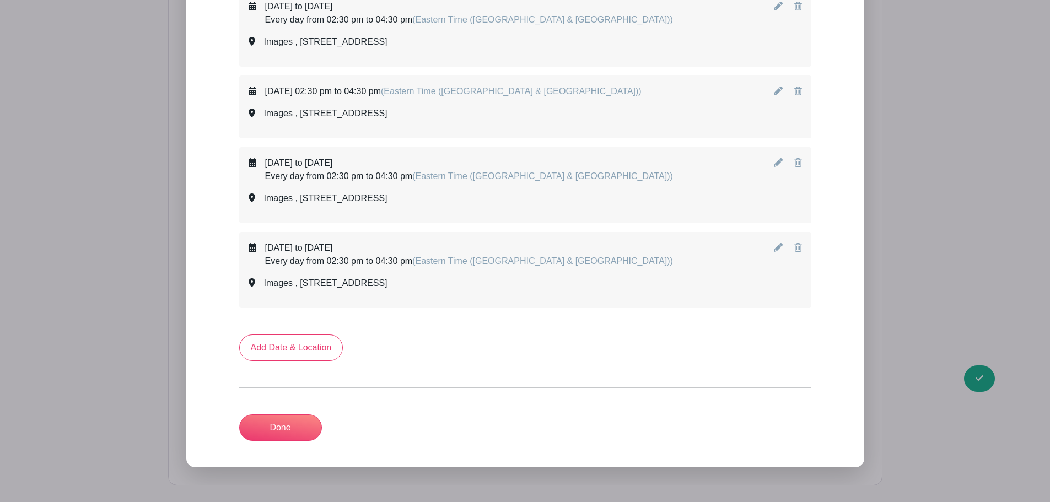
click at [279, 428] on link "Done" at bounding box center [280, 428] width 83 height 26
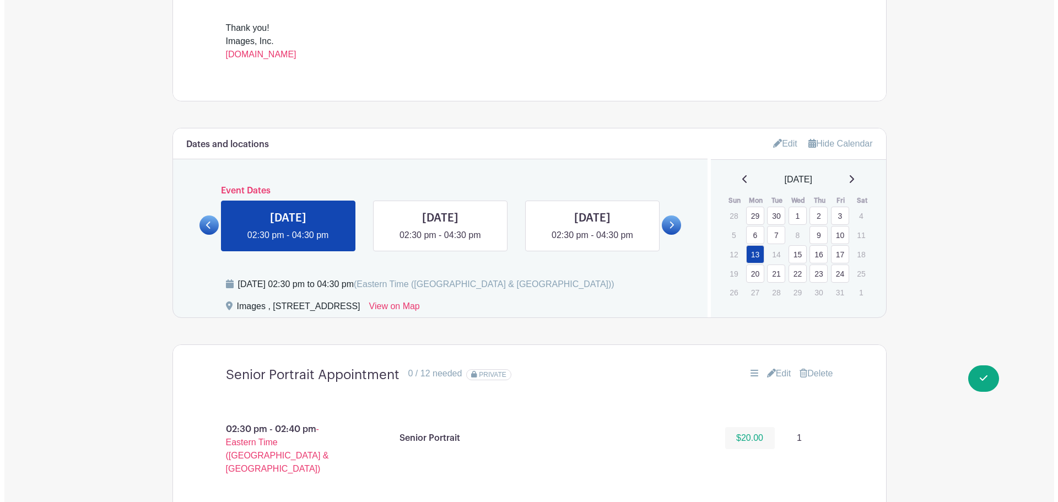
scroll to position [424, 0]
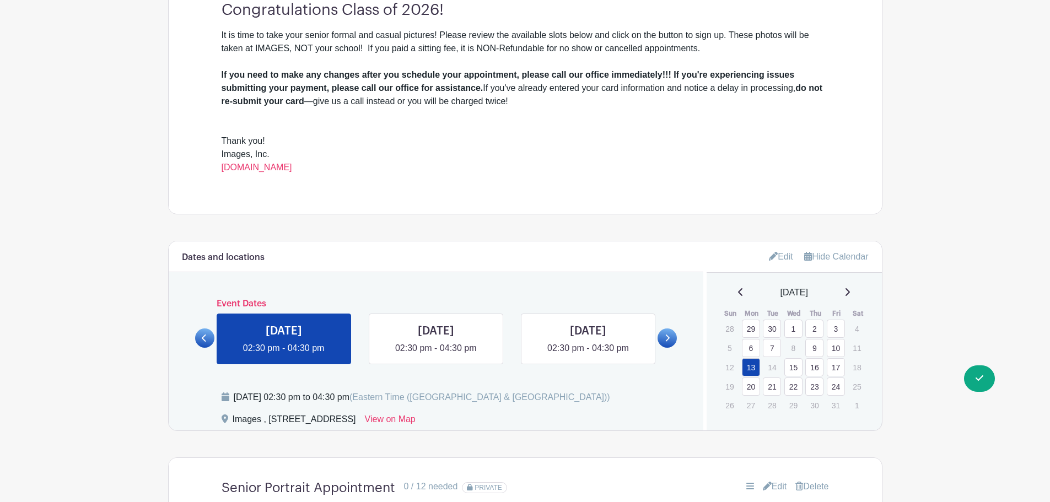
click at [663, 347] on div at bounding box center [667, 331] width 19 height 33
click at [663, 338] on link at bounding box center [667, 338] width 19 height 19
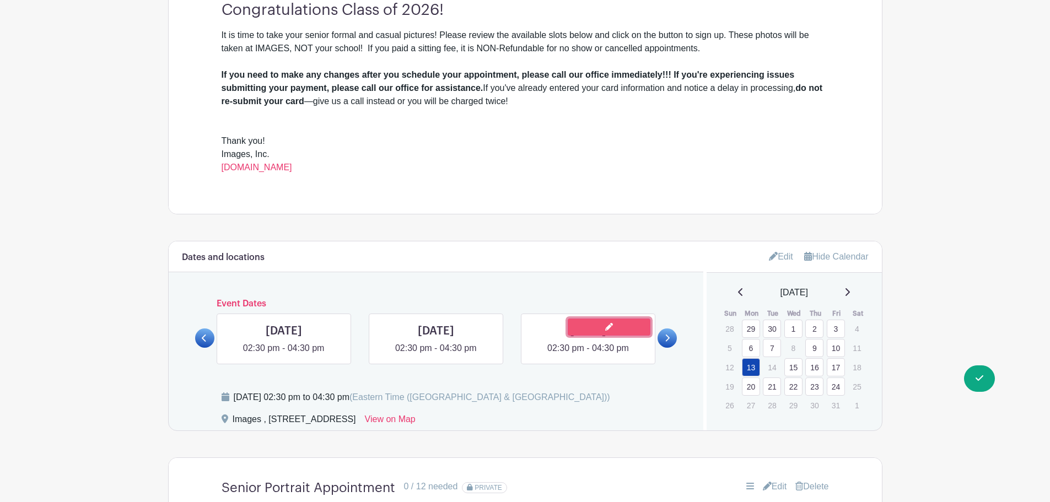
click at [618, 327] on link at bounding box center [609, 327] width 83 height 17
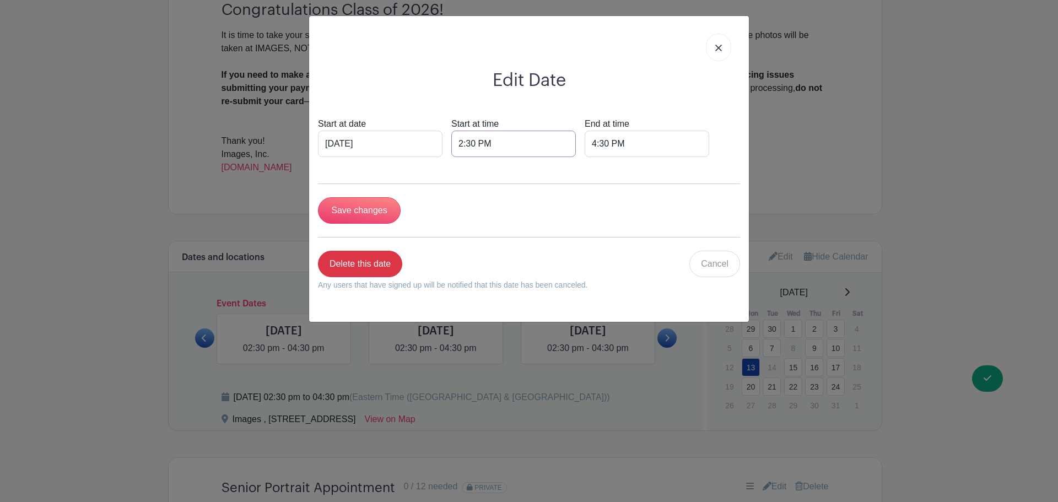
click at [460, 142] on input "2:30 PM" at bounding box center [513, 144] width 125 height 26
click at [472, 192] on div "02" at bounding box center [469, 192] width 36 height 21
click at [504, 173] on div "01" at bounding box center [510, 169] width 37 height 21
type input "1:30 PM"
click at [375, 207] on input "Save changes" at bounding box center [359, 210] width 83 height 26
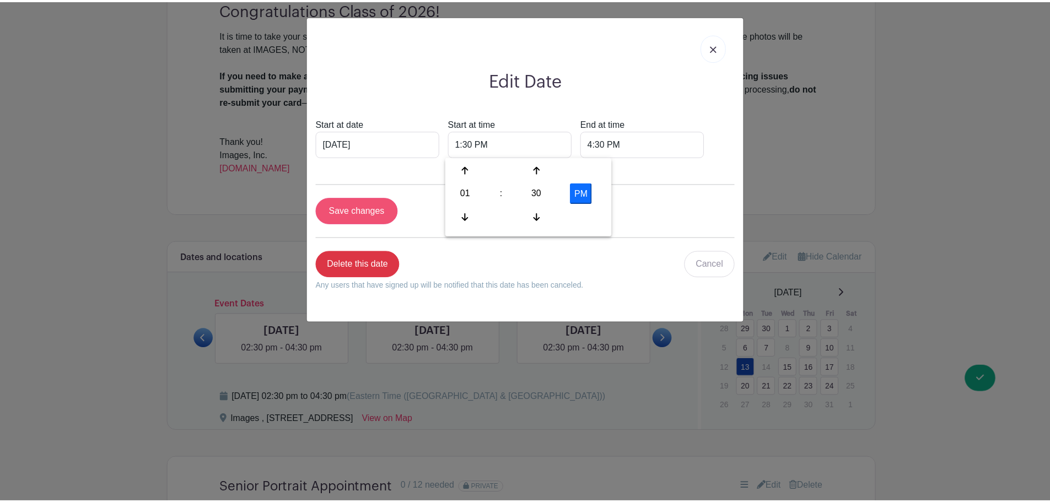
scroll to position [513, 0]
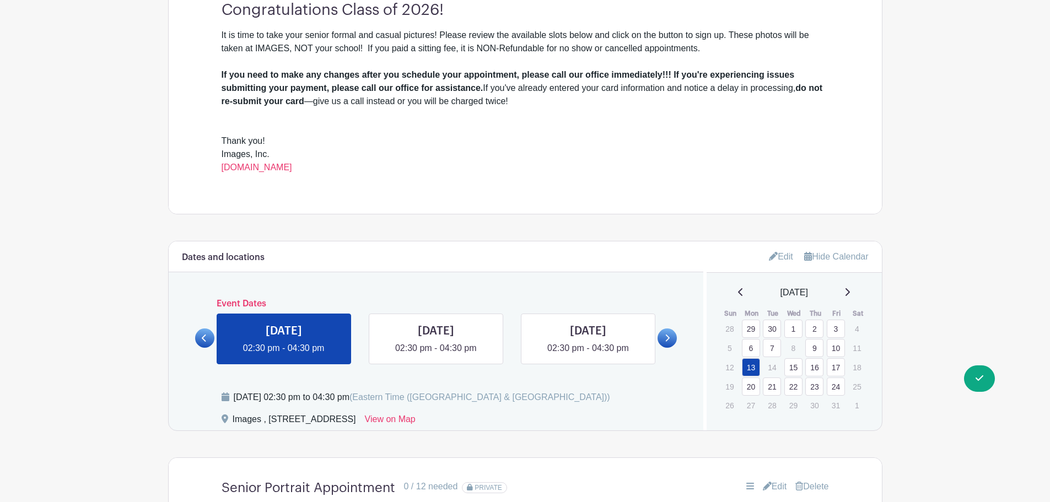
click at [787, 385] on link "22" at bounding box center [793, 387] width 18 height 18
click at [301, 327] on icon at bounding box center [305, 327] width 8 height 8
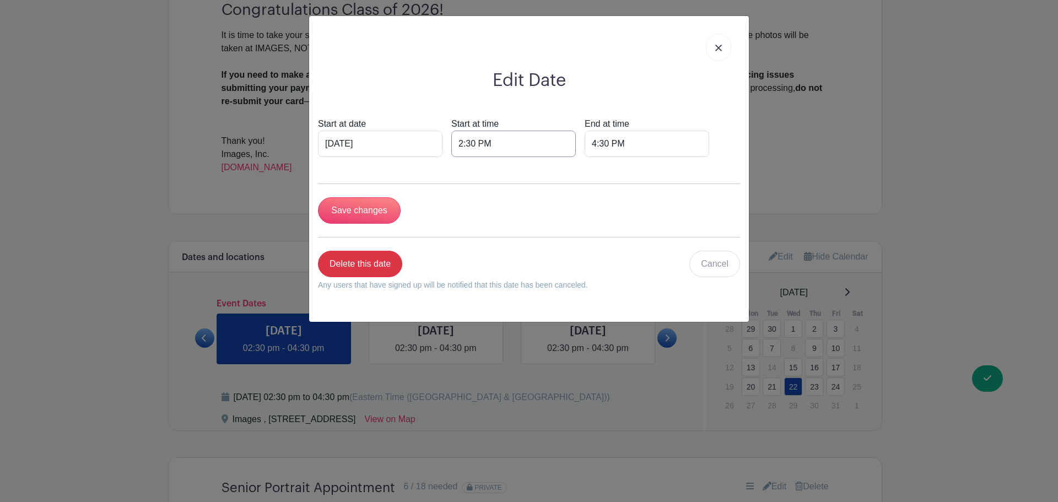
click at [458, 147] on input "2:30 PM" at bounding box center [513, 144] width 125 height 26
click at [460, 192] on div "02" at bounding box center [469, 192] width 36 height 21
click at [515, 166] on div "01" at bounding box center [510, 169] width 37 height 21
type input "1:30 PM"
click at [383, 209] on input "Save changes" at bounding box center [359, 210] width 83 height 26
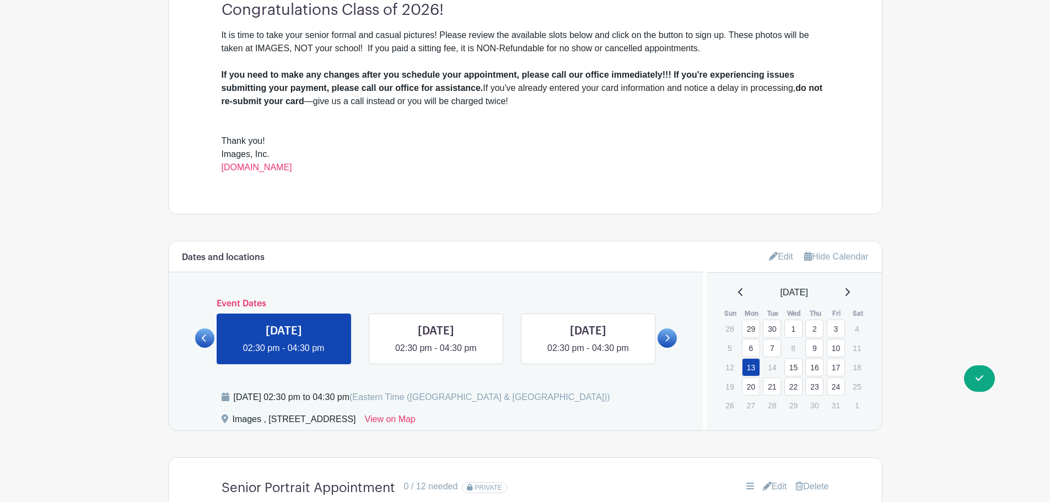
click at [660, 346] on div at bounding box center [667, 331] width 19 height 33
click at [662, 342] on link at bounding box center [667, 338] width 19 height 19
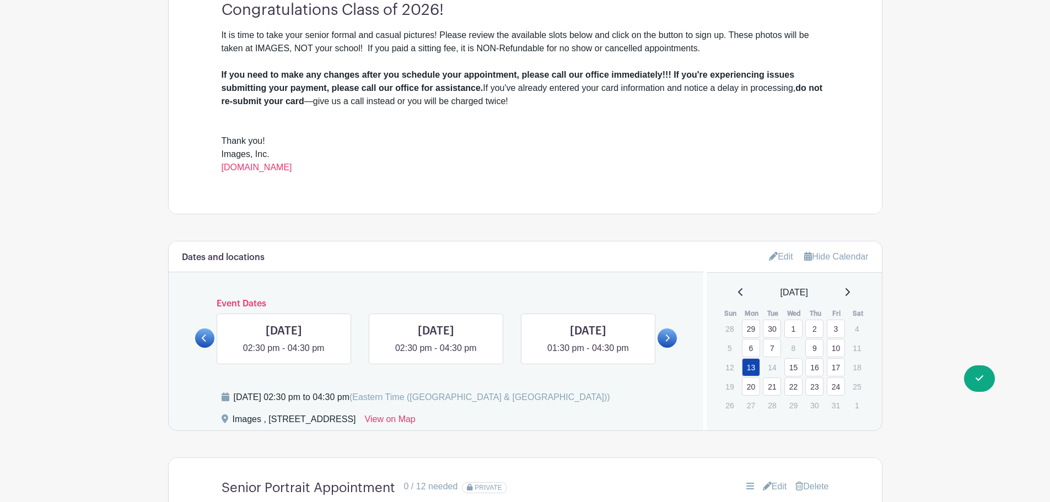
click at [662, 342] on link at bounding box center [667, 338] width 19 height 19
click at [444, 326] on link at bounding box center [457, 327] width 83 height 17
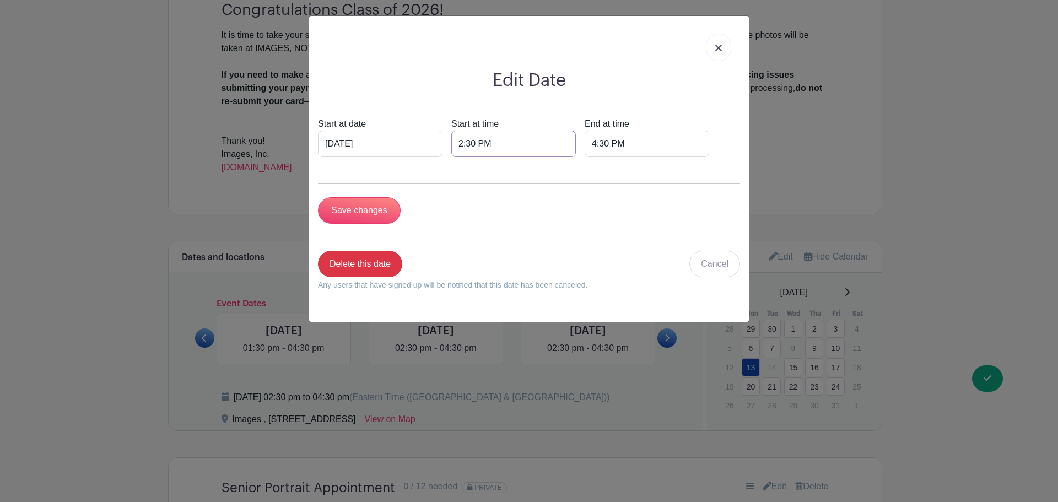
click at [467, 145] on input "2:30 PM" at bounding box center [513, 144] width 125 height 26
click at [464, 193] on div "02" at bounding box center [469, 192] width 36 height 21
click at [512, 169] on div "01" at bounding box center [510, 169] width 37 height 21
type input "1:30 PM"
click at [374, 225] on form "Start at date Oct 23 2025 Start at time 1:30 PM End at time 4:30 PM Save change…" at bounding box center [529, 208] width 422 height 182
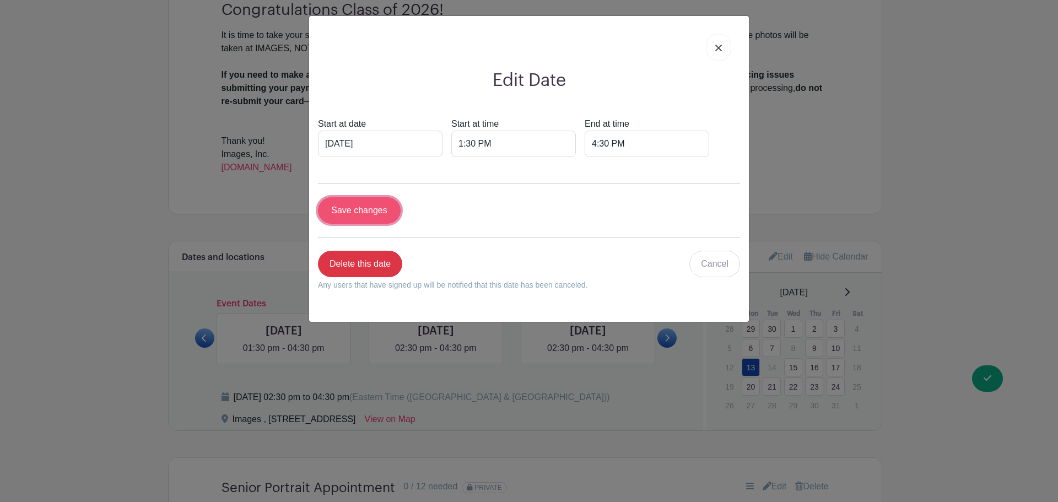
click at [374, 214] on input "Save changes" at bounding box center [359, 210] width 83 height 26
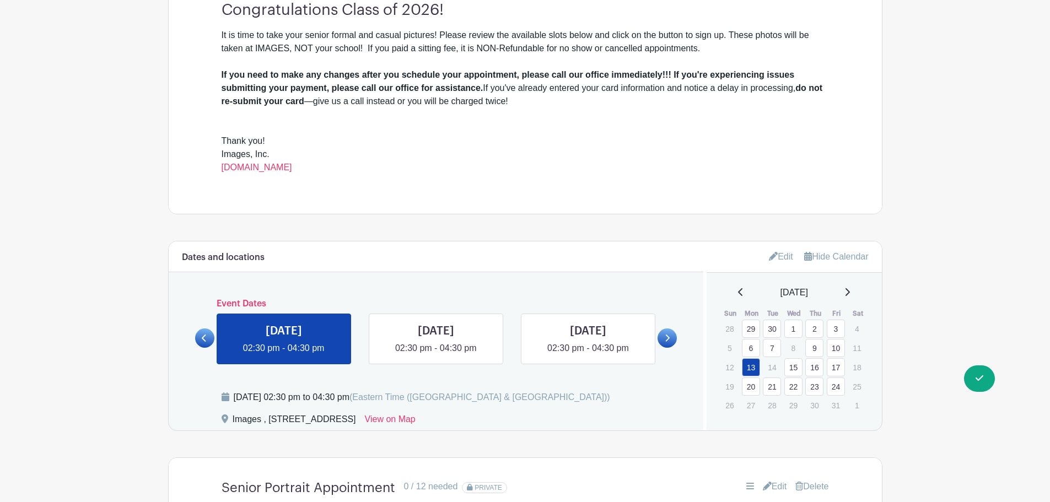
click at [672, 332] on link at bounding box center [667, 338] width 19 height 19
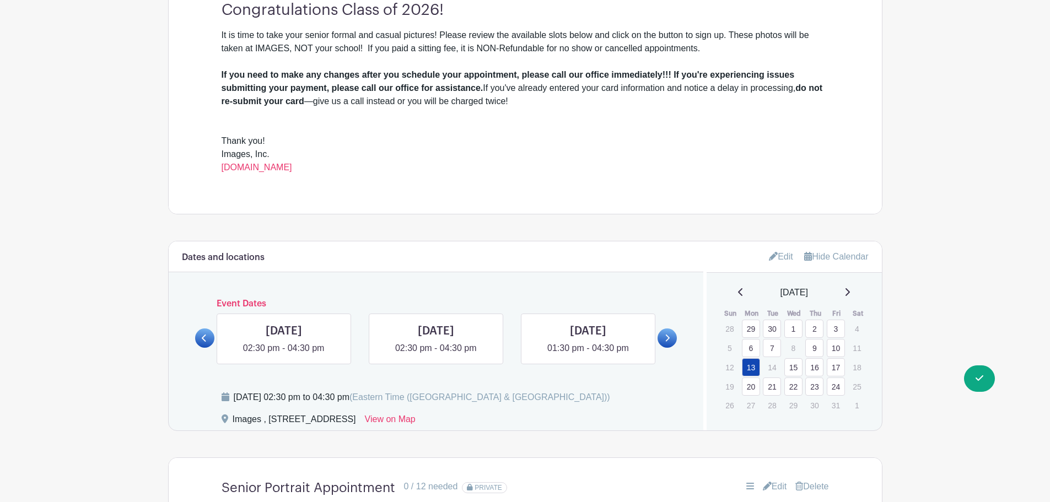
click at [672, 332] on link at bounding box center [667, 338] width 19 height 19
click at [605, 332] on link at bounding box center [609, 327] width 83 height 17
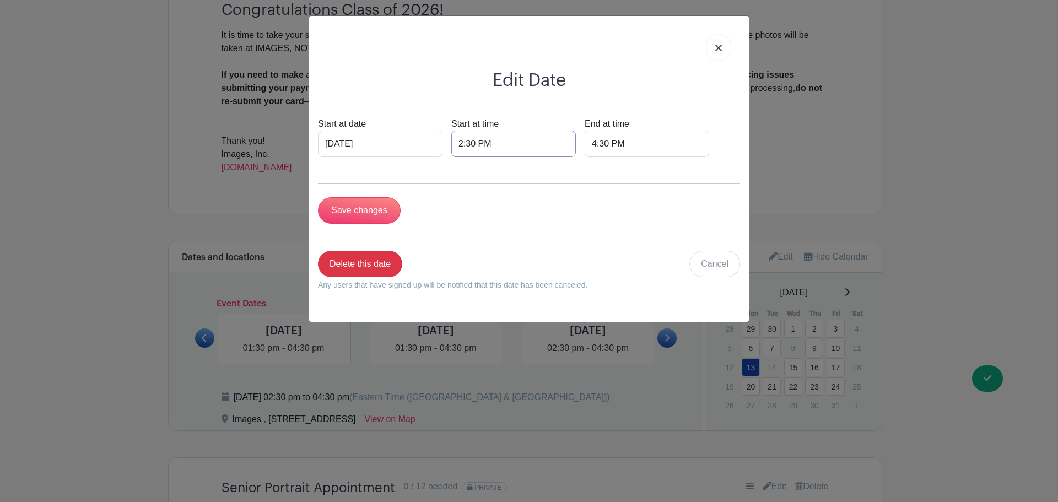
click at [454, 141] on input "2:30 PM" at bounding box center [513, 144] width 125 height 26
click at [469, 202] on div "02" at bounding box center [469, 192] width 36 height 21
click at [503, 173] on div "01" at bounding box center [510, 169] width 37 height 21
type input "1:30 PM"
click at [372, 209] on input "Save changes" at bounding box center [359, 210] width 83 height 26
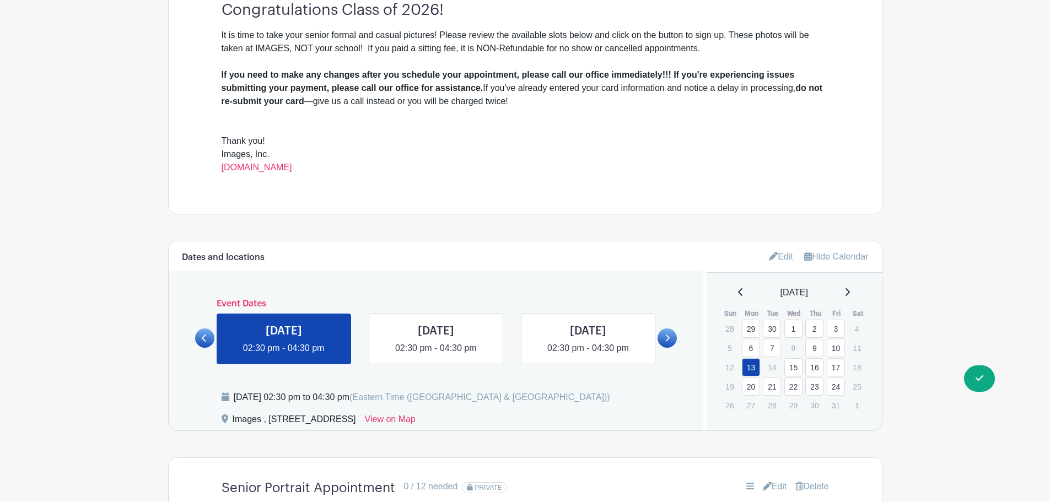
click at [659, 341] on link at bounding box center [667, 338] width 19 height 19
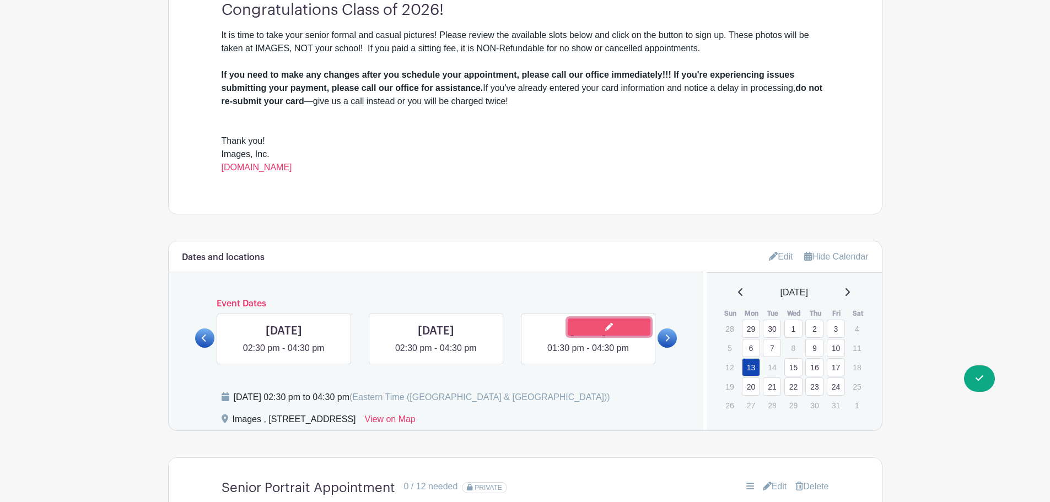
click at [604, 324] on link at bounding box center [609, 327] width 83 height 17
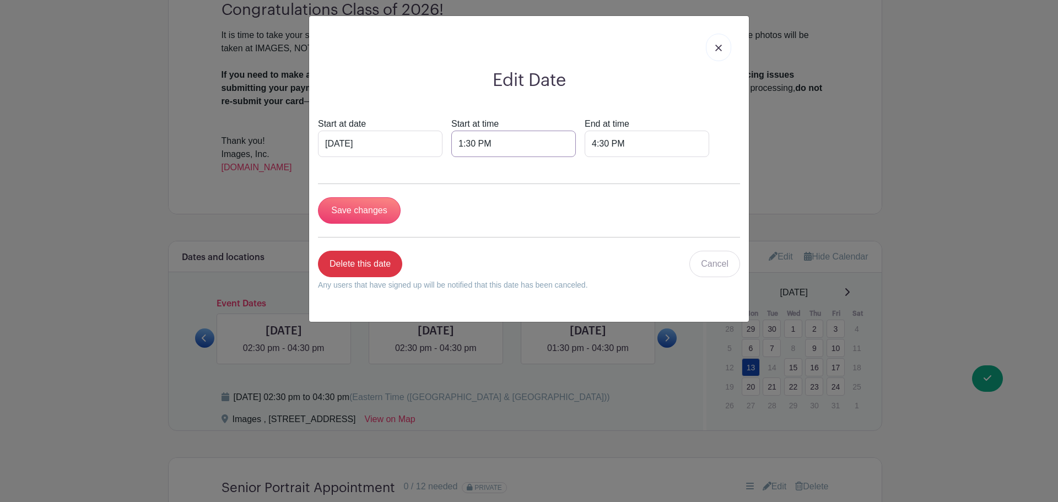
click at [475, 149] on input "1:30 PM" at bounding box center [513, 144] width 125 height 26
click at [542, 197] on div "30" at bounding box center [541, 192] width 36 height 21
click at [471, 165] on div "00" at bounding box center [469, 169] width 37 height 21
type input "1:00 PM"
click at [367, 206] on input "Save changes" at bounding box center [359, 210] width 83 height 26
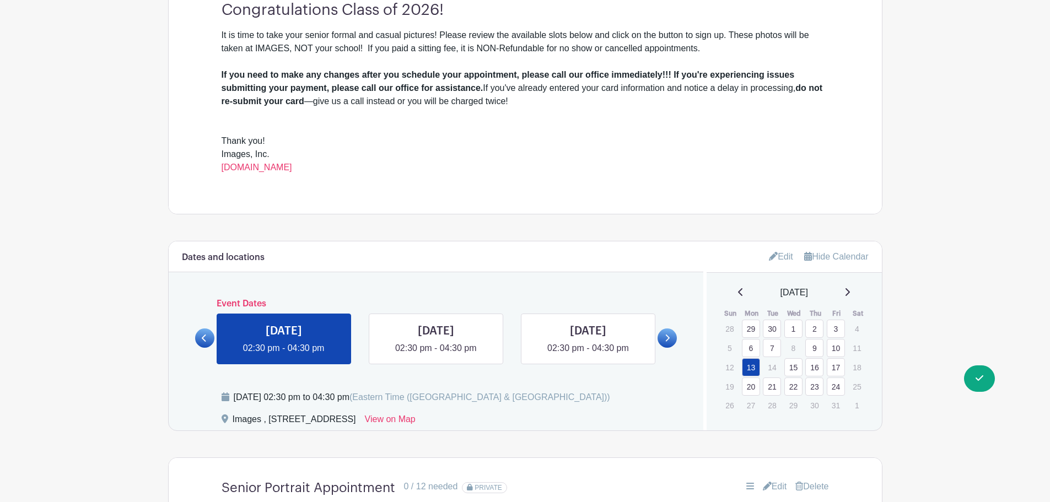
drag, startPoint x: 665, startPoint y: 335, endPoint x: 653, endPoint y: 337, distance: 11.8
click at [665, 335] on icon at bounding box center [667, 338] width 5 height 8
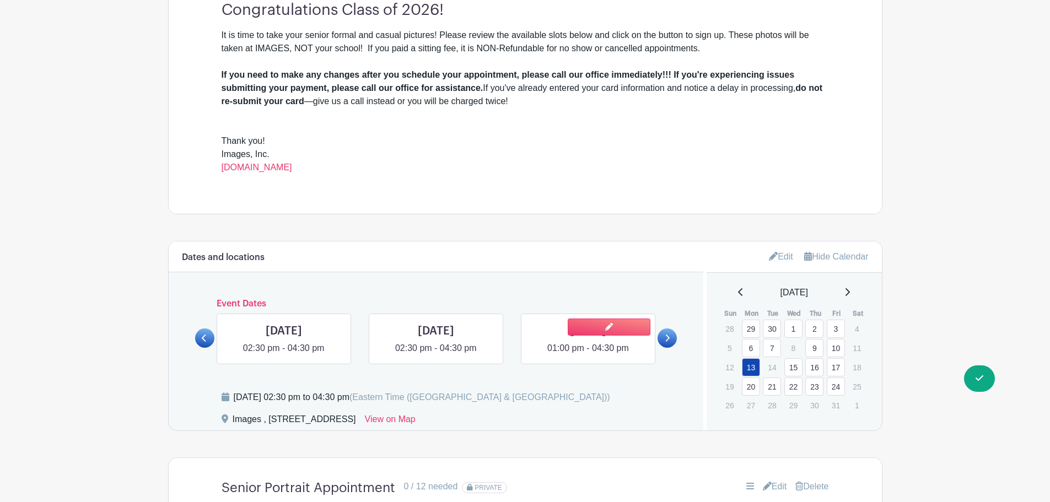
click at [588, 355] on link at bounding box center [588, 355] width 0 height 0
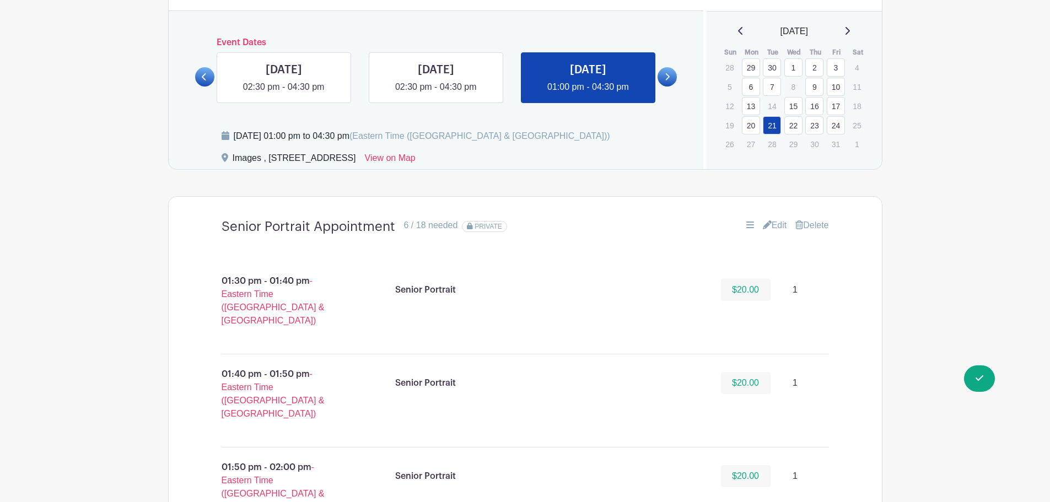
scroll to position [733, 0]
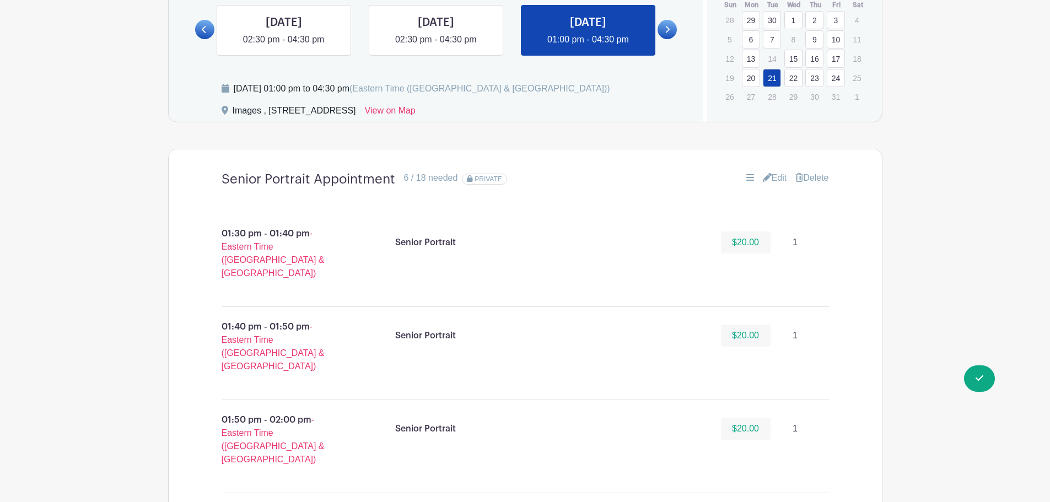
click at [774, 178] on link "Edit" at bounding box center [775, 177] width 24 height 13
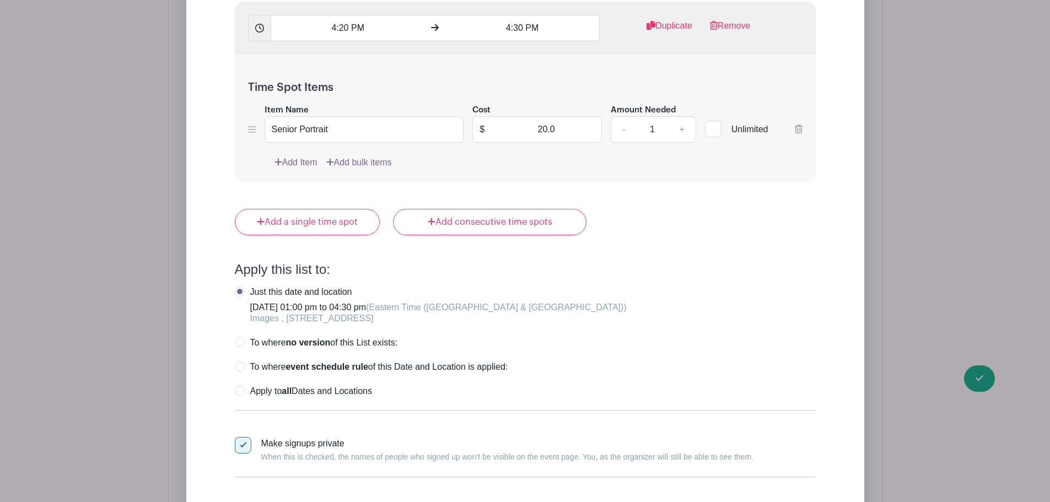
scroll to position [4654, 0]
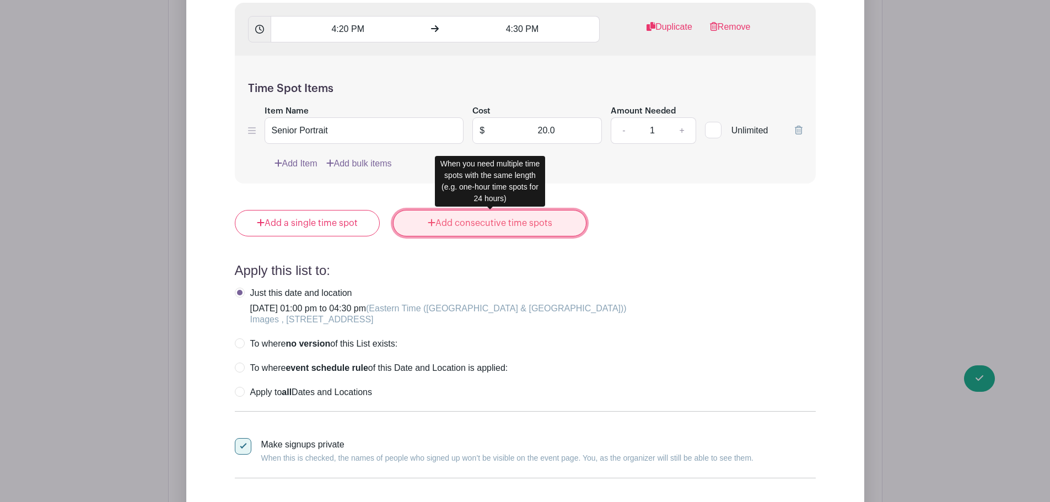
click at [455, 222] on link "Add consecutive time spots" at bounding box center [489, 223] width 193 height 26
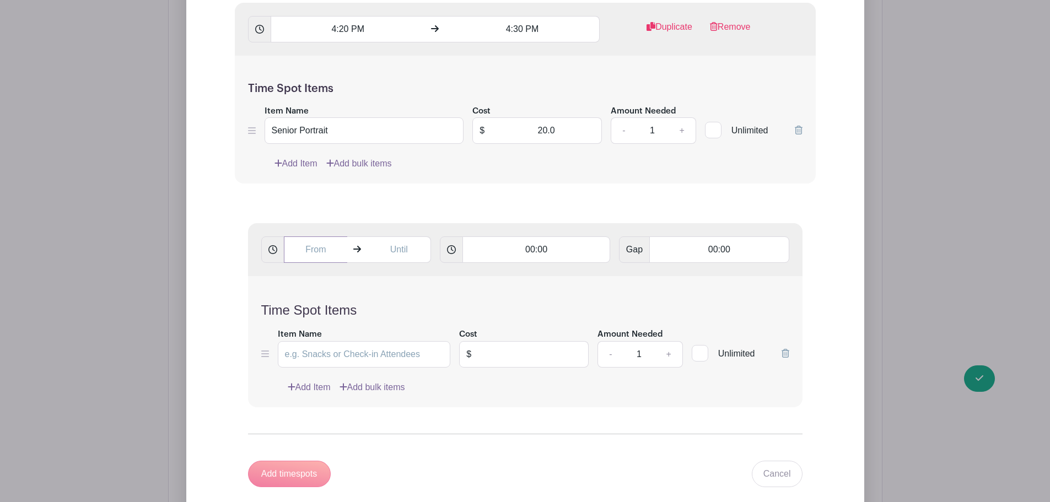
click at [308, 249] on input "text" at bounding box center [316, 249] width 64 height 26
click at [299, 306] on div "08" at bounding box center [304, 298] width 36 height 21
click at [348, 272] on div "01" at bounding box center [345, 275] width 37 height 21
click at [381, 293] on div "13" at bounding box center [376, 298] width 36 height 21
click at [304, 277] on div "00" at bounding box center [304, 275] width 37 height 21
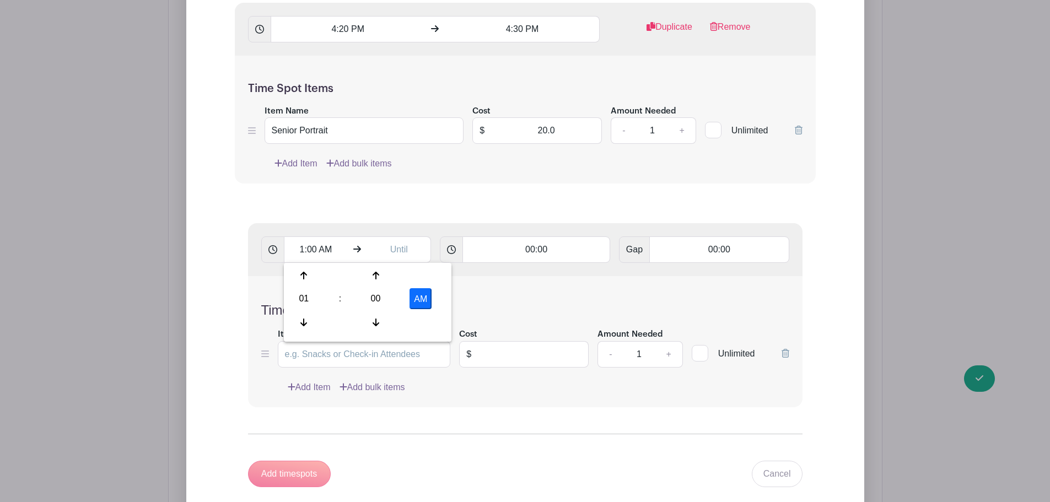
click at [425, 299] on button "AM" at bounding box center [421, 298] width 22 height 21
type input "1:00 PM"
click at [399, 253] on input "text" at bounding box center [399, 249] width 64 height 26
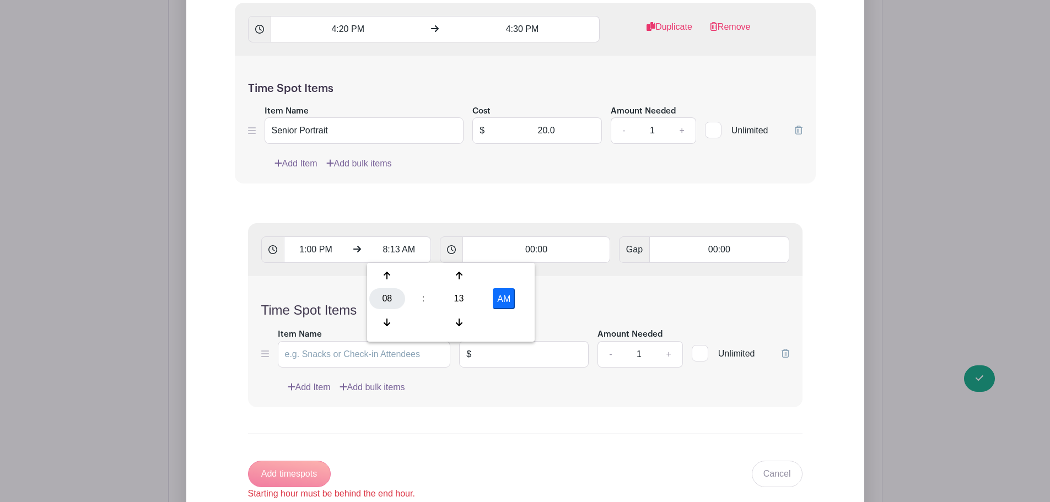
click at [380, 294] on div "08" at bounding box center [387, 298] width 36 height 21
drag, startPoint x: 423, startPoint y: 273, endPoint x: 430, endPoint y: 273, distance: 6.6
click at [424, 273] on div "01" at bounding box center [428, 275] width 37 height 21
click at [454, 298] on div "13" at bounding box center [459, 298] width 36 height 21
click at [459, 295] on div "30" at bounding box center [469, 298] width 37 height 21
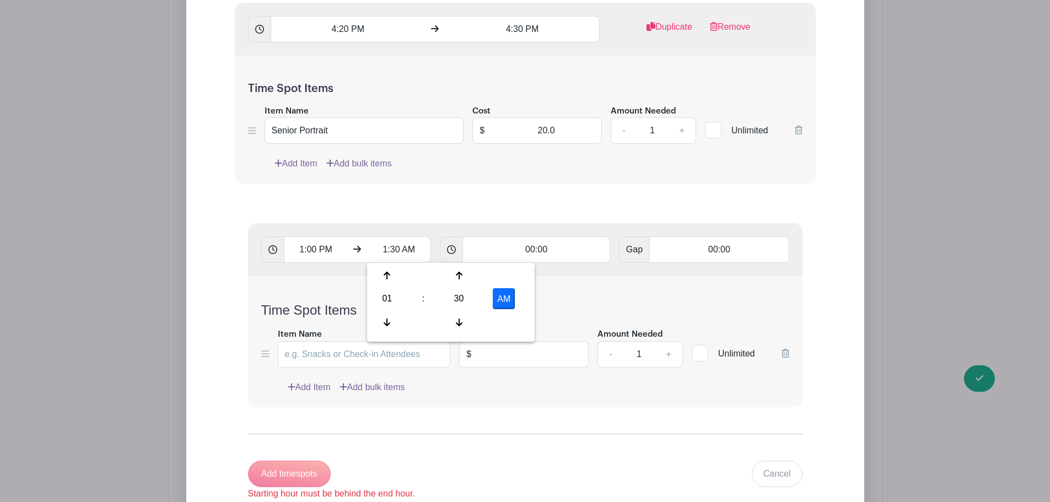
click at [493, 294] on button "AM" at bounding box center [504, 298] width 22 height 21
type input "1:30 PM"
drag, startPoint x: 542, startPoint y: 246, endPoint x: 550, endPoint y: 246, distance: 7.2
click at [543, 246] on input "00:00" at bounding box center [537, 249] width 148 height 26
type input "00:10"
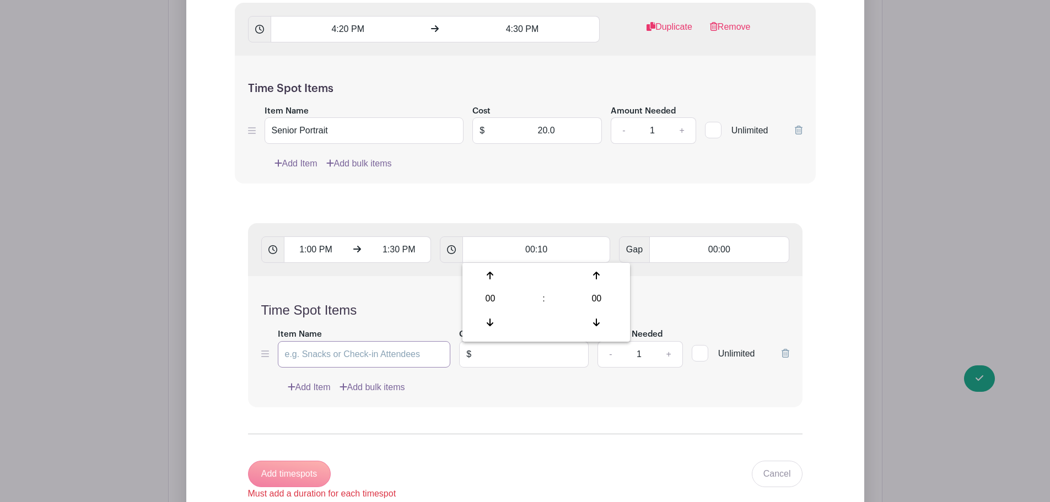
type input "Add 3 timespots"
drag, startPoint x: 357, startPoint y: 352, endPoint x: 363, endPoint y: 352, distance: 6.1
click at [362, 352] on input "Item Name" at bounding box center [364, 354] width 173 height 26
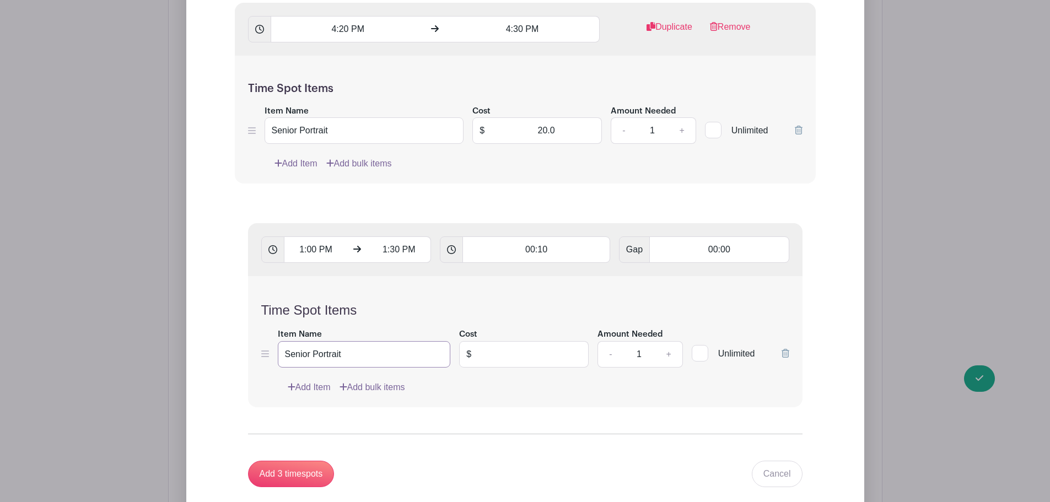
type input "Senior Portrait"
click at [526, 357] on input "text" at bounding box center [533, 354] width 111 height 26
type input "20.00"
click at [274, 471] on input "Add 3 timespots" at bounding box center [291, 474] width 87 height 26
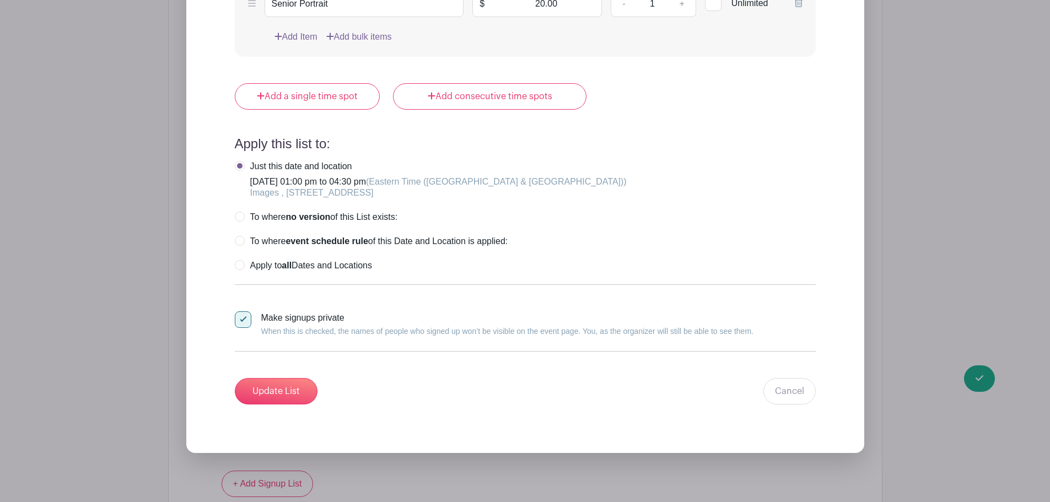
scroll to position [5536, 0]
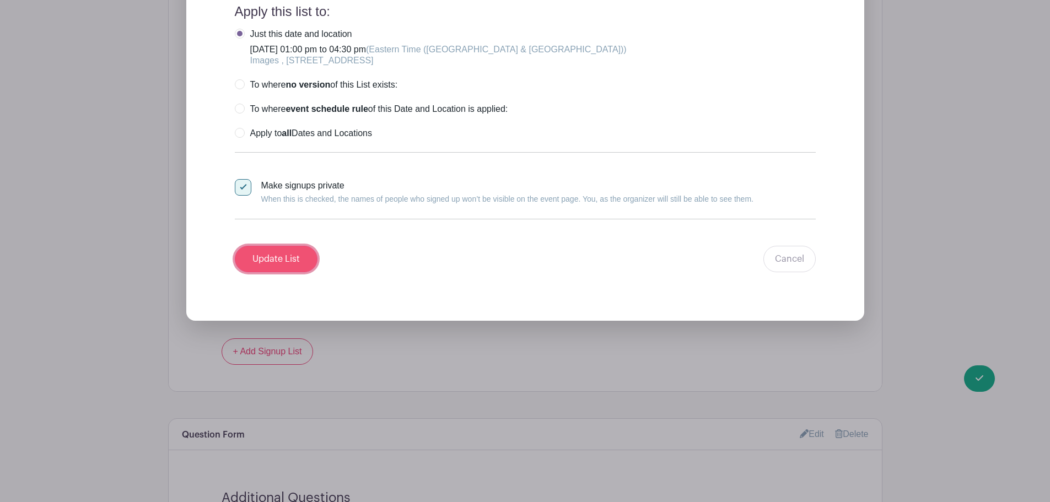
click at [282, 264] on input "Update List" at bounding box center [276, 259] width 83 height 26
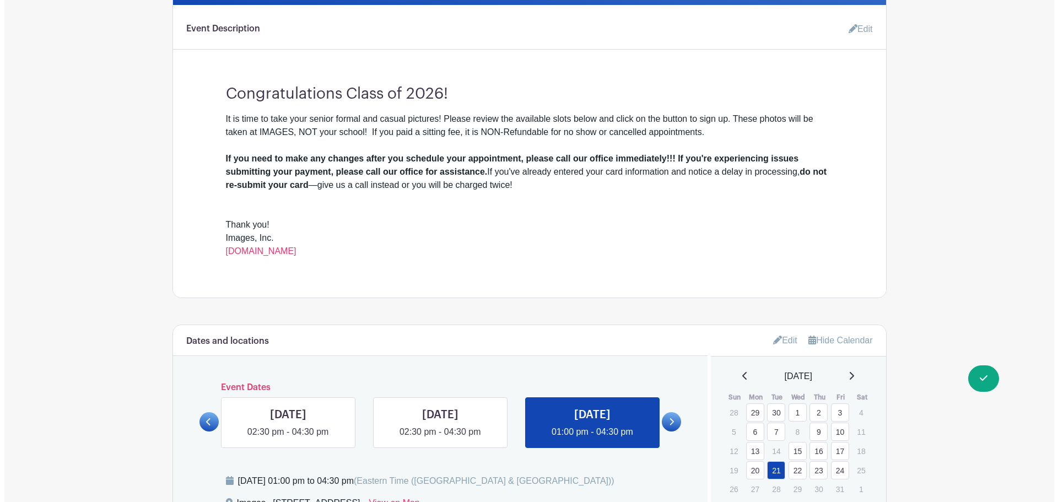
scroll to position [576, 0]
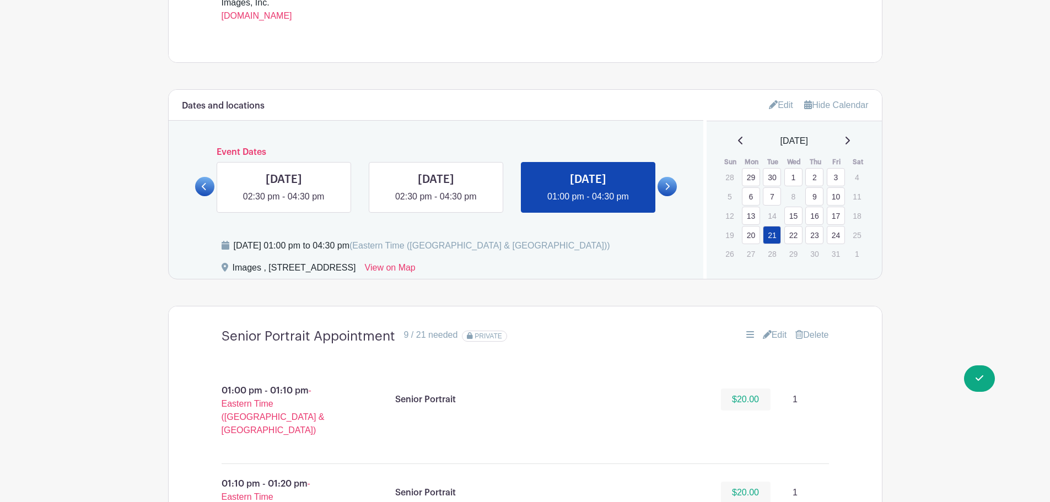
click at [671, 183] on link at bounding box center [667, 186] width 19 height 19
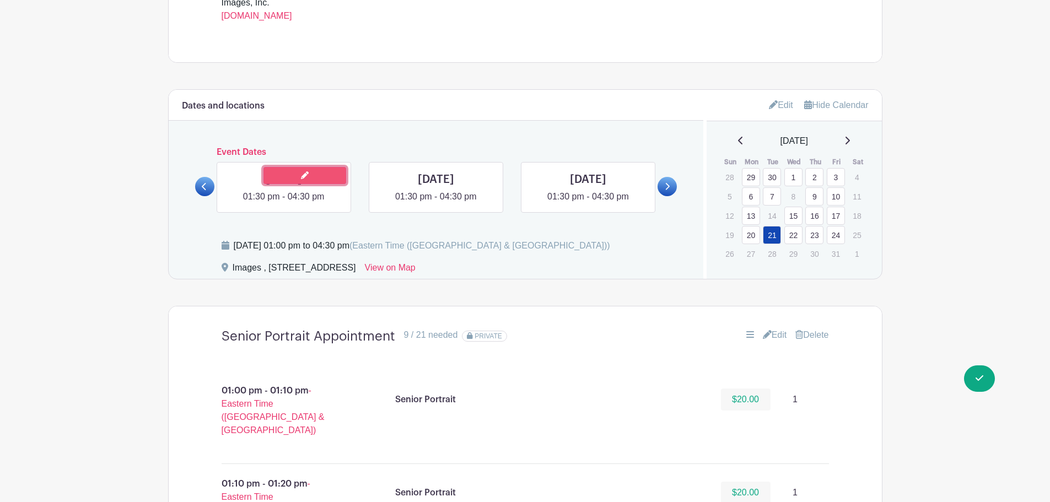
click at [310, 172] on link at bounding box center [305, 175] width 83 height 17
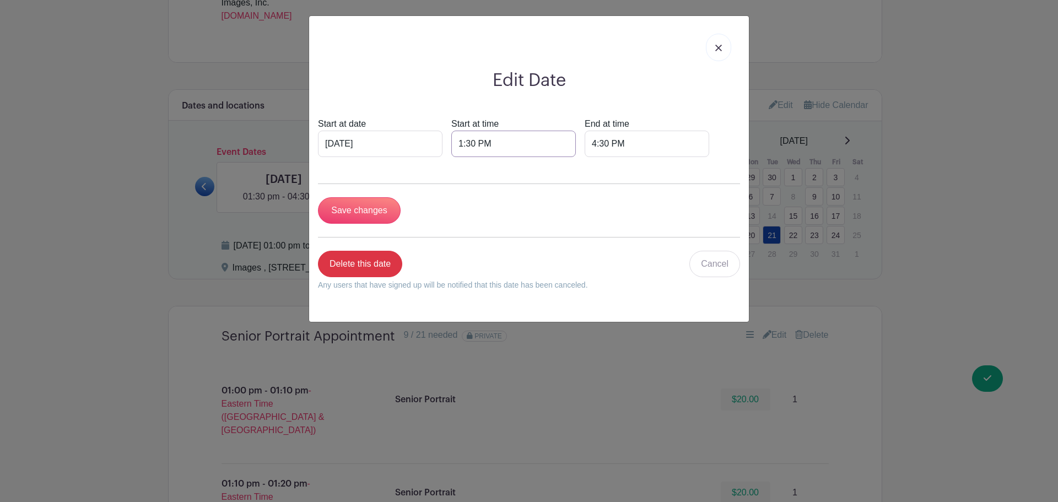
click at [470, 145] on input "1:30 PM" at bounding box center [513, 144] width 125 height 26
click at [552, 191] on div "30" at bounding box center [541, 192] width 36 height 21
click at [477, 170] on div "00" at bounding box center [469, 169] width 37 height 21
type input "1:00 PM"
click at [374, 200] on input "Save changes" at bounding box center [359, 210] width 83 height 26
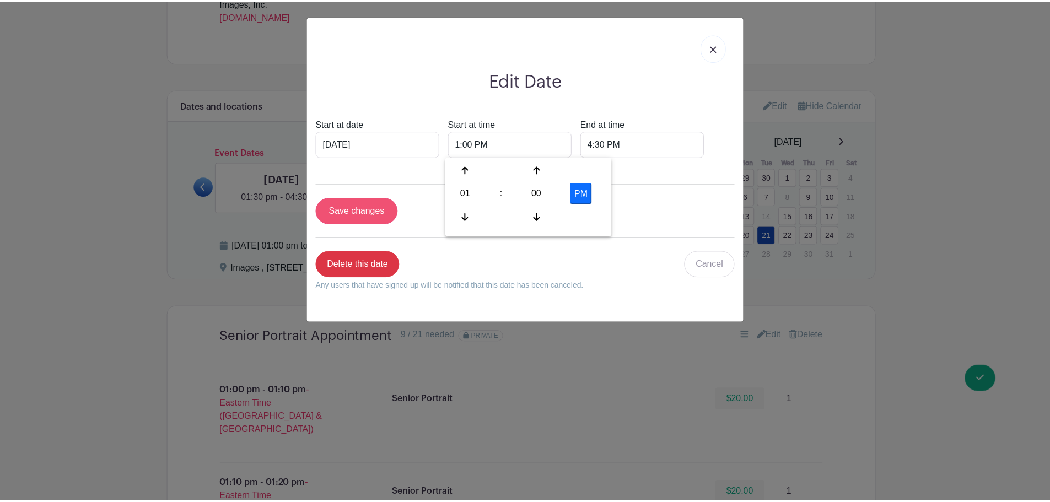
scroll to position [664, 0]
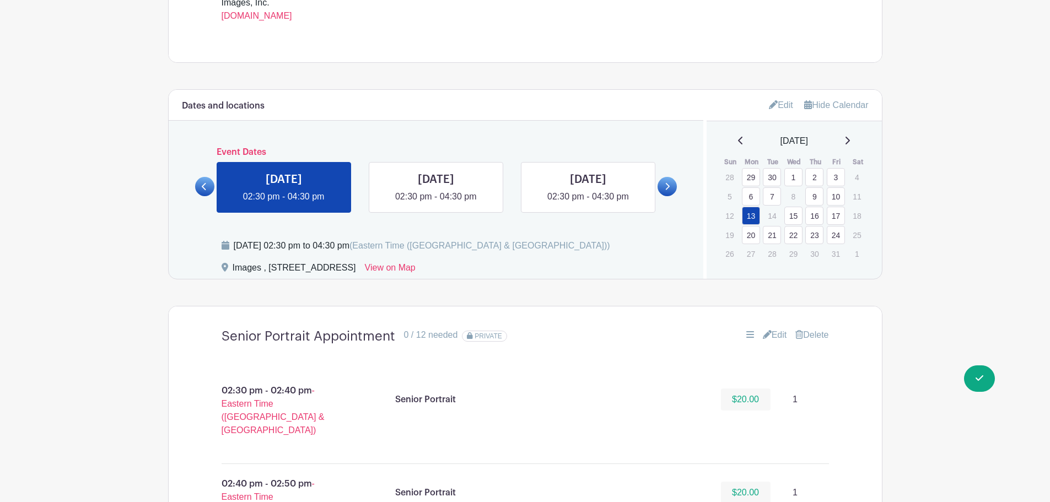
click at [664, 181] on link at bounding box center [667, 186] width 19 height 19
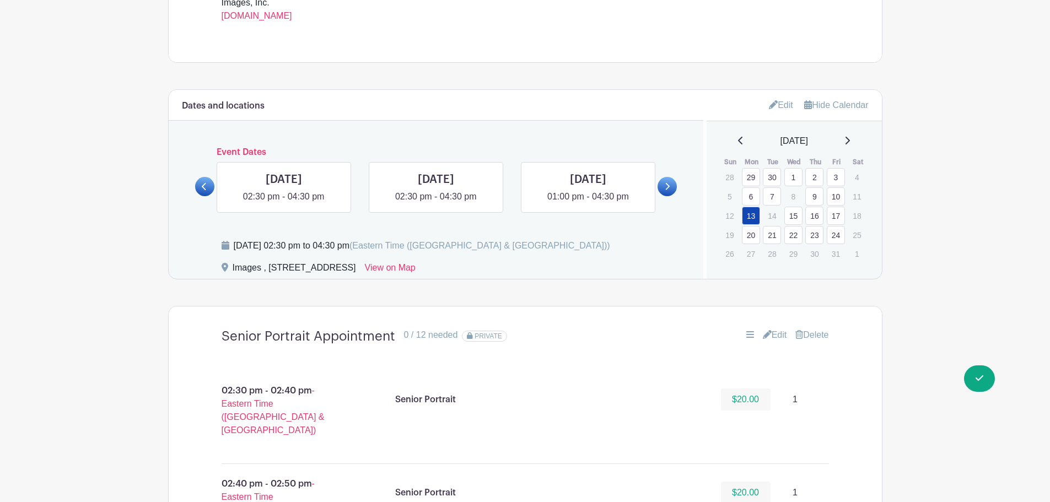
click at [662, 190] on link at bounding box center [667, 186] width 19 height 19
click at [284, 203] on link at bounding box center [284, 203] width 0 height 0
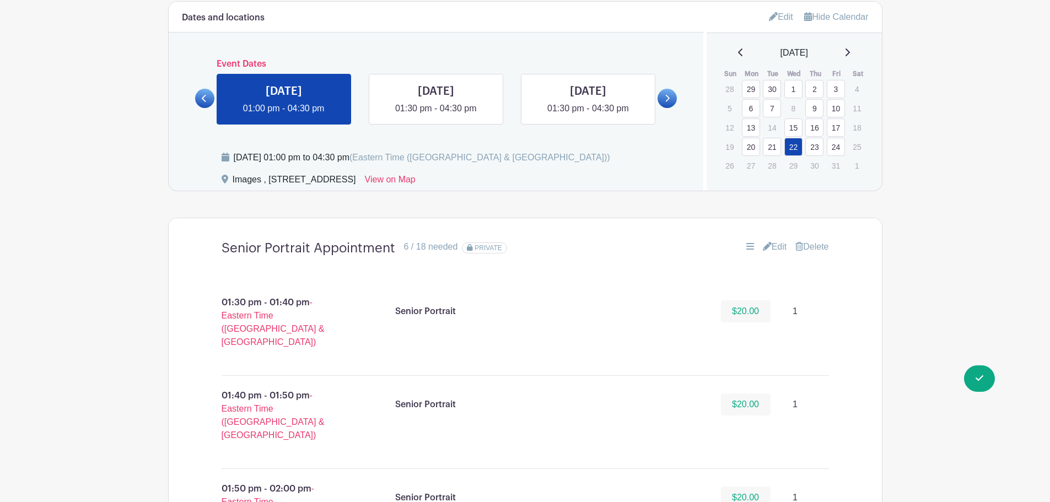
click at [774, 245] on link "Edit" at bounding box center [775, 246] width 24 height 13
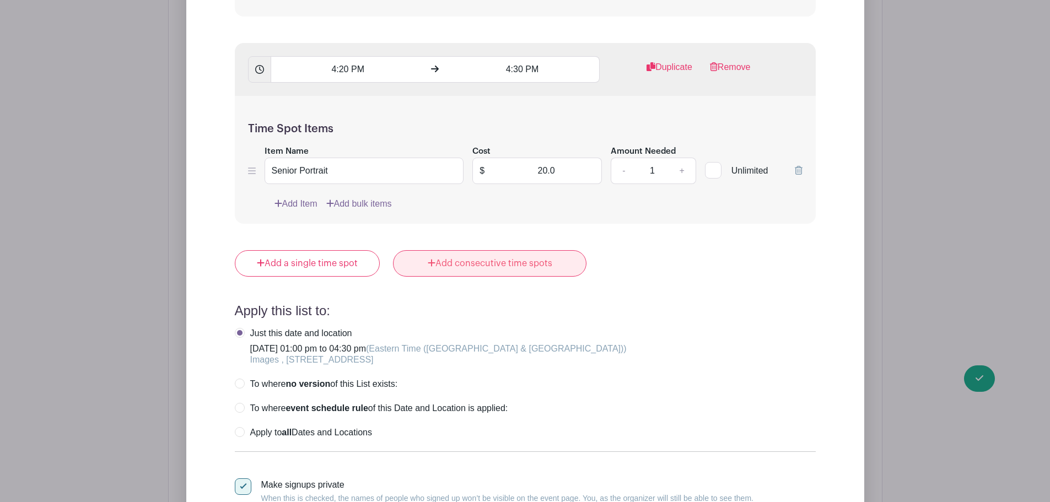
scroll to position [4578, 0]
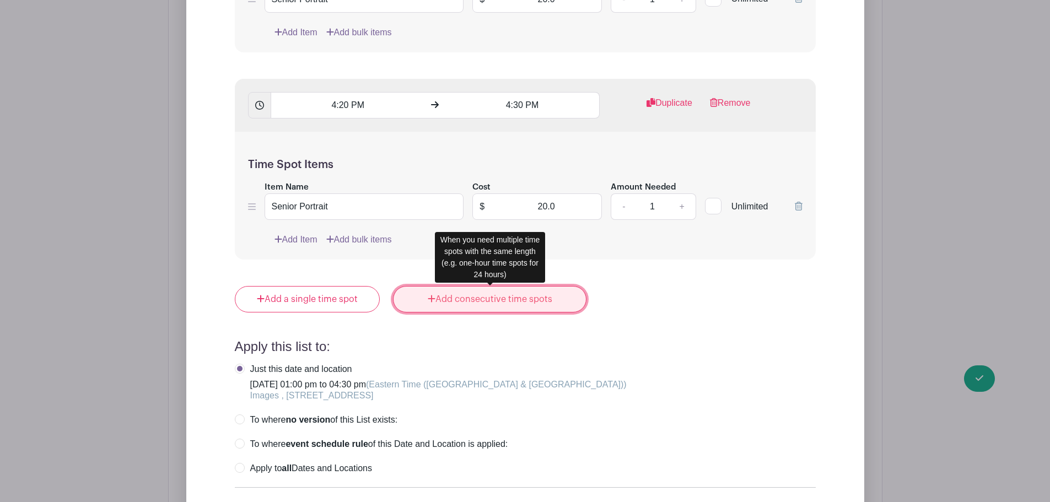
click at [492, 304] on link "Add consecutive time spots" at bounding box center [489, 299] width 193 height 26
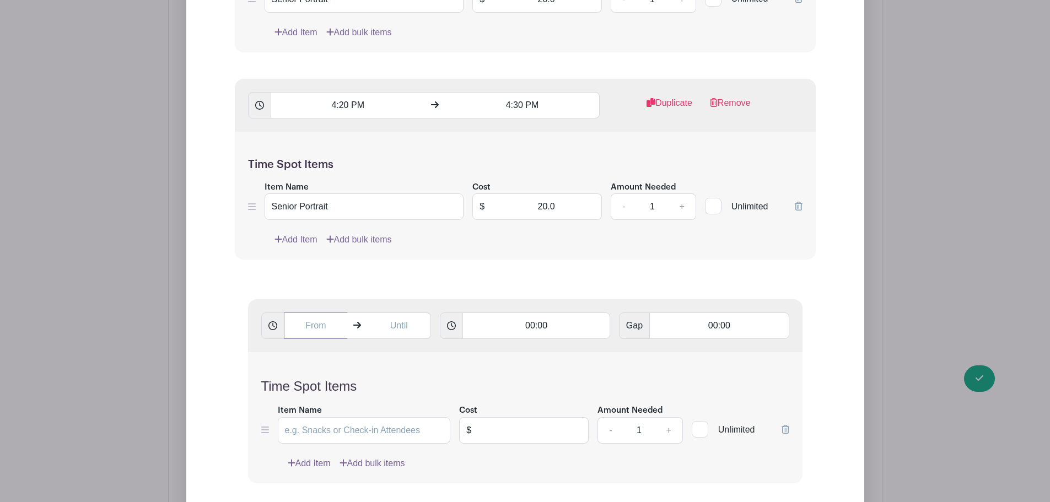
click at [317, 320] on input "text" at bounding box center [316, 326] width 64 height 26
click at [298, 374] on div "08" at bounding box center [304, 374] width 36 height 21
click at [347, 352] on div "01" at bounding box center [345, 351] width 37 height 21
click at [378, 370] on div "13" at bounding box center [376, 374] width 36 height 21
click at [312, 353] on div "00" at bounding box center [304, 351] width 37 height 21
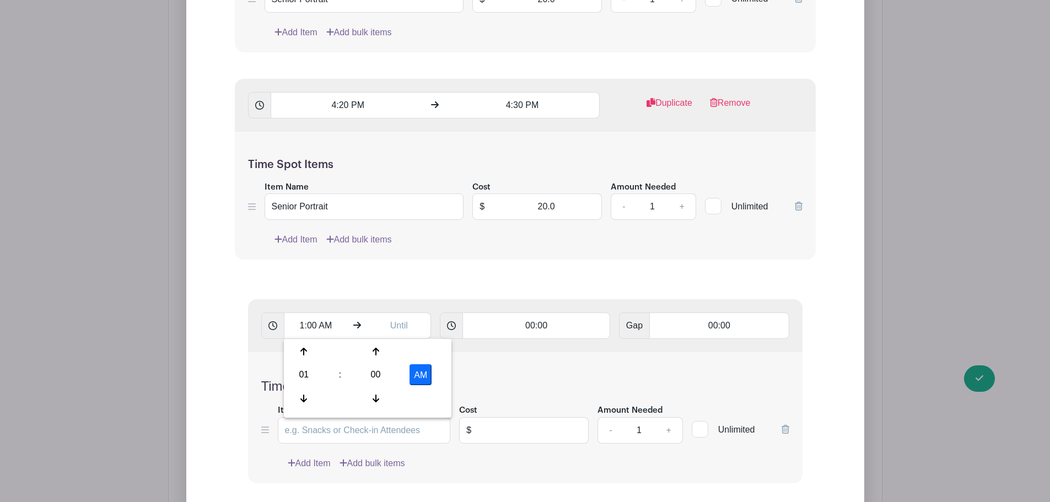
drag, startPoint x: 415, startPoint y: 373, endPoint x: 394, endPoint y: 343, distance: 36.9
click at [415, 373] on button "AM" at bounding box center [421, 374] width 22 height 21
type input "1:00 PM"
click at [395, 322] on input "text" at bounding box center [399, 326] width 64 height 26
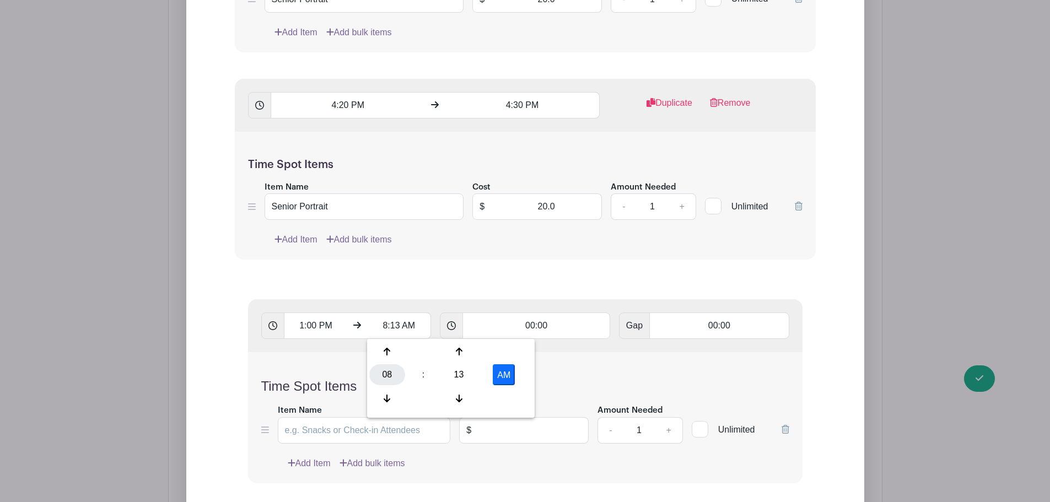
click at [388, 373] on div "08" at bounding box center [387, 374] width 36 height 21
click at [423, 351] on div "01" at bounding box center [428, 351] width 37 height 21
click at [465, 376] on div "13" at bounding box center [459, 374] width 36 height 21
click at [472, 377] on div "30" at bounding box center [469, 374] width 37 height 21
click at [506, 375] on button "AM" at bounding box center [504, 374] width 22 height 21
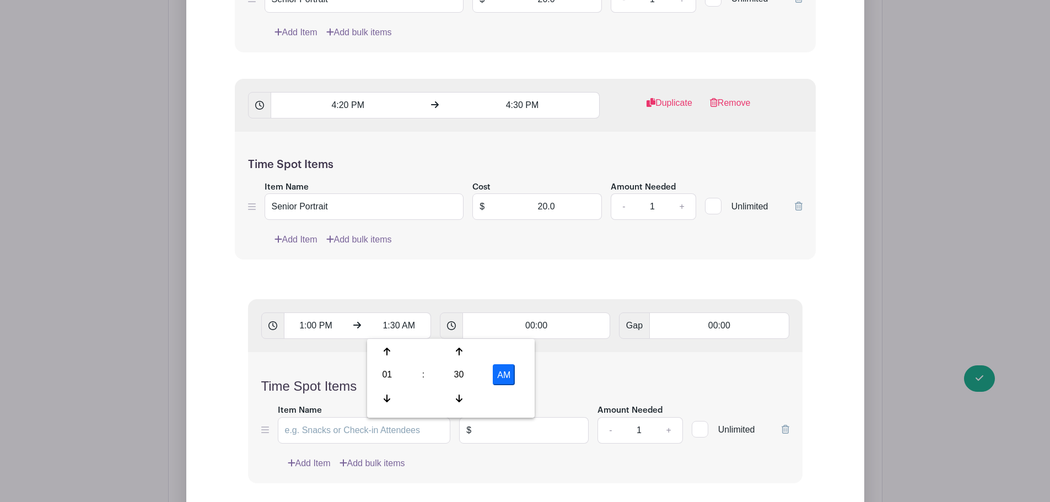
type input "1:30 PM"
click at [546, 322] on input "00:00" at bounding box center [537, 326] width 148 height 26
click at [542, 325] on input "00:00" at bounding box center [537, 326] width 148 height 26
type input "00:10"
type input "Add 3 timespots"
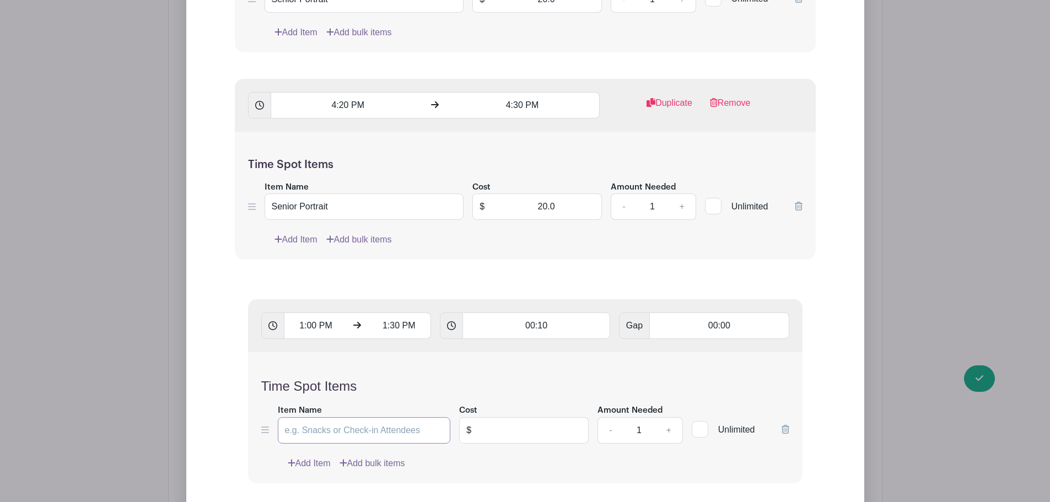
click at [354, 431] on input "Item Name" at bounding box center [364, 430] width 173 height 26
type input "Senior Portrait"
click at [537, 437] on input "text" at bounding box center [533, 430] width 111 height 26
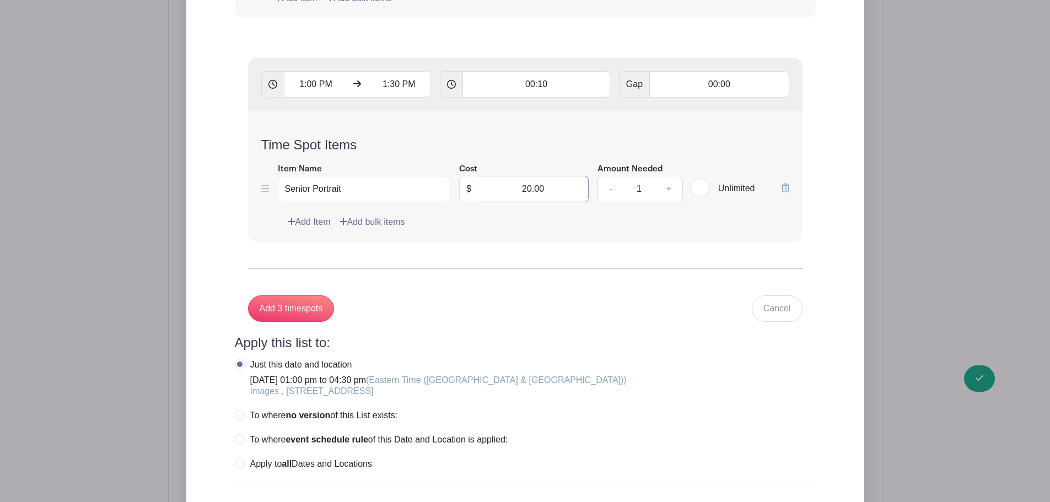
scroll to position [4909, 0]
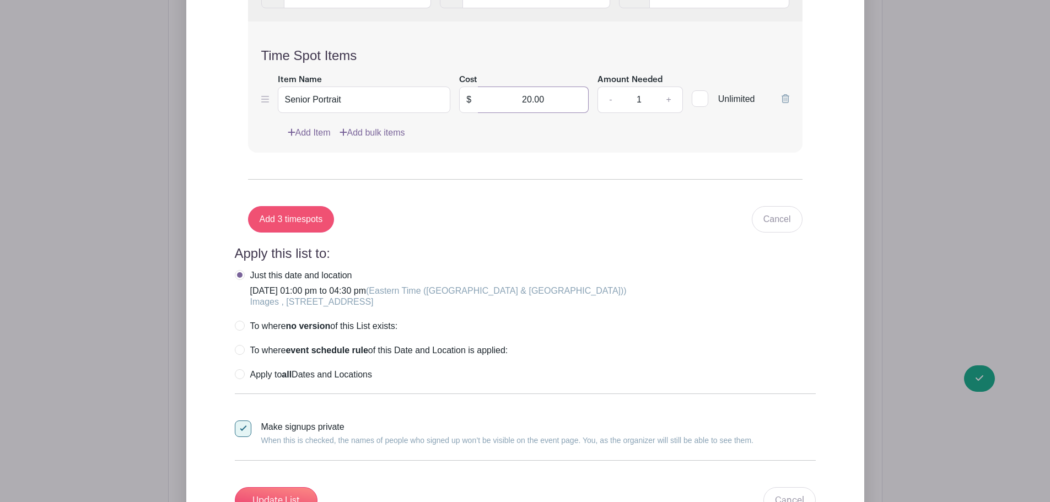
type input "20.00"
click at [309, 213] on input "Add 3 timespots" at bounding box center [291, 219] width 87 height 26
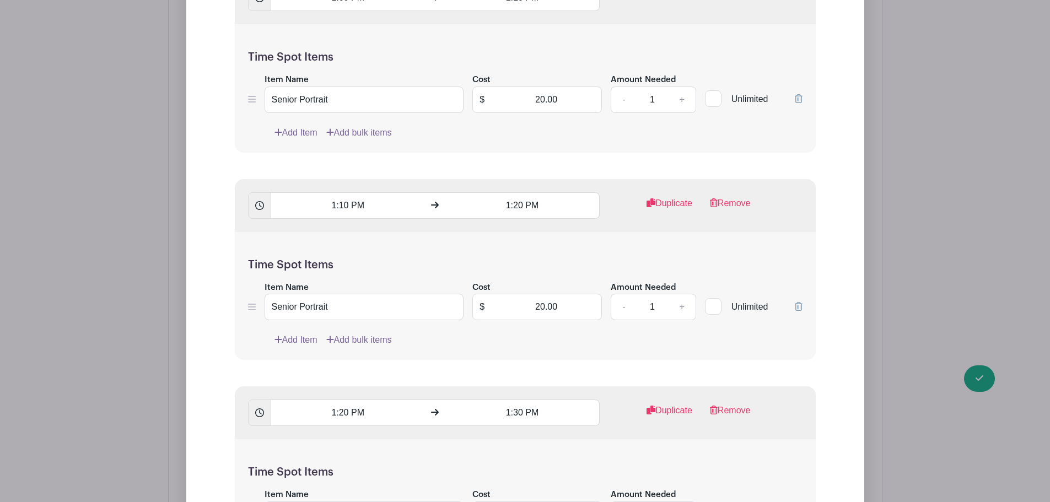
scroll to position [4854, 0]
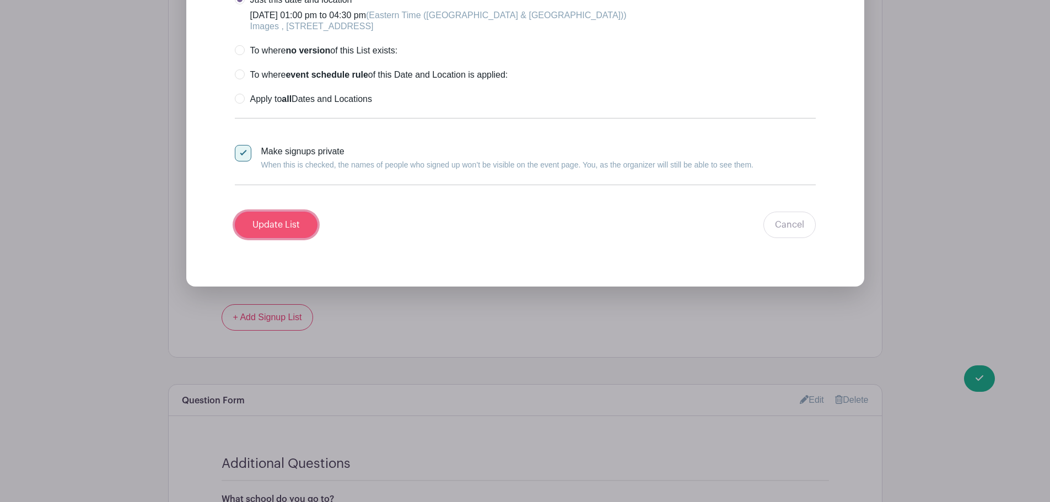
click at [276, 224] on input "Update List" at bounding box center [276, 225] width 83 height 26
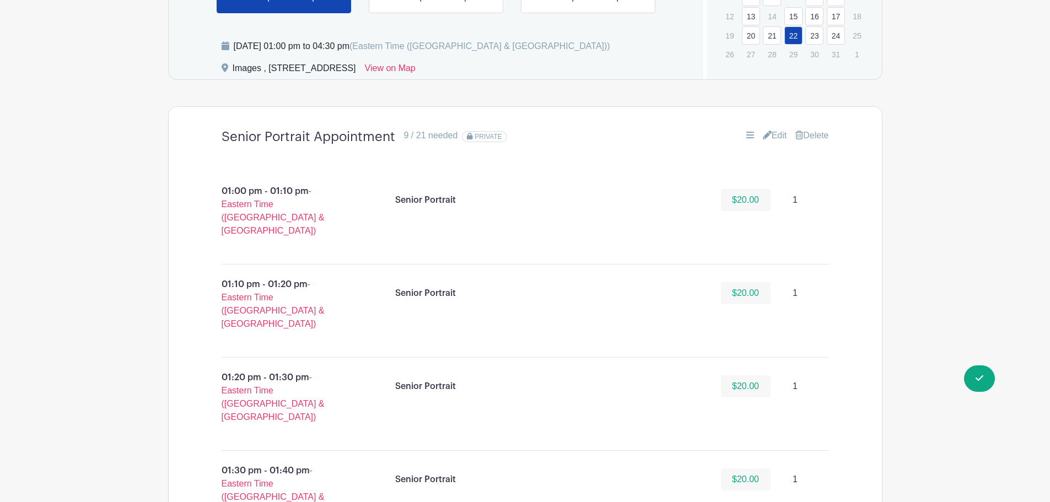
scroll to position [721, 0]
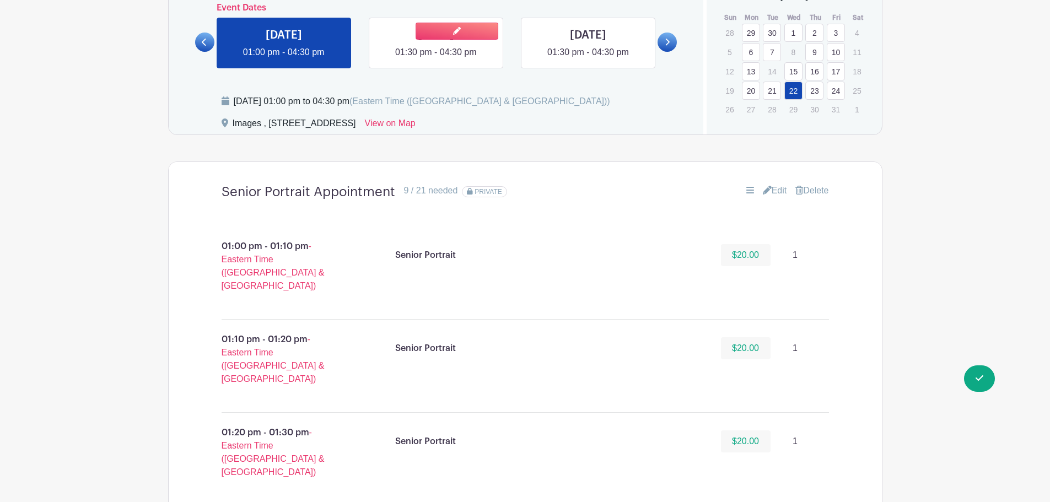
click at [436, 59] on link at bounding box center [436, 59] width 0 height 0
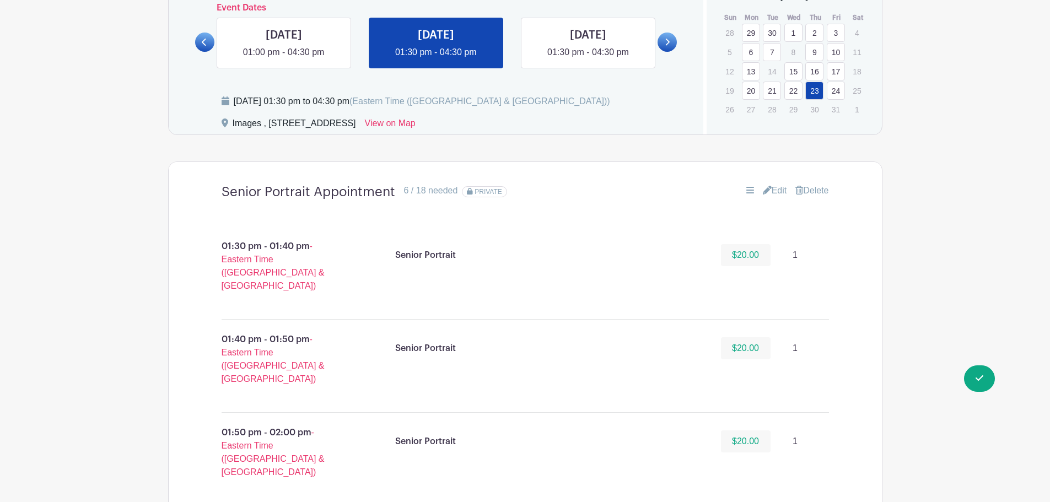
click at [775, 191] on link "Edit" at bounding box center [775, 190] width 24 height 13
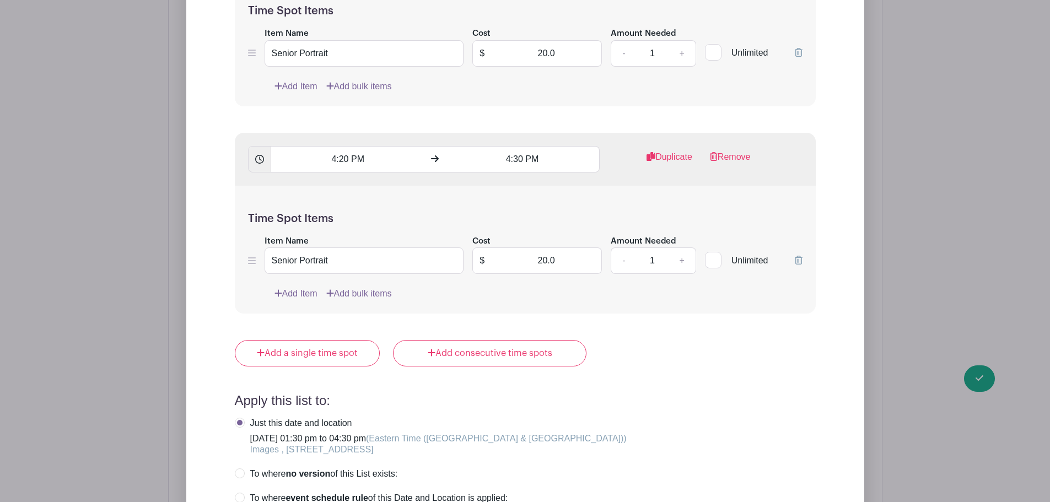
scroll to position [4690, 0]
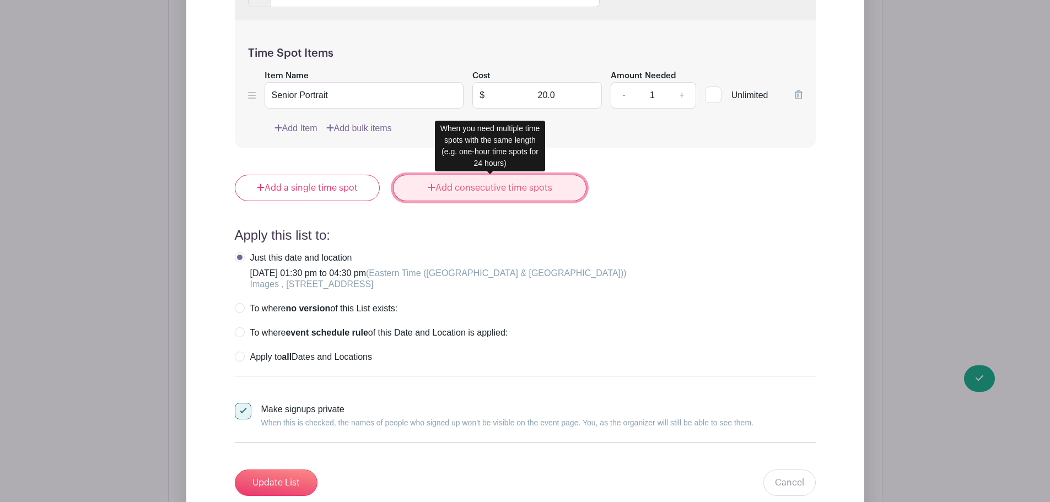
click at [481, 183] on link "Add consecutive time spots" at bounding box center [489, 188] width 193 height 26
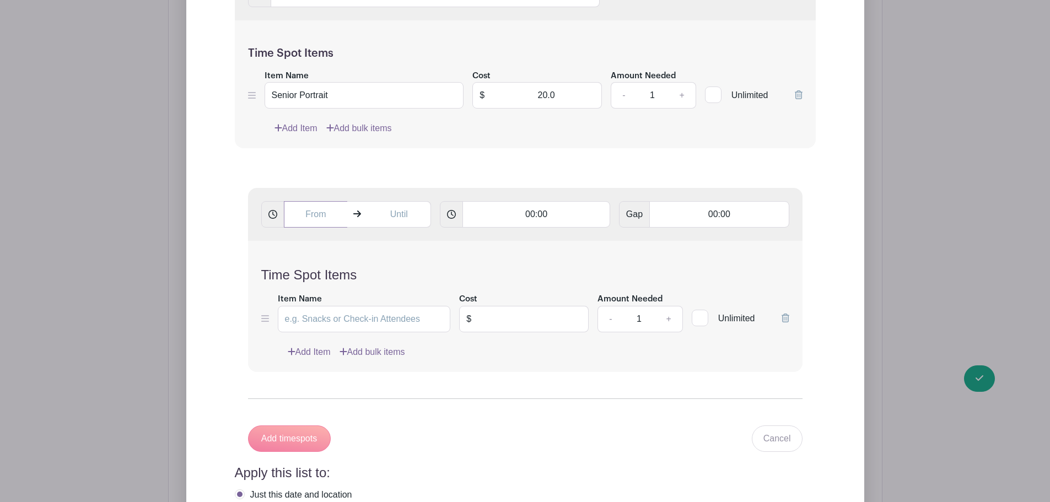
drag, startPoint x: 308, startPoint y: 207, endPoint x: 315, endPoint y: 209, distance: 7.0
click at [312, 209] on input "text" at bounding box center [316, 214] width 64 height 26
click at [302, 272] on div "08" at bounding box center [304, 263] width 36 height 21
click at [342, 241] on div "01" at bounding box center [345, 240] width 37 height 21
drag, startPoint x: 376, startPoint y: 267, endPoint x: 304, endPoint y: 249, distance: 73.8
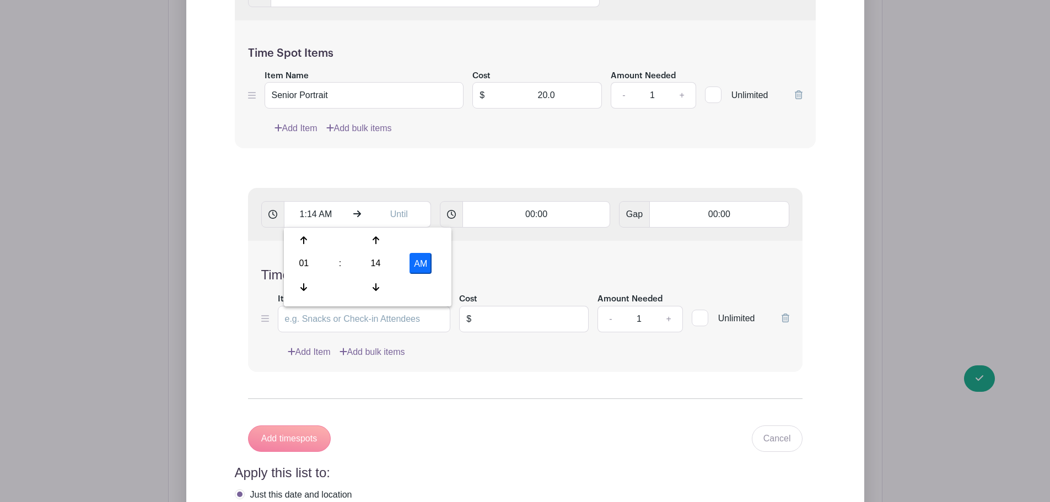
click at [377, 267] on div "14" at bounding box center [376, 263] width 36 height 21
click at [302, 245] on div "00" at bounding box center [304, 240] width 37 height 21
click at [416, 266] on button "AM" at bounding box center [421, 263] width 22 height 21
type input "1:00 PM"
click at [413, 217] on input "text" at bounding box center [399, 214] width 64 height 26
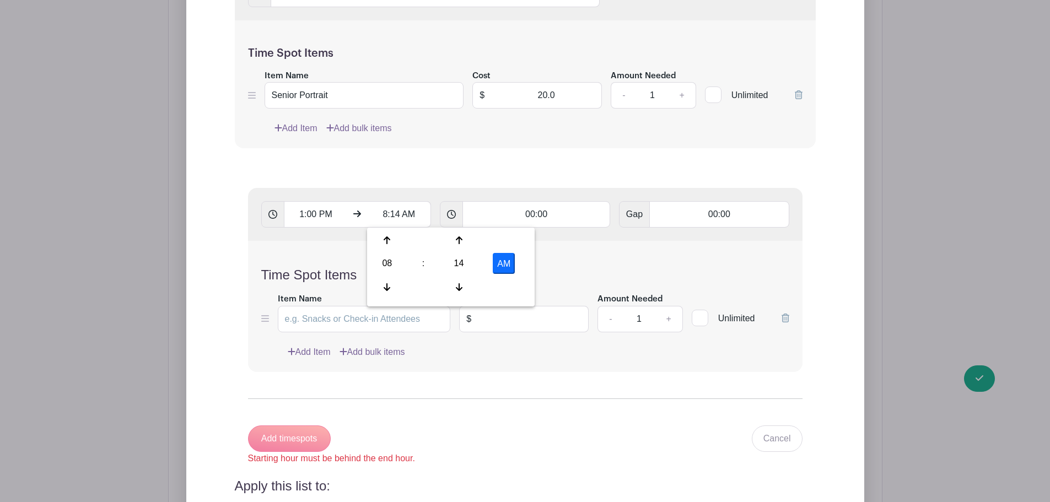
click at [386, 262] on div "08" at bounding box center [387, 263] width 36 height 21
click at [388, 245] on div "12" at bounding box center [387, 240] width 37 height 21
click at [390, 262] on div "12" at bounding box center [387, 263] width 36 height 21
click at [431, 241] on div "01" at bounding box center [428, 240] width 37 height 21
click at [463, 264] on div "14" at bounding box center [459, 263] width 36 height 21
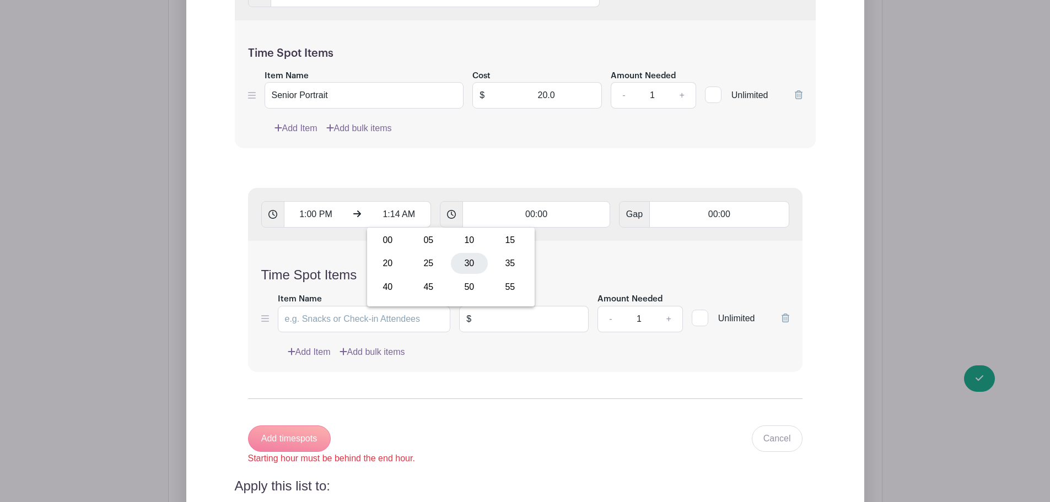
click at [476, 263] on div "30" at bounding box center [469, 263] width 37 height 21
click at [513, 263] on button "AM" at bounding box center [504, 263] width 22 height 21
type input "1:30 PM"
click at [540, 216] on input "00:00" at bounding box center [537, 214] width 148 height 26
drag, startPoint x: 540, startPoint y: 216, endPoint x: 546, endPoint y: 216, distance: 5.5
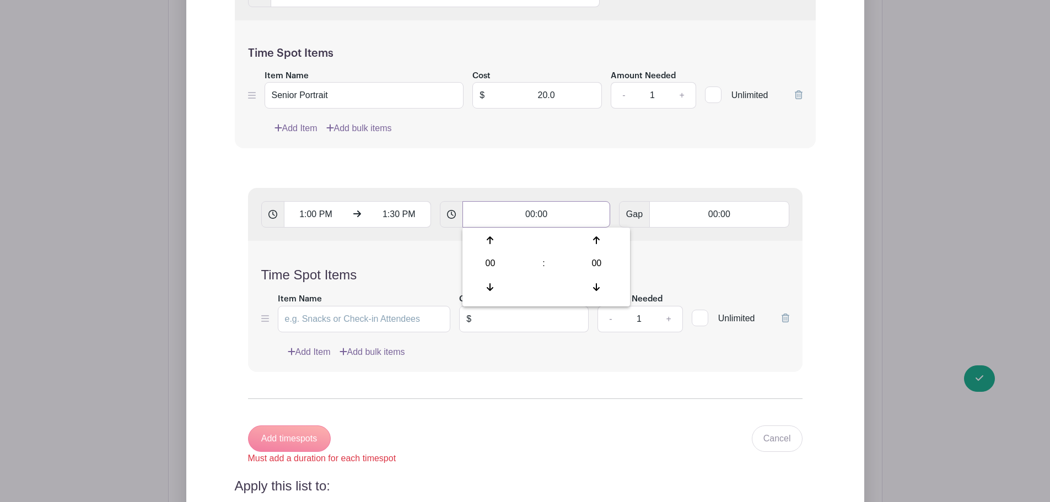
click at [541, 216] on input "00:00" at bounding box center [537, 214] width 148 height 26
click at [547, 214] on input "00:00" at bounding box center [537, 214] width 148 height 26
click at [545, 213] on input "00:00" at bounding box center [537, 214] width 148 height 26
type input "00:10"
type input "Add 3 timespots"
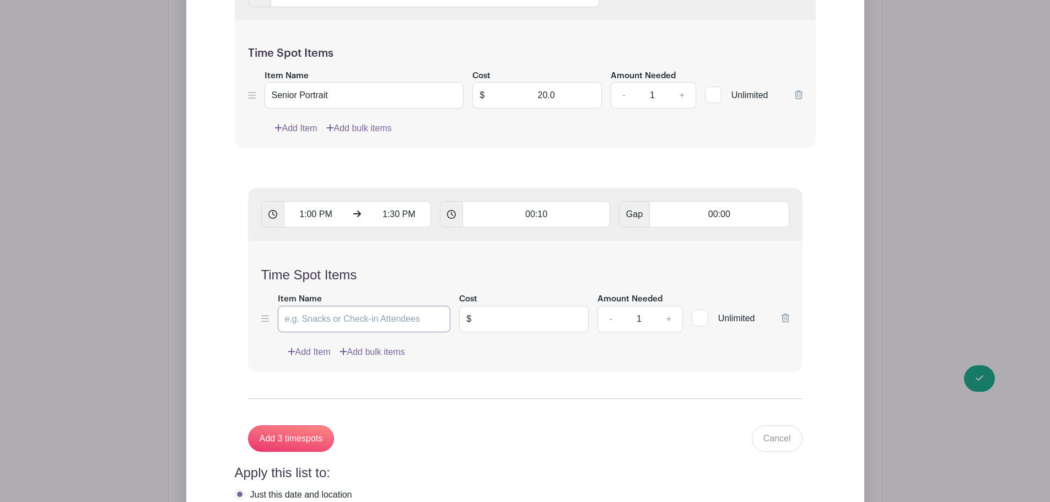
click at [411, 319] on input "Item Name" at bounding box center [364, 319] width 173 height 26
type input "Senior Portrait"
click at [522, 320] on input "text" at bounding box center [533, 319] width 111 height 26
type input "20.00"
click at [278, 437] on input "Add 3 timespots" at bounding box center [291, 439] width 87 height 26
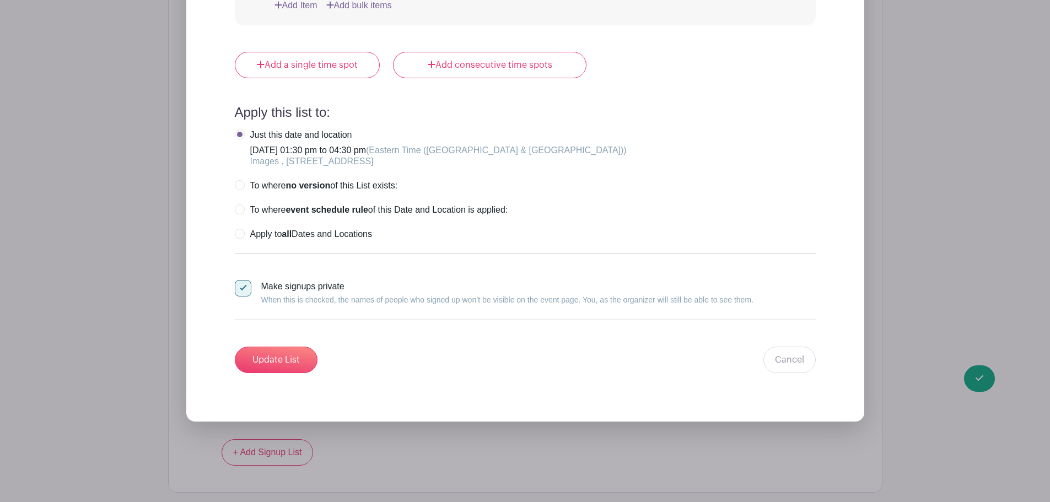
scroll to position [5461, 0]
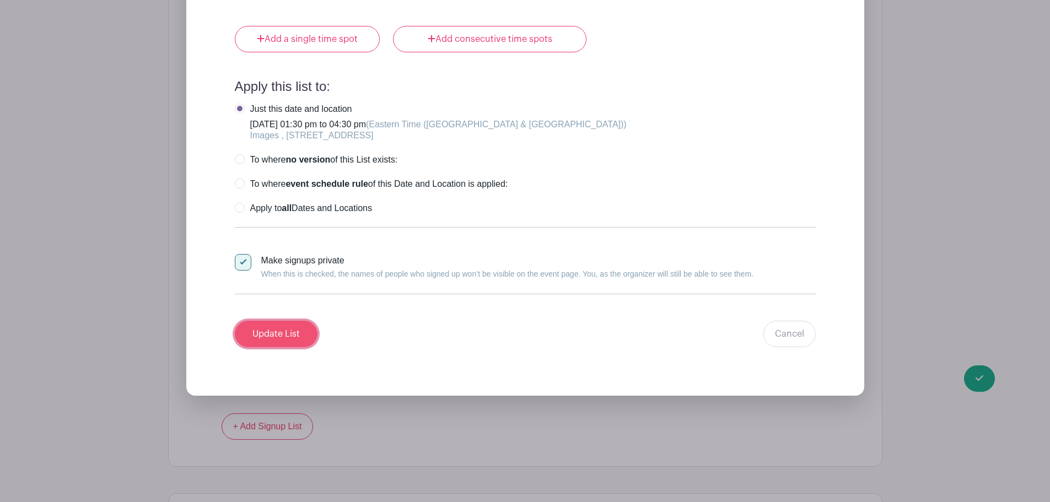
click at [279, 333] on input "Update List" at bounding box center [276, 334] width 83 height 26
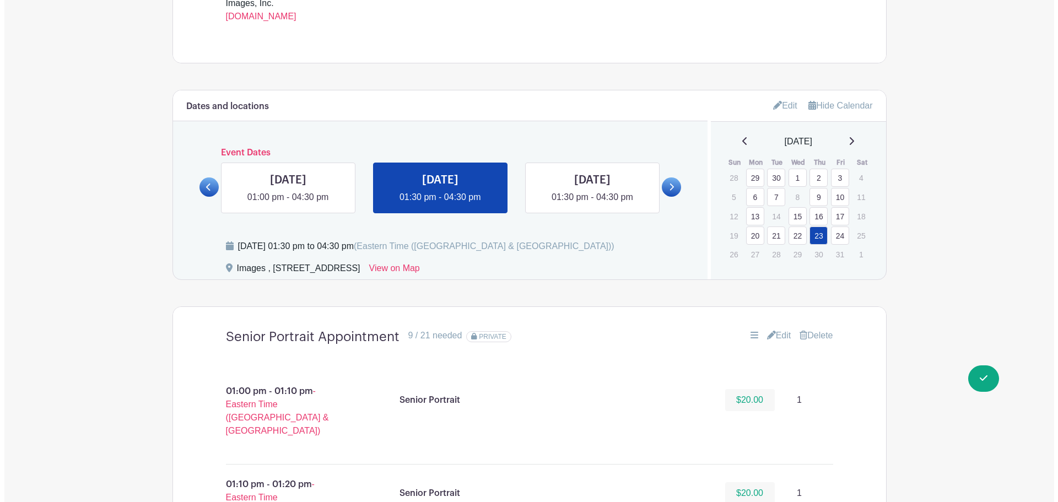
scroll to position [703, 0]
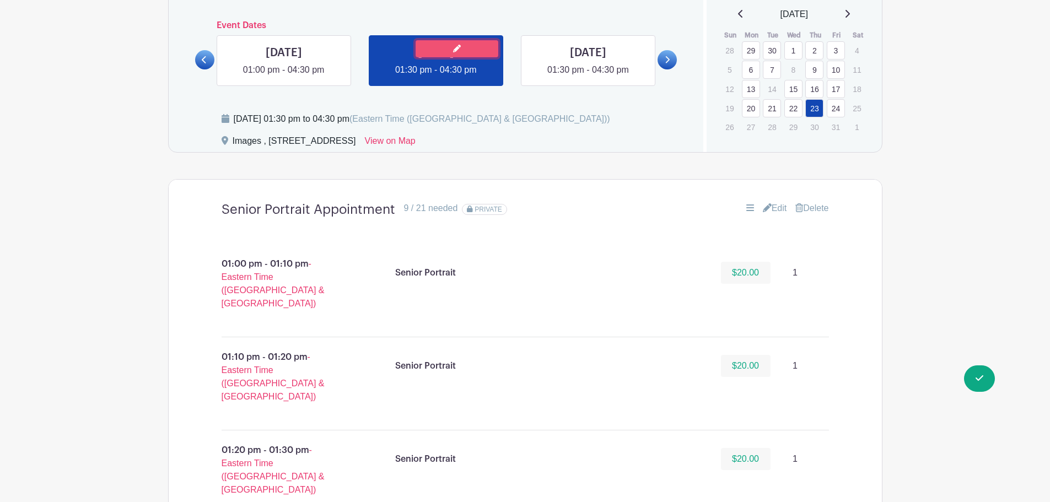
click at [459, 46] on icon at bounding box center [457, 49] width 8 height 8
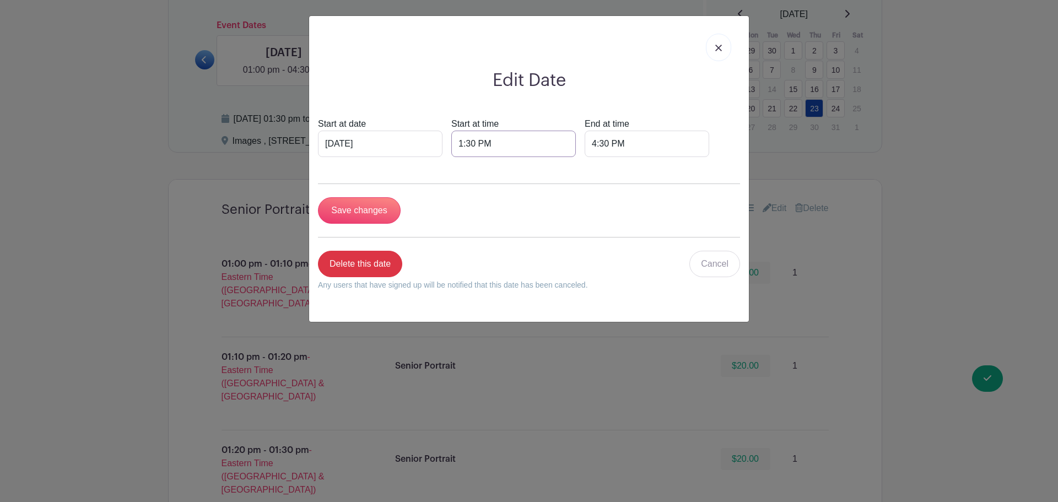
click at [470, 144] on input "1:30 PM" at bounding box center [513, 144] width 125 height 26
click at [541, 190] on div "30" at bounding box center [541, 192] width 36 height 21
click at [462, 167] on div "00" at bounding box center [469, 169] width 37 height 21
type input "1:00 PM"
click at [365, 213] on input "Save changes" at bounding box center [359, 210] width 83 height 26
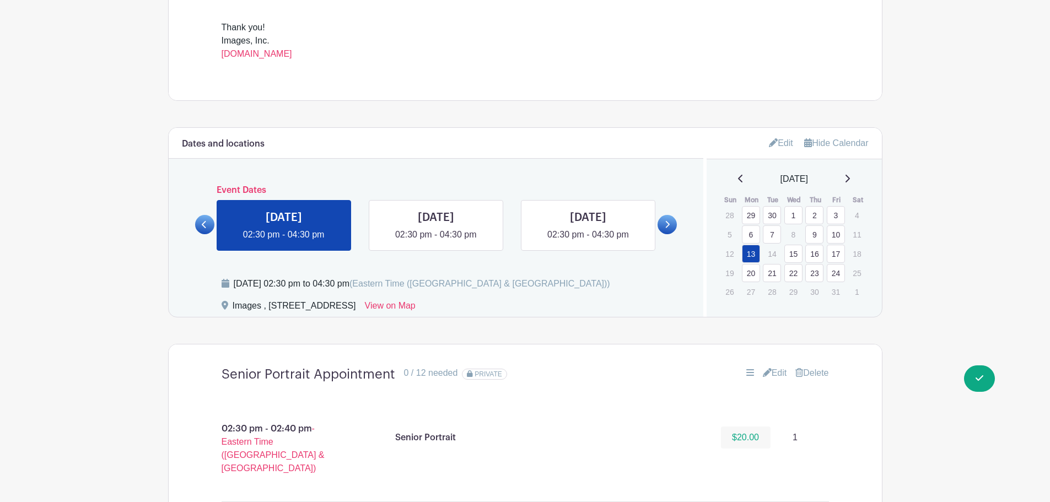
scroll to position [626, 0]
click at [664, 227] on link at bounding box center [667, 225] width 19 height 19
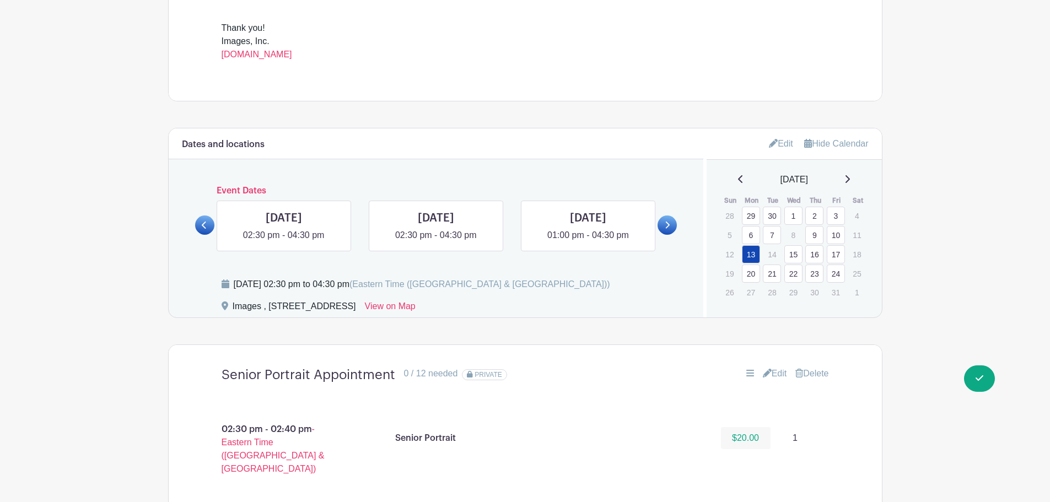
click at [664, 227] on link at bounding box center [667, 225] width 19 height 19
click at [588, 242] on link at bounding box center [588, 242] width 0 height 0
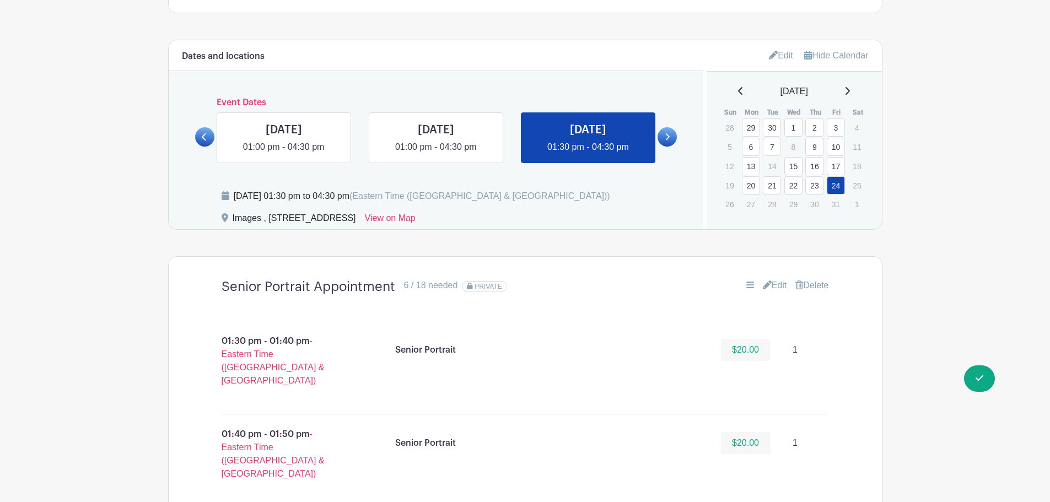
click at [776, 282] on link "Edit" at bounding box center [775, 285] width 24 height 13
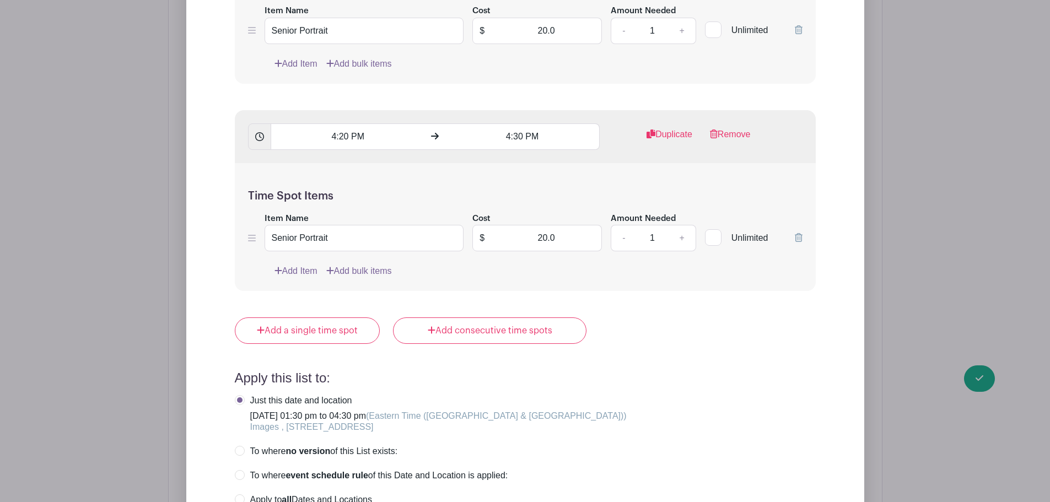
scroll to position [4540, 0]
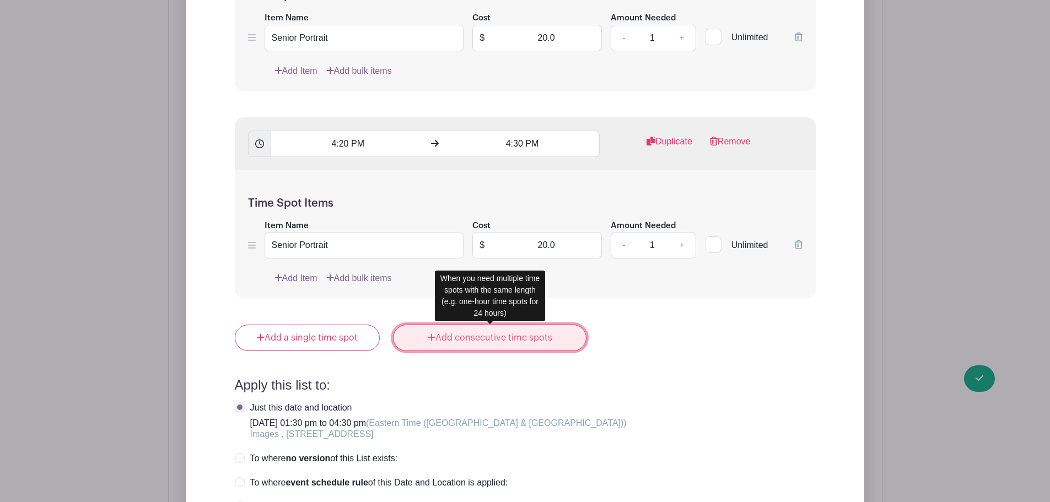
click at [491, 346] on link "Add consecutive time spots" at bounding box center [489, 338] width 193 height 26
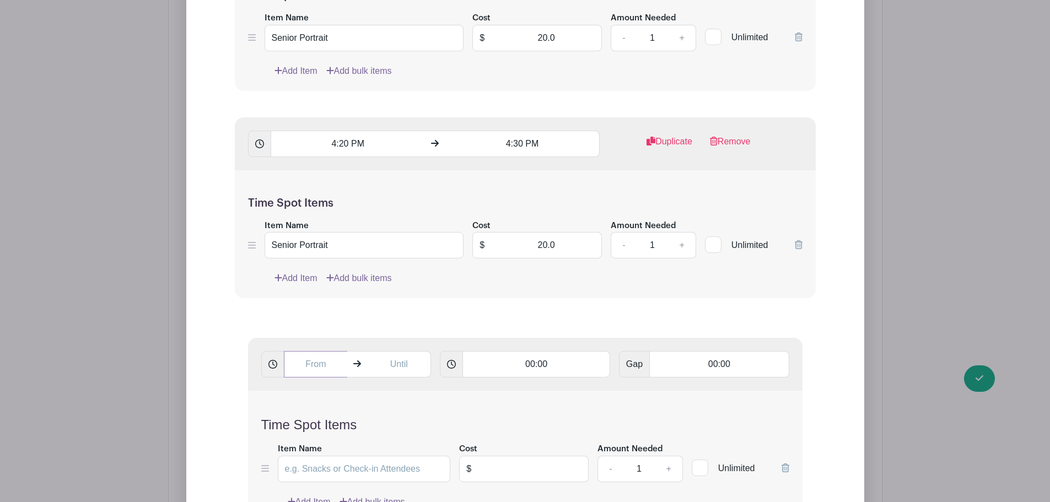
click at [308, 368] on input "text" at bounding box center [316, 364] width 64 height 26
click at [315, 407] on div "08" at bounding box center [304, 413] width 36 height 21
click at [346, 393] on div "01" at bounding box center [345, 390] width 37 height 21
drag, startPoint x: 398, startPoint y: 425, endPoint x: 378, endPoint y: 413, distance: 23.3
click at [399, 425] on div "01 : 15 AM" at bounding box center [367, 415] width 163 height 70
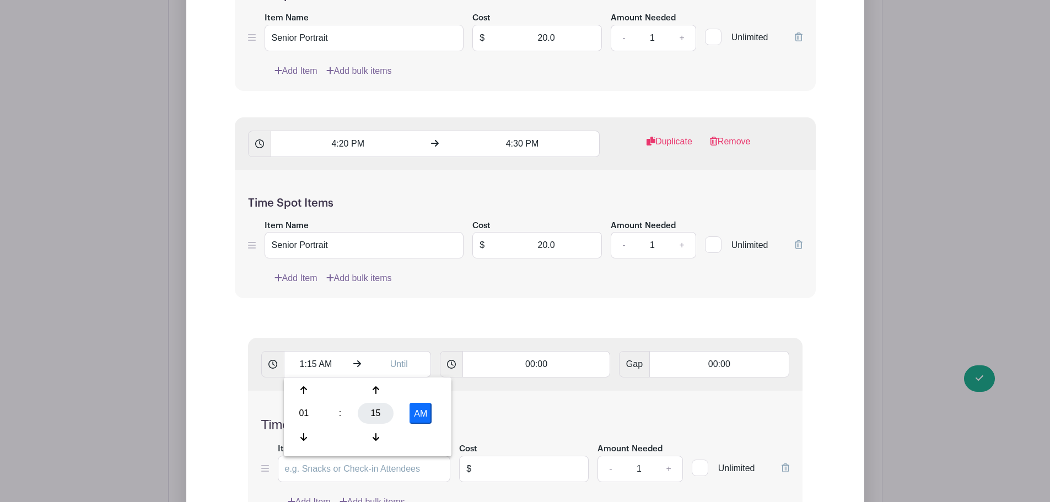
click at [378, 413] on div "15" at bounding box center [376, 413] width 36 height 21
click at [291, 388] on div "00" at bounding box center [304, 390] width 37 height 21
drag, startPoint x: 417, startPoint y: 411, endPoint x: 414, endPoint y: 402, distance: 9.9
click at [418, 411] on button "AM" at bounding box center [421, 413] width 22 height 21
type input "1:00 PM"
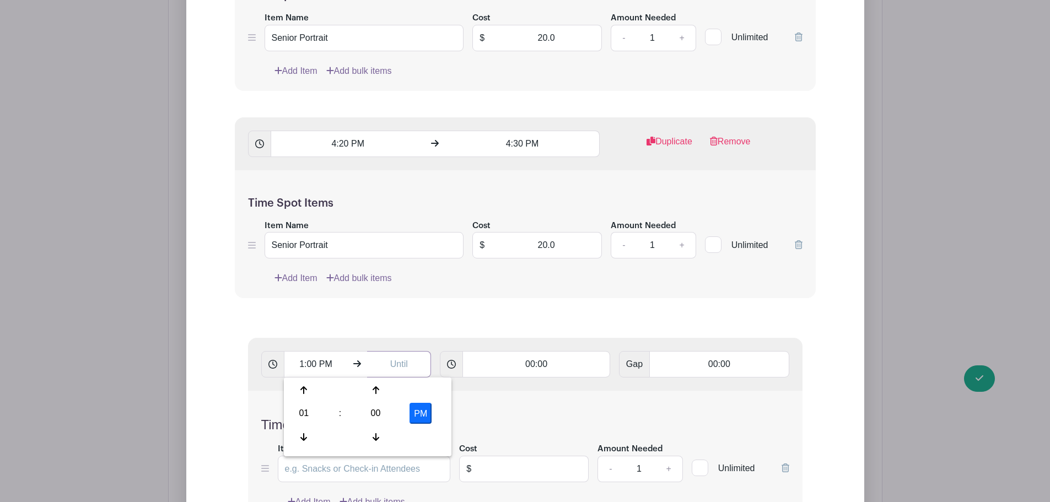
click at [399, 366] on input "text" at bounding box center [399, 364] width 64 height 26
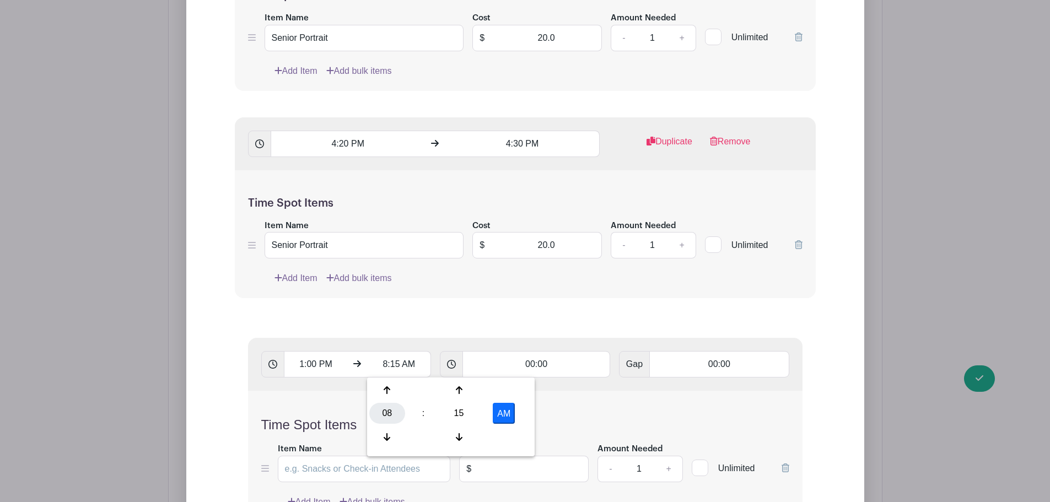
click at [386, 412] on div "08" at bounding box center [387, 413] width 36 height 21
click at [425, 385] on div "01" at bounding box center [428, 390] width 37 height 21
click at [463, 415] on div "15" at bounding box center [459, 413] width 36 height 21
click at [477, 413] on div "30" at bounding box center [469, 413] width 37 height 21
click at [516, 417] on div "AM" at bounding box center [504, 413] width 47 height 21
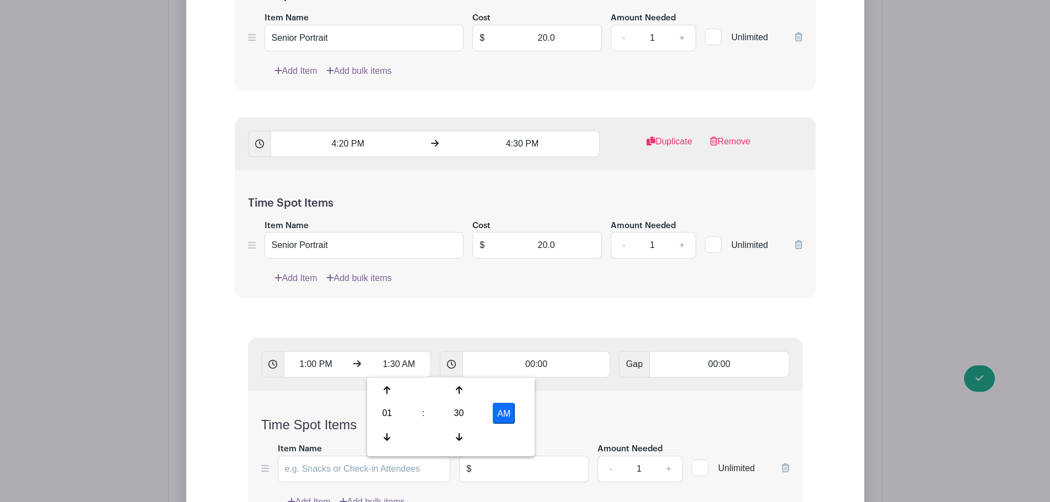
click at [506, 413] on button "AM" at bounding box center [504, 413] width 22 height 21
type input "1:30 PM"
click at [545, 362] on input "00:00" at bounding box center [537, 364] width 148 height 26
type input "00:10"
type input "Add 3 timespots"
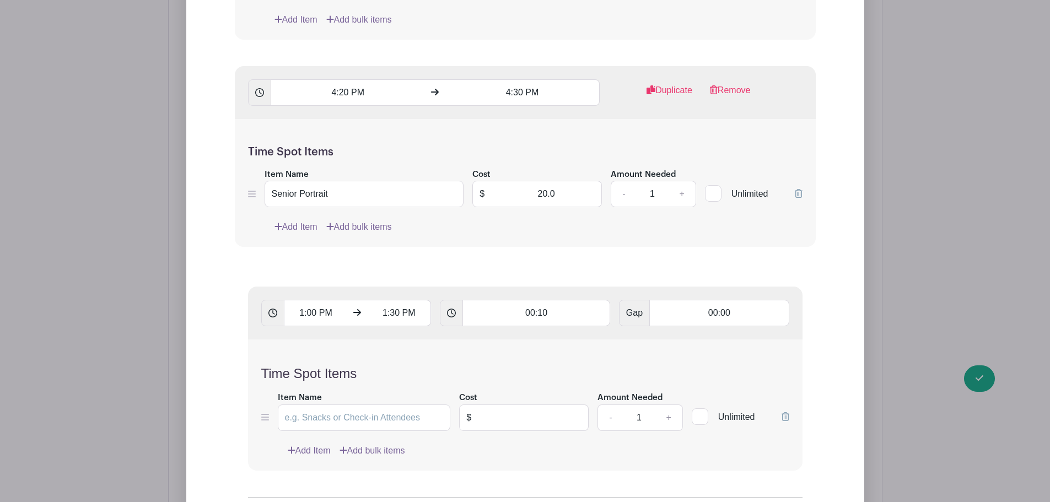
scroll to position [4705, 0]
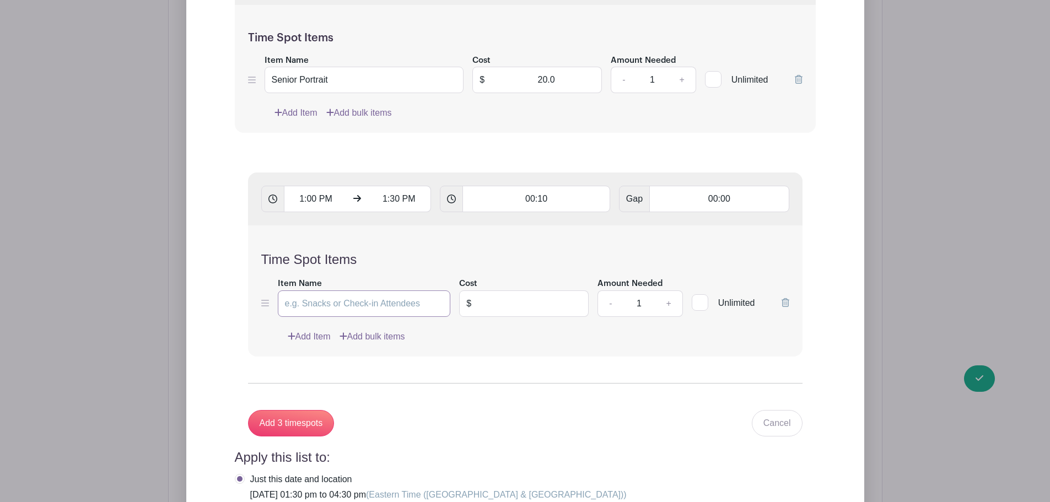
click at [359, 312] on input "Item Name" at bounding box center [364, 304] width 173 height 26
type input "Senior Portrait"
click at [533, 305] on input "text" at bounding box center [533, 304] width 111 height 26
type input "20.00"
click at [290, 418] on input "Add 3 timespots" at bounding box center [291, 423] width 87 height 26
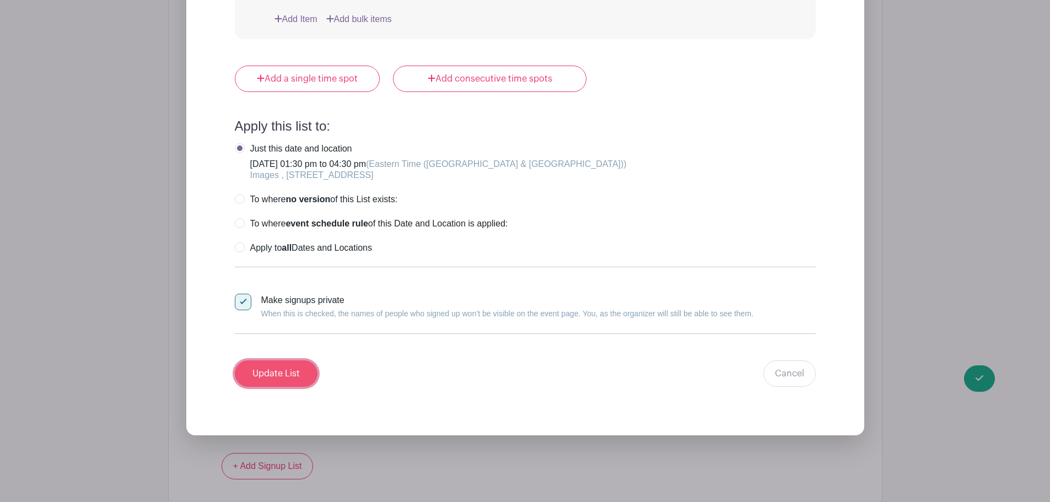
click at [304, 368] on input "Update List" at bounding box center [276, 374] width 83 height 26
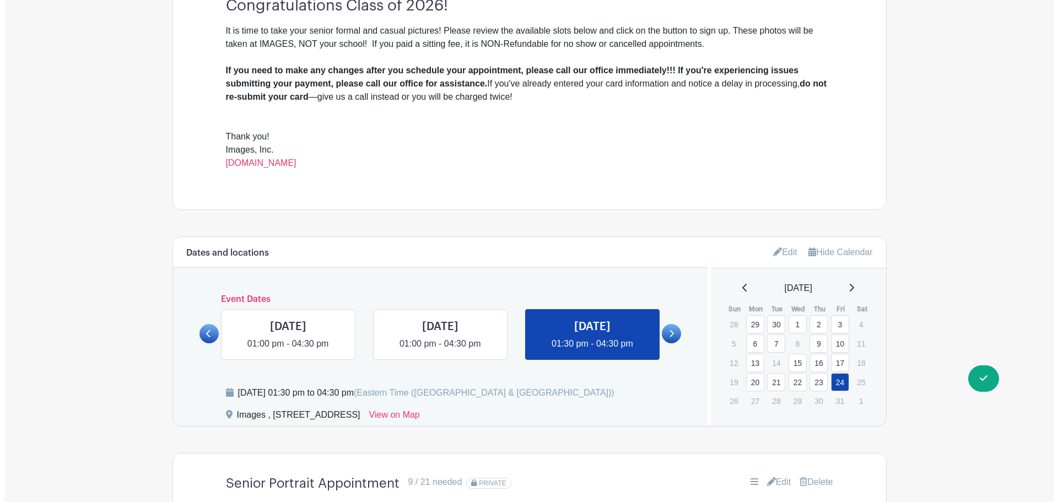
scroll to position [482, 0]
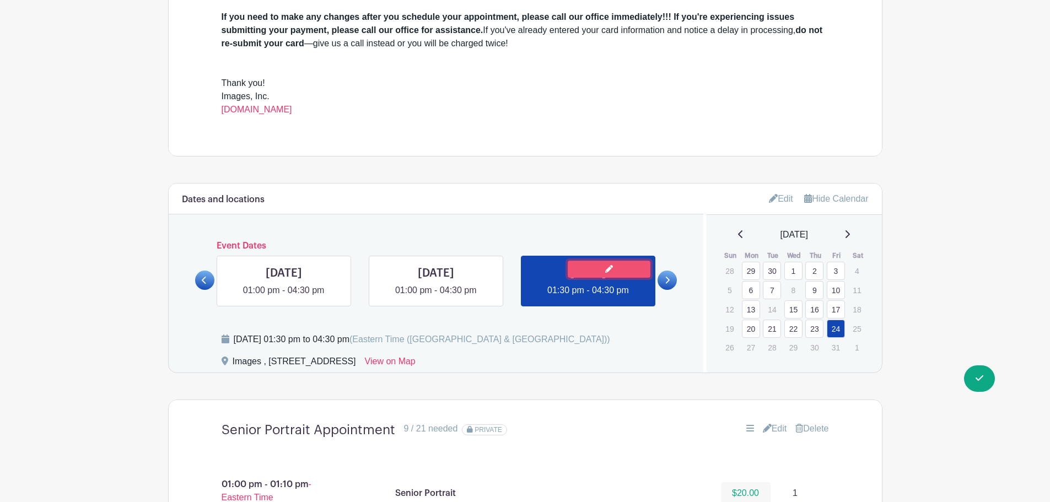
click at [610, 267] on icon at bounding box center [609, 269] width 8 height 8
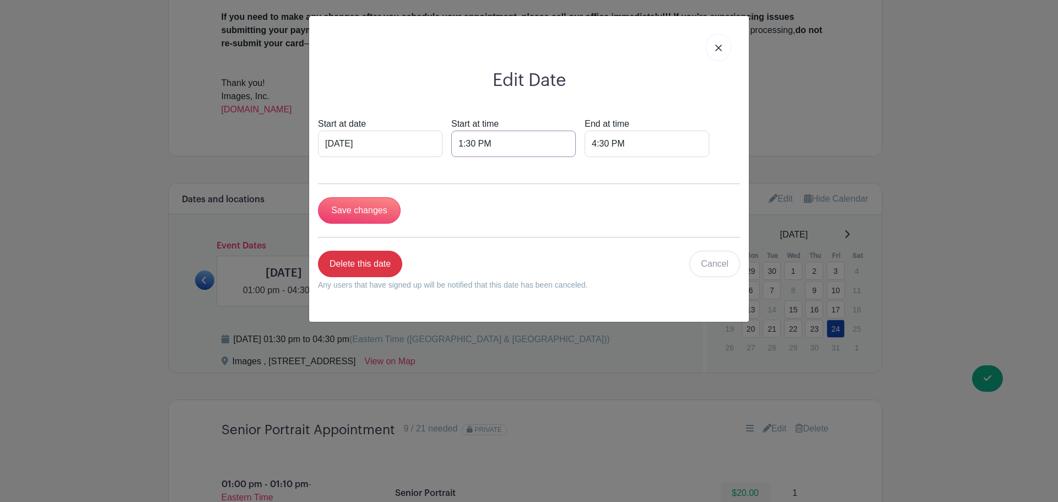
drag, startPoint x: 472, startPoint y: 140, endPoint x: 479, endPoint y: 154, distance: 15.3
click at [472, 140] on input "1:30 PM" at bounding box center [513, 144] width 125 height 26
click at [525, 190] on div "30" at bounding box center [541, 192] width 36 height 21
click at [488, 166] on div "00 05 10 15 20 25 30 35 40 45 50 55" at bounding box center [532, 194] width 163 height 70
click at [463, 166] on div "00" at bounding box center [469, 169] width 37 height 21
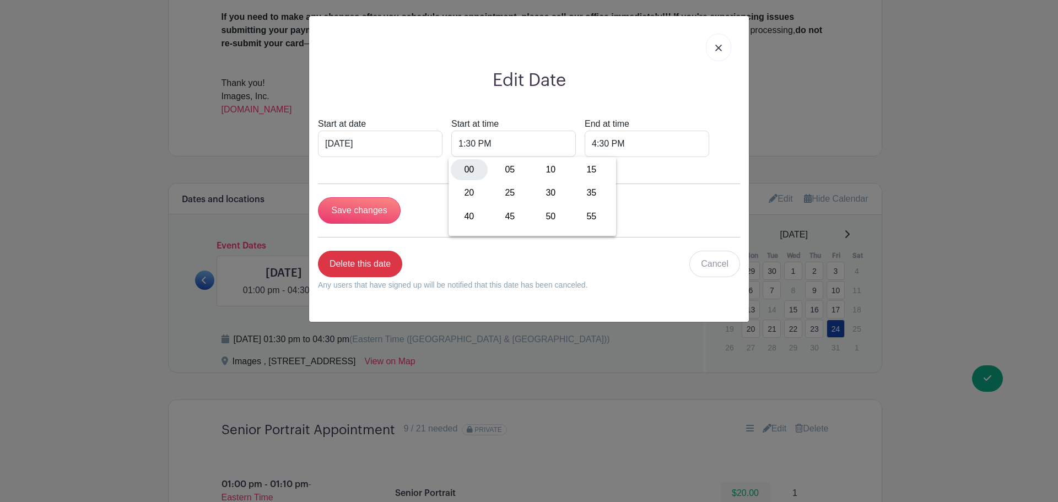
type input "1:00 PM"
click at [365, 208] on input "Save changes" at bounding box center [359, 210] width 83 height 26
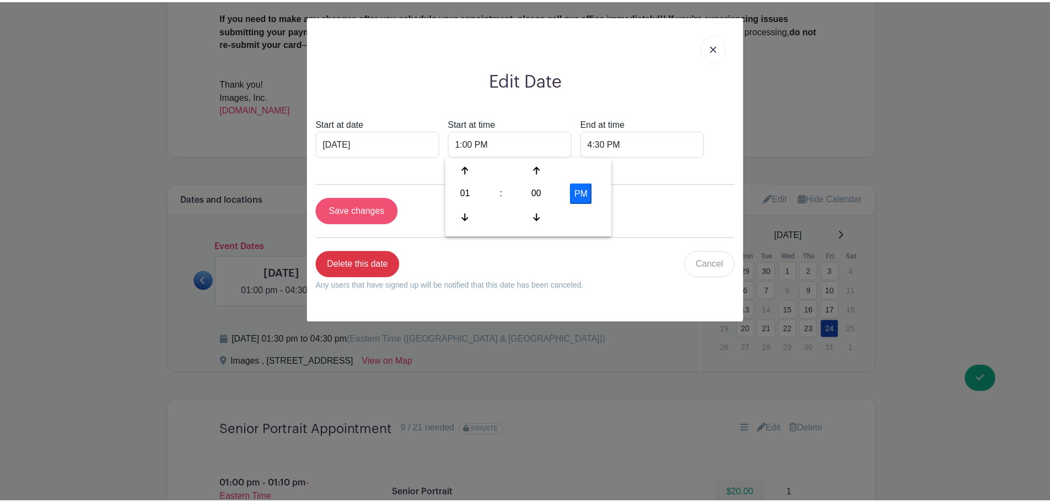
scroll to position [571, 0]
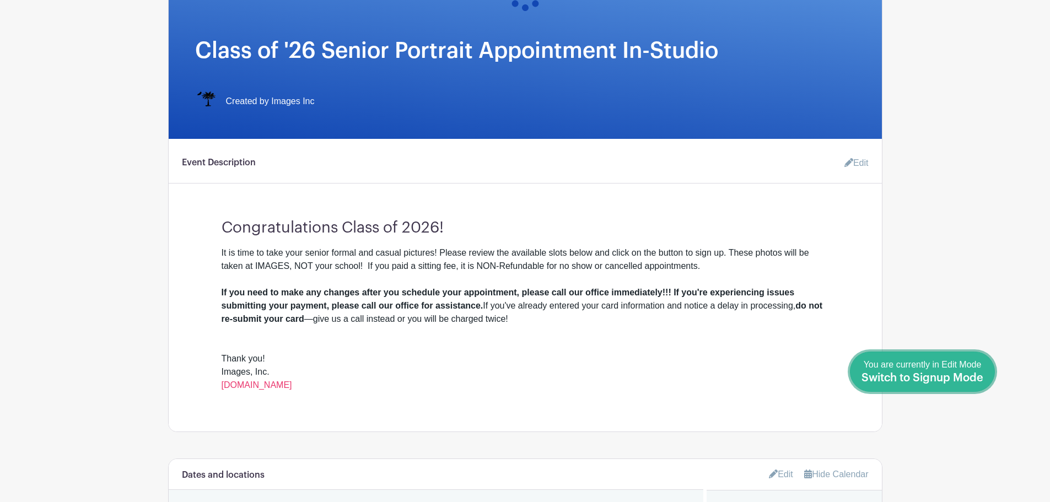
click at [969, 372] on div "You are currently in Edit Mode Switch to Signup Mode" at bounding box center [923, 371] width 122 height 27
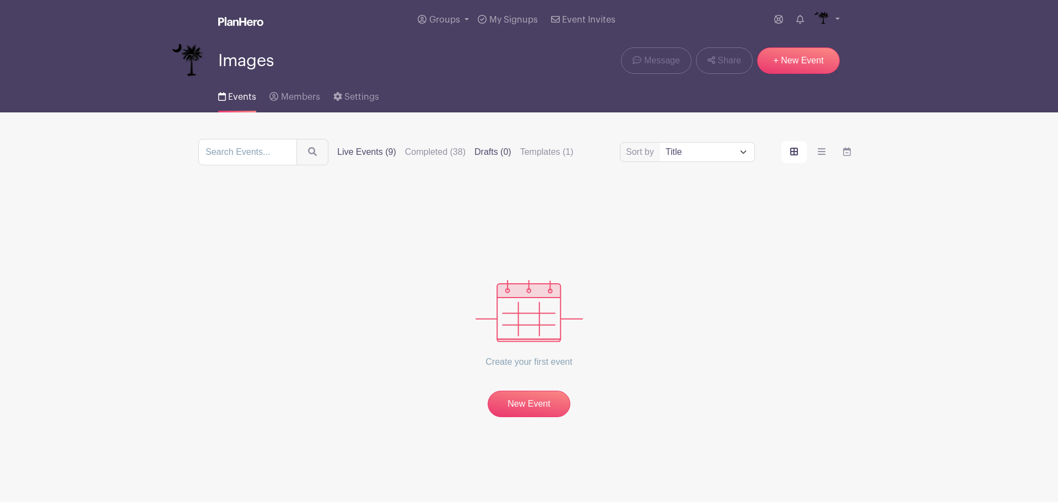
click at [354, 151] on label "Live Events (9)" at bounding box center [366, 152] width 59 height 13
click at [0, 0] on input "Live Events (9)" at bounding box center [0, 0] width 0 height 0
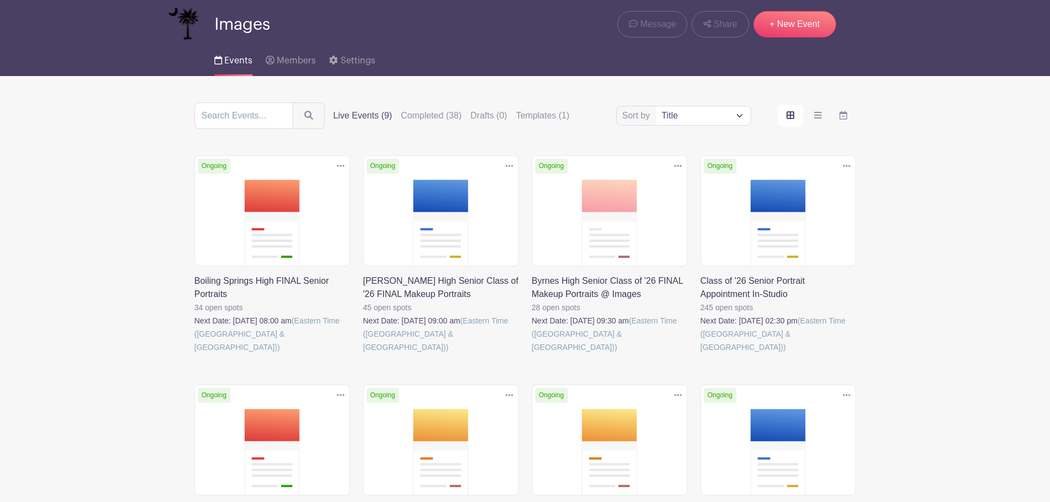
scroll to position [55, 0]
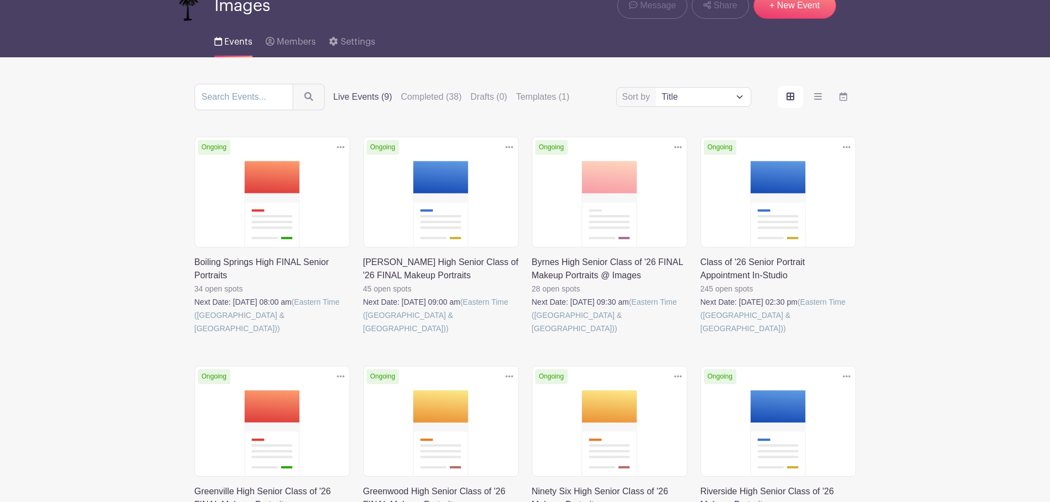
click at [701, 335] on link at bounding box center [701, 335] width 0 height 0
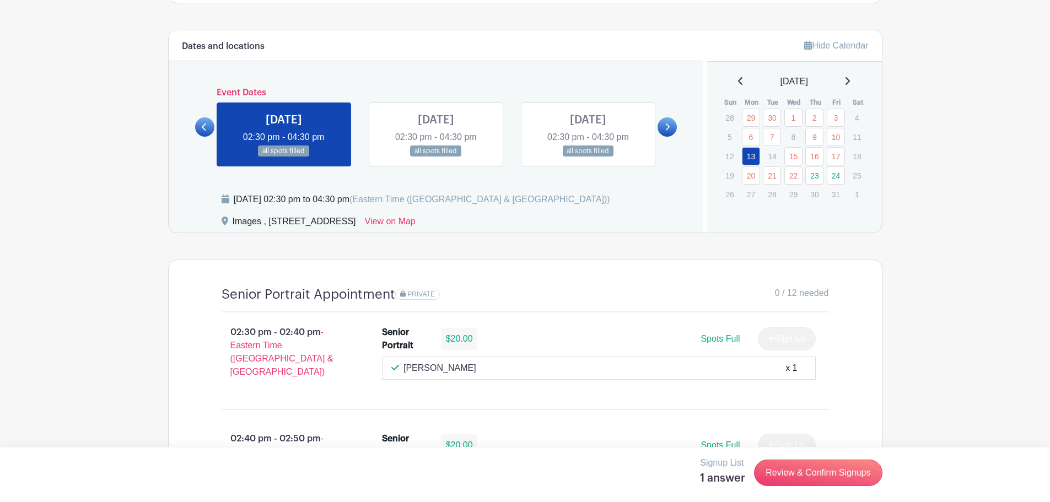
scroll to position [606, 0]
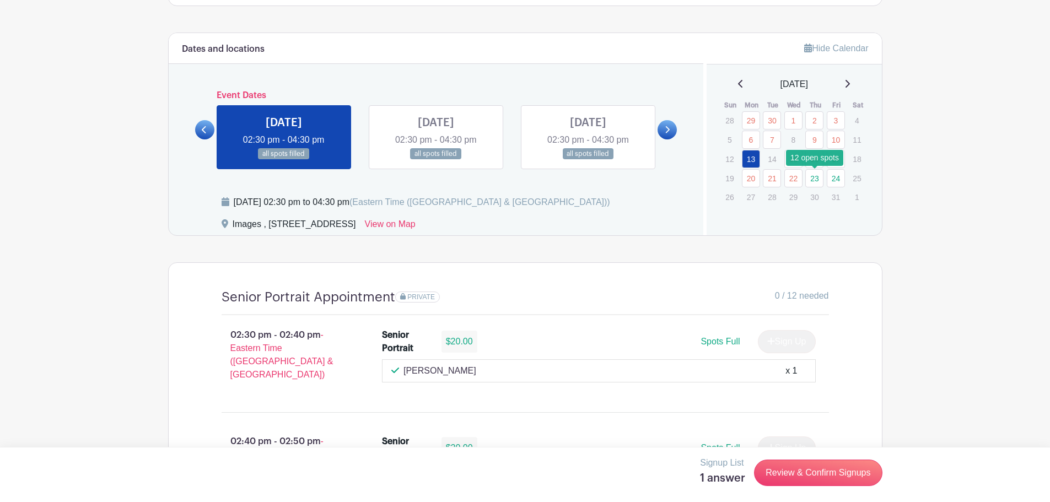
click at [818, 176] on link "23" at bounding box center [814, 178] width 18 height 18
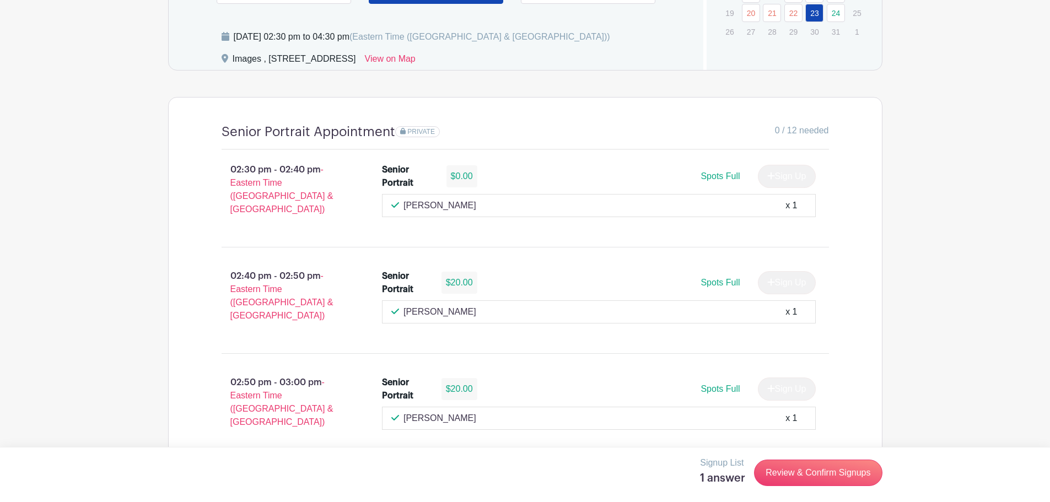
scroll to position [441, 0]
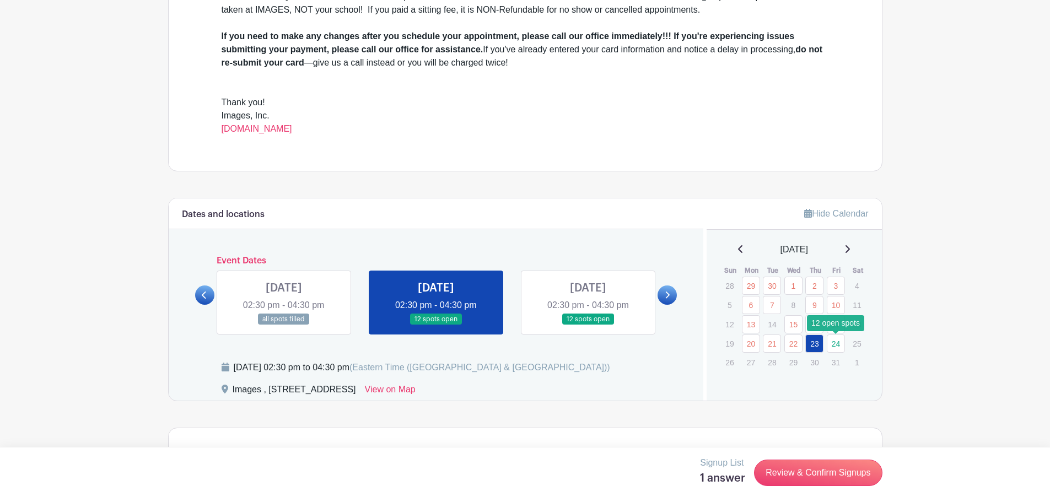
click at [837, 345] on link "24" at bounding box center [836, 344] width 18 height 18
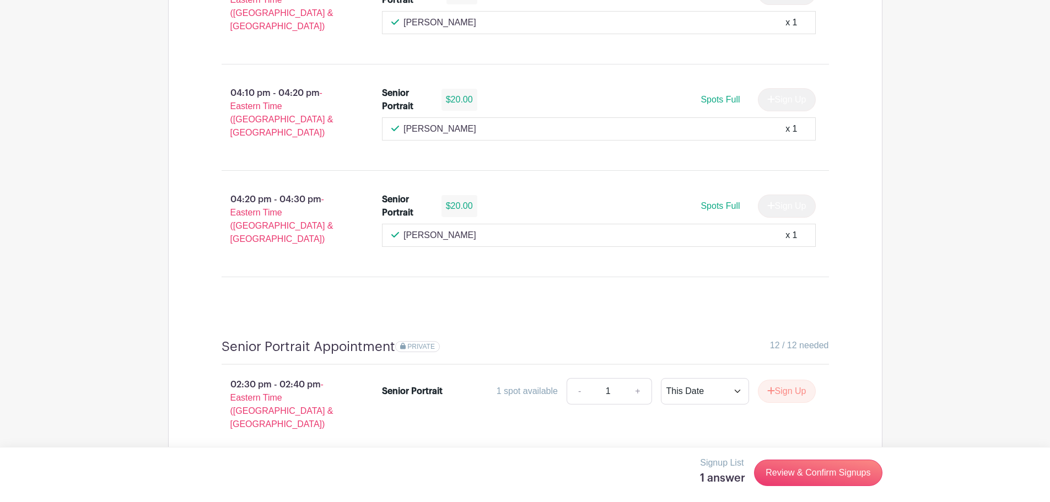
scroll to position [1985, 0]
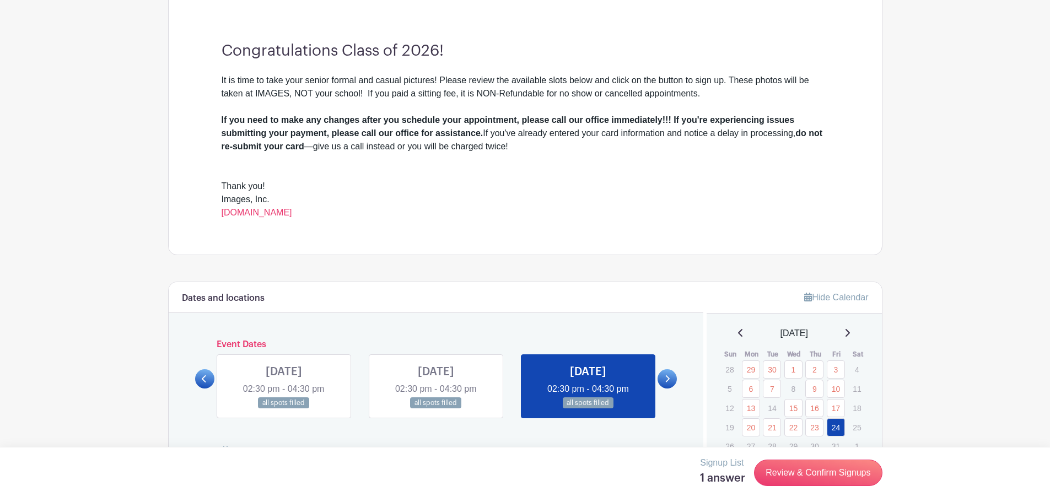
scroll to position [500, 0]
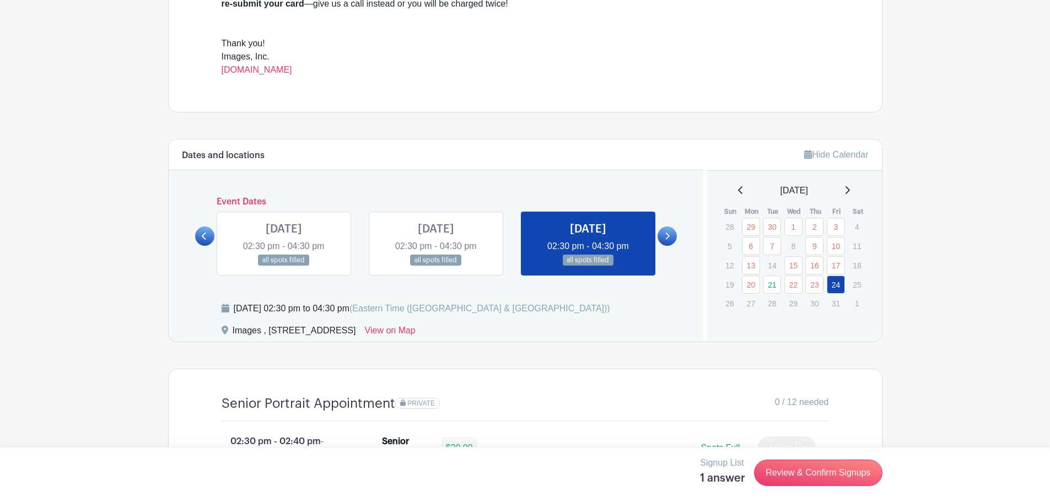
scroll to position [500, 0]
click at [771, 286] on link "21" at bounding box center [772, 285] width 18 height 18
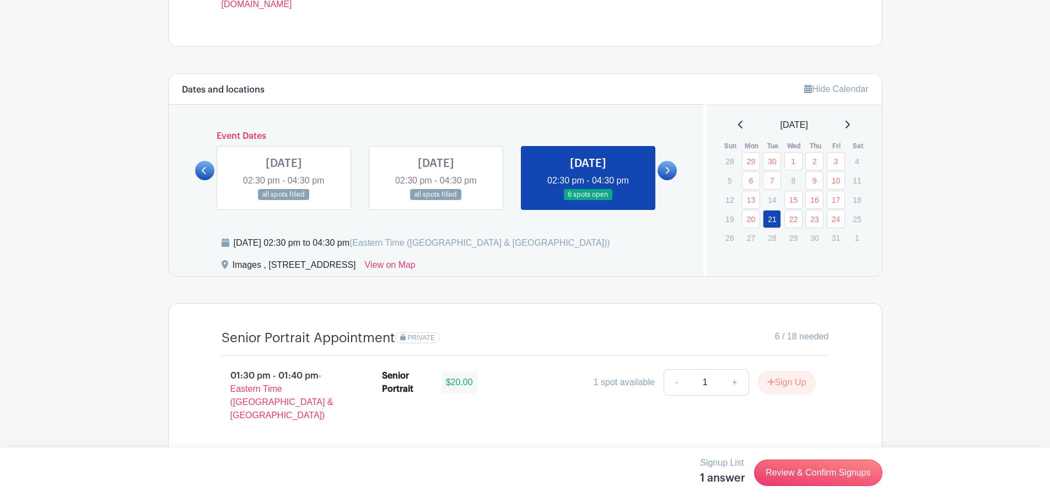
scroll to position [445, 0]
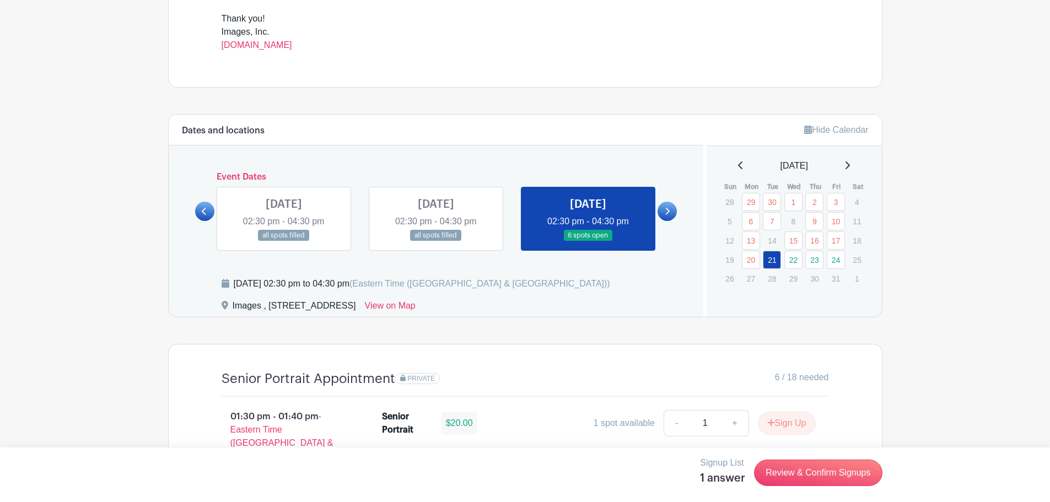
scroll to position [553, 0]
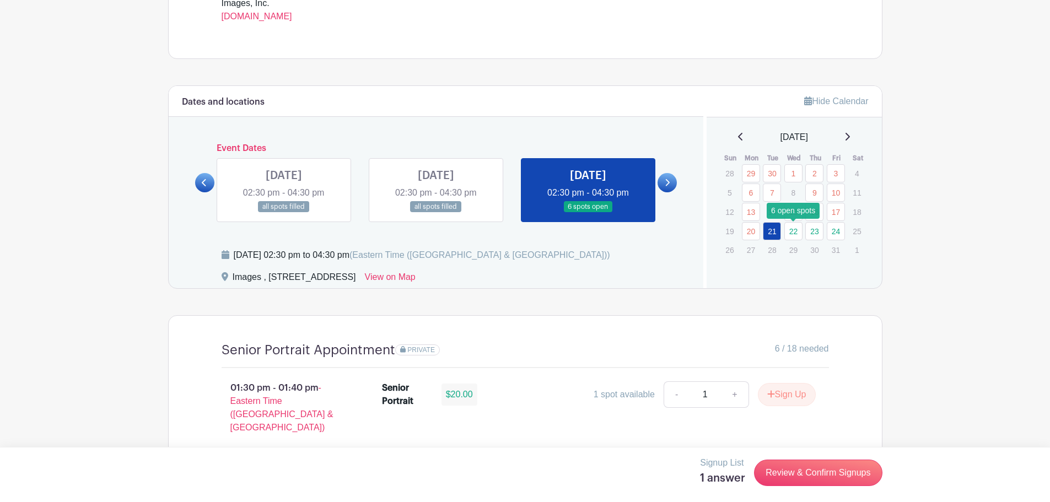
click at [789, 231] on link "22" at bounding box center [793, 231] width 18 height 18
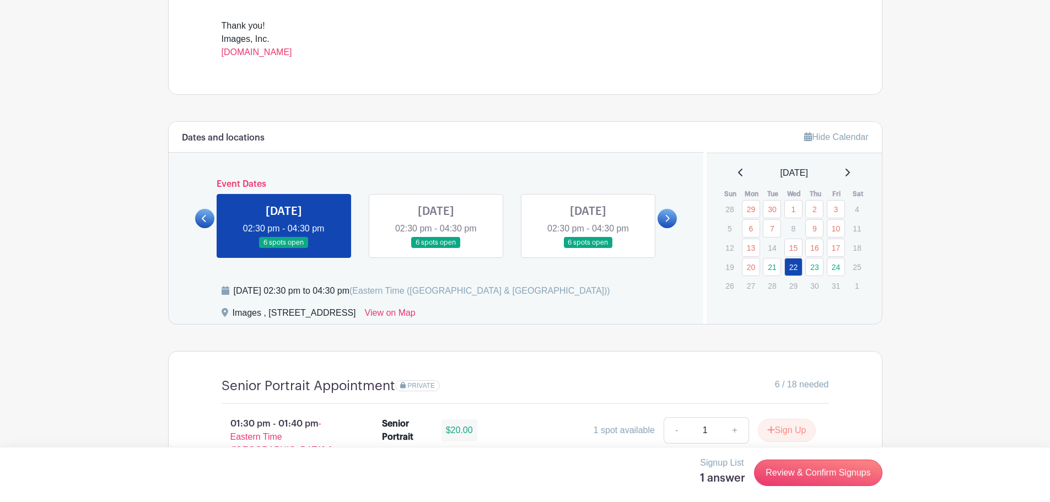
scroll to position [498, 0]
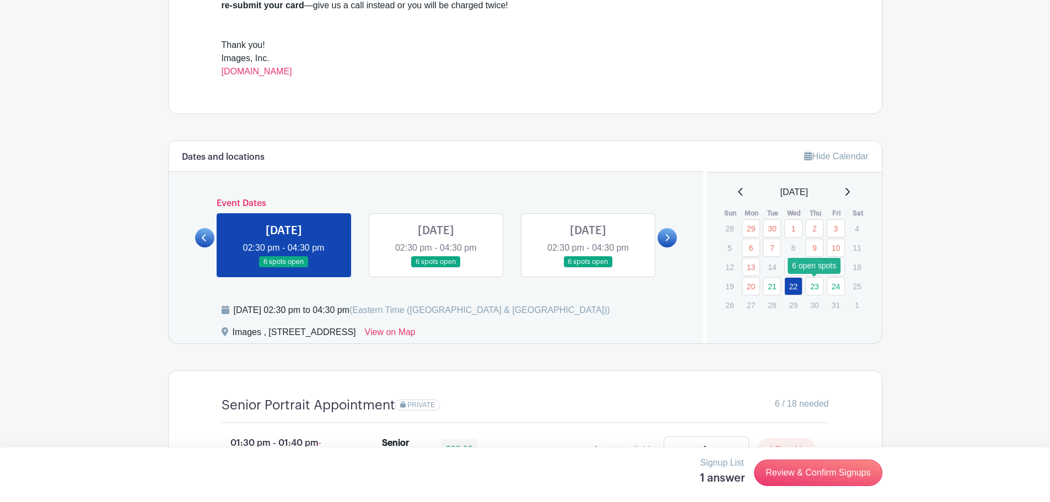
click at [815, 283] on link "23" at bounding box center [814, 286] width 18 height 18
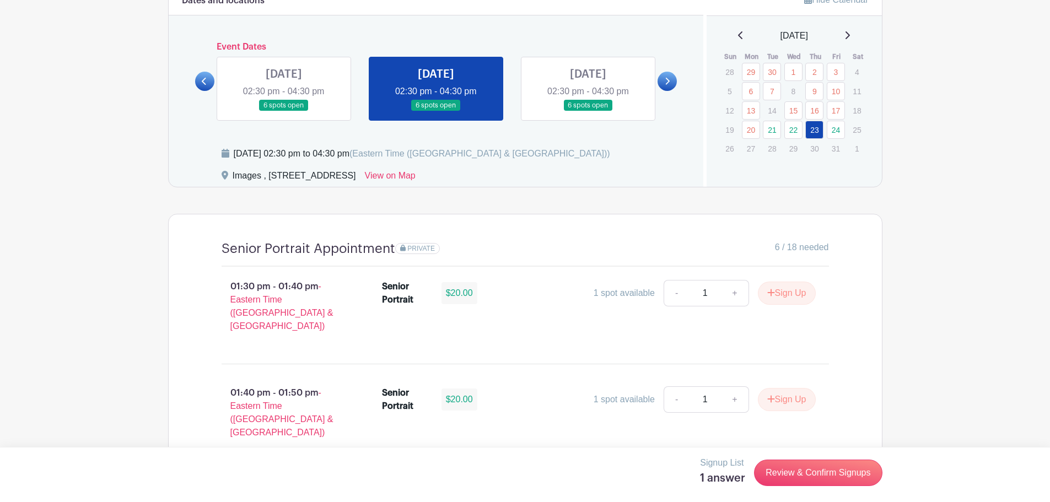
scroll to position [498, 0]
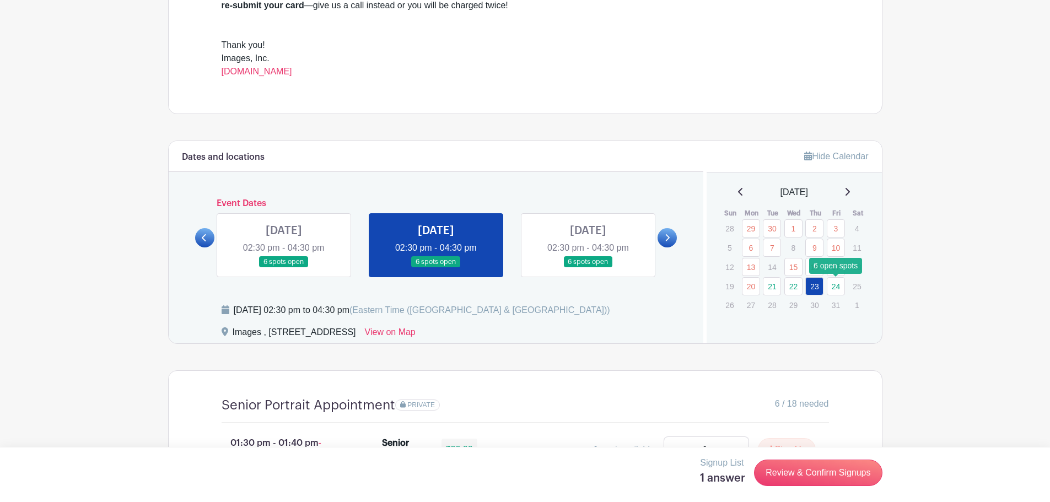
click at [838, 284] on link "24" at bounding box center [836, 286] width 18 height 18
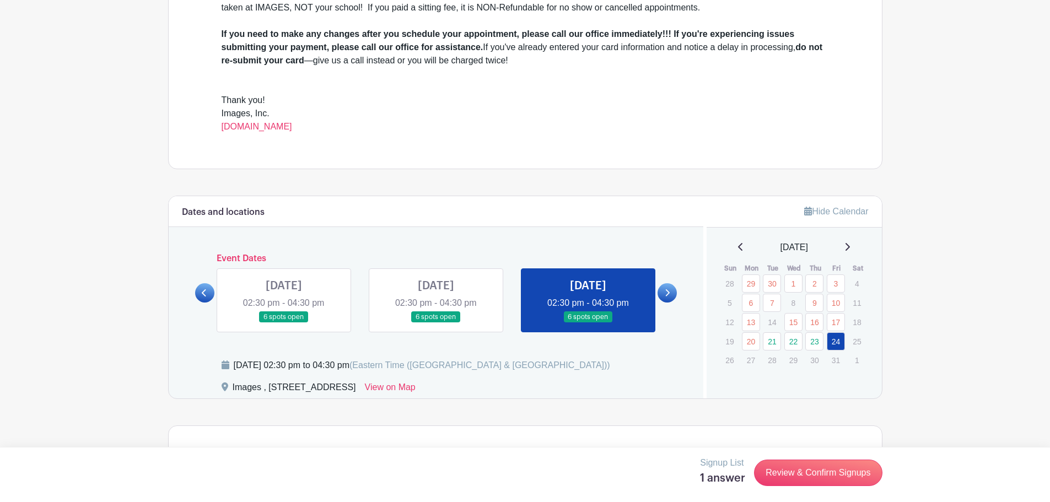
scroll to position [168, 0]
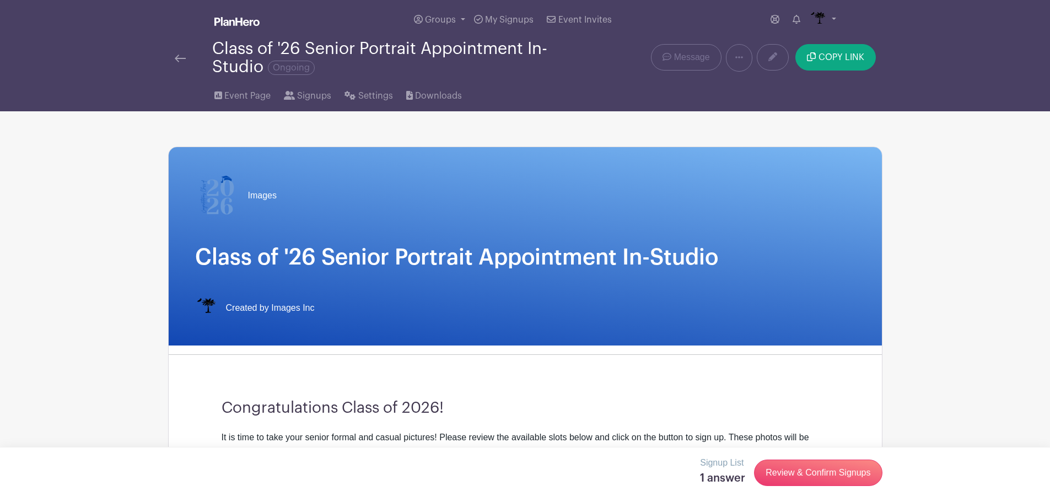
click at [183, 60] on img at bounding box center [180, 59] width 11 height 8
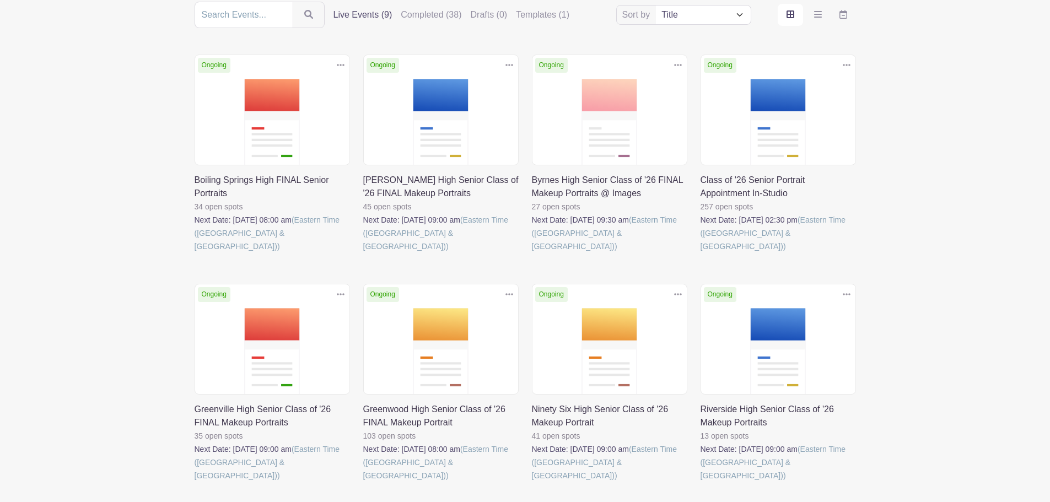
scroll to position [165, 0]
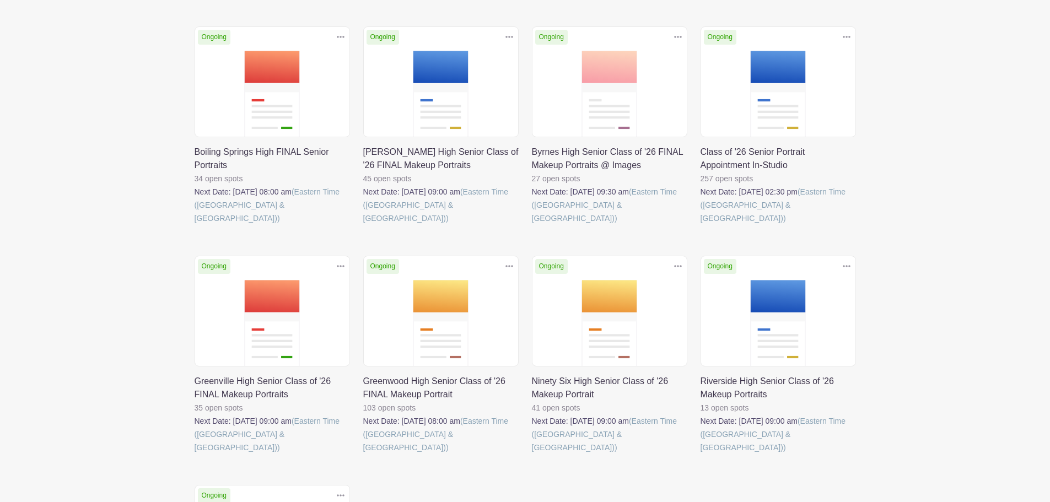
click at [363, 454] on link at bounding box center [363, 454] width 0 height 0
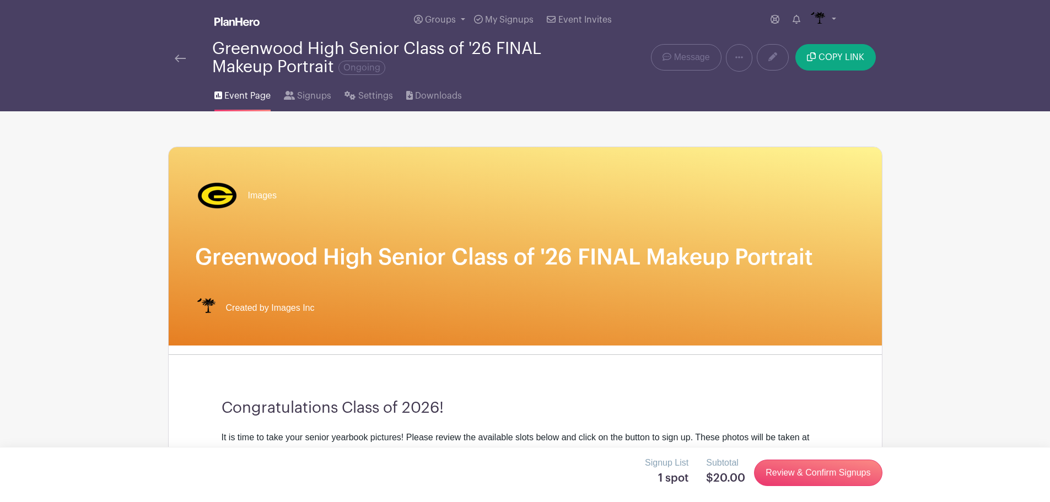
click at [182, 51] on div "Greenwood High Senior Class of '26 FINAL Makeup Portrait Ongoing" at bounding box center [377, 58] width 404 height 36
click at [178, 57] on img at bounding box center [180, 59] width 11 height 8
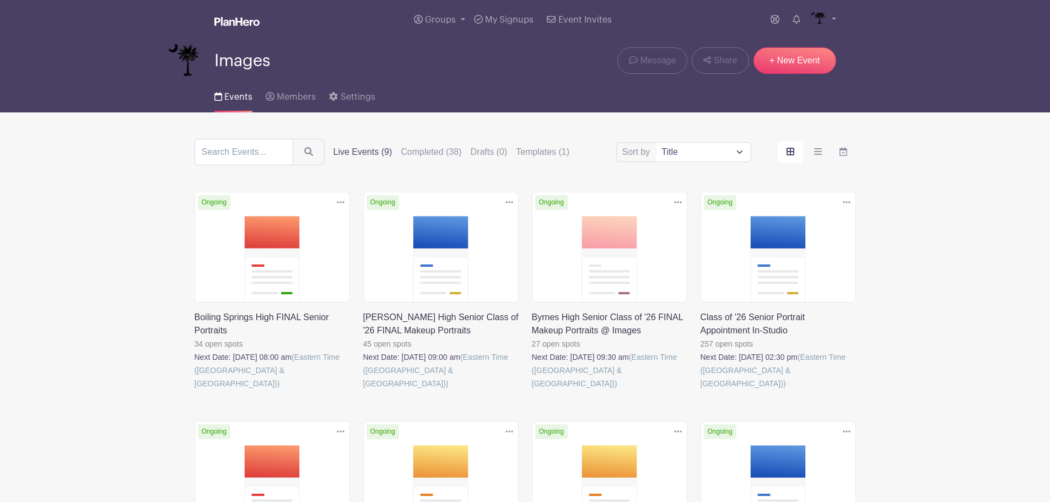
click at [701, 390] on link at bounding box center [701, 390] width 0 height 0
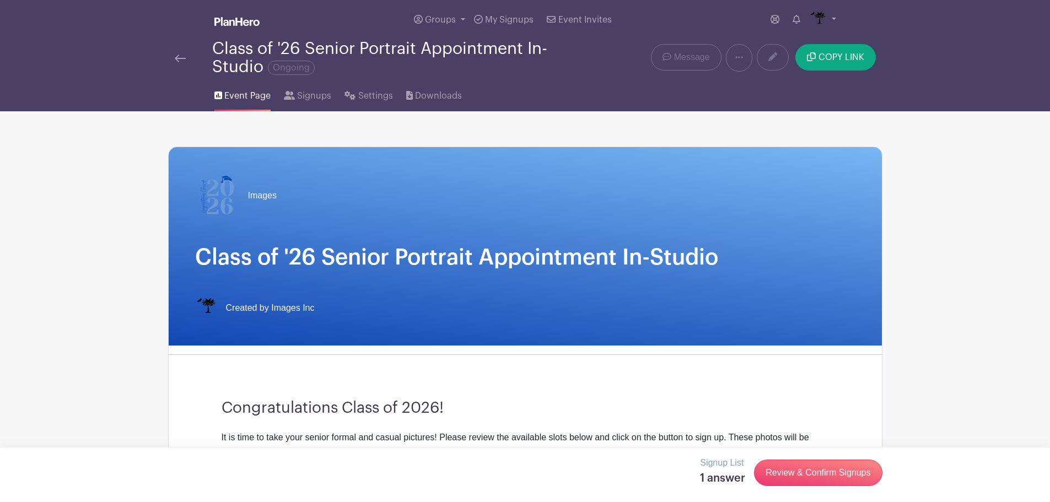
click at [185, 53] on link at bounding box center [180, 57] width 11 height 13
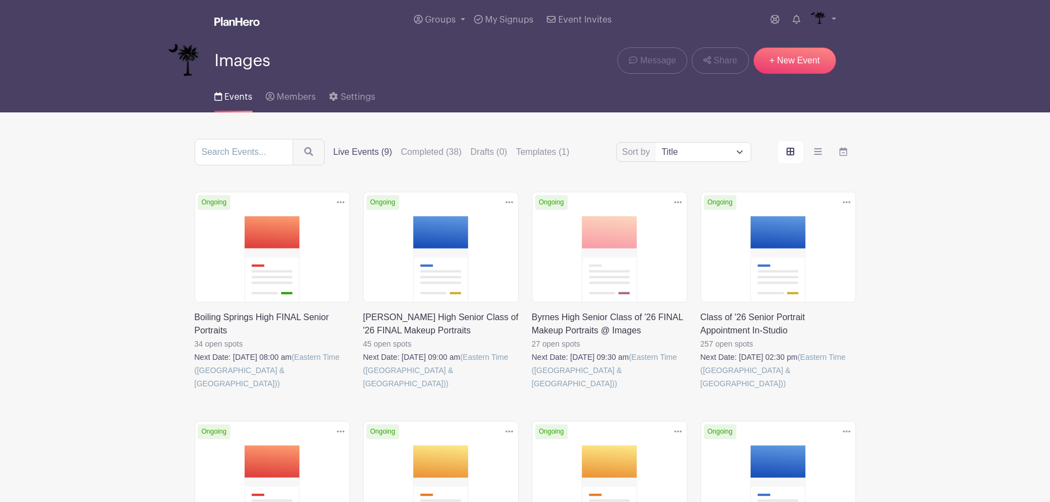
click at [195, 390] on link at bounding box center [195, 390] width 0 height 0
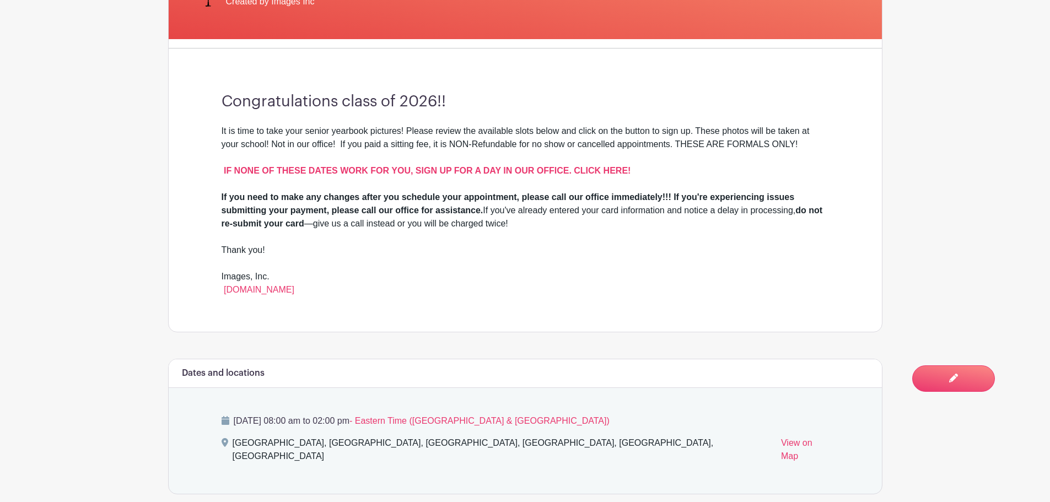
scroll to position [304, 0]
